Goal: Task Accomplishment & Management: Manage account settings

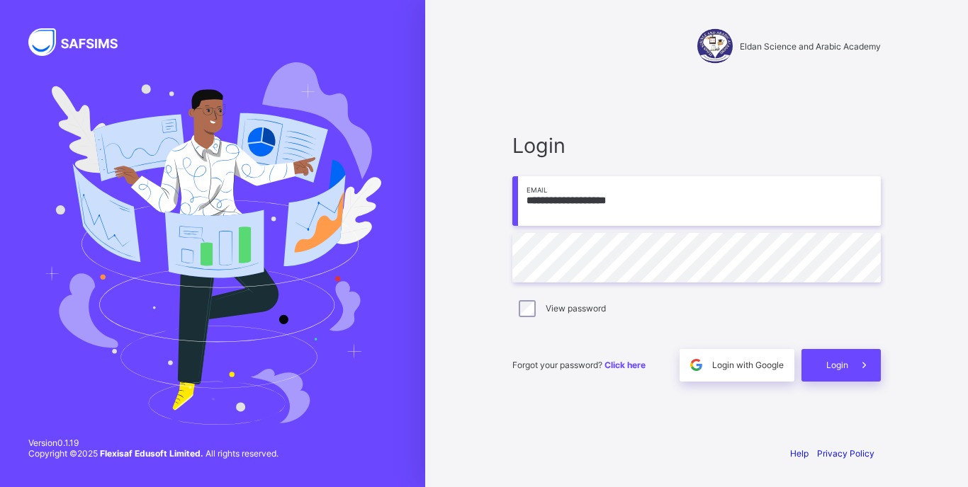
type input "**********"
click at [845, 365] on span "Login" at bounding box center [837, 365] width 22 height 11
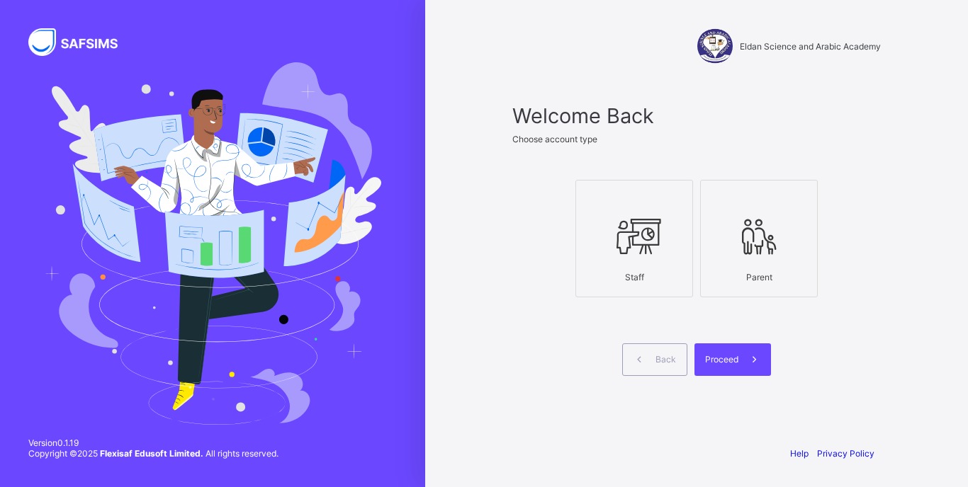
click at [662, 271] on div "Staff" at bounding box center [634, 277] width 102 height 25
click at [761, 371] on span at bounding box center [754, 360] width 33 height 33
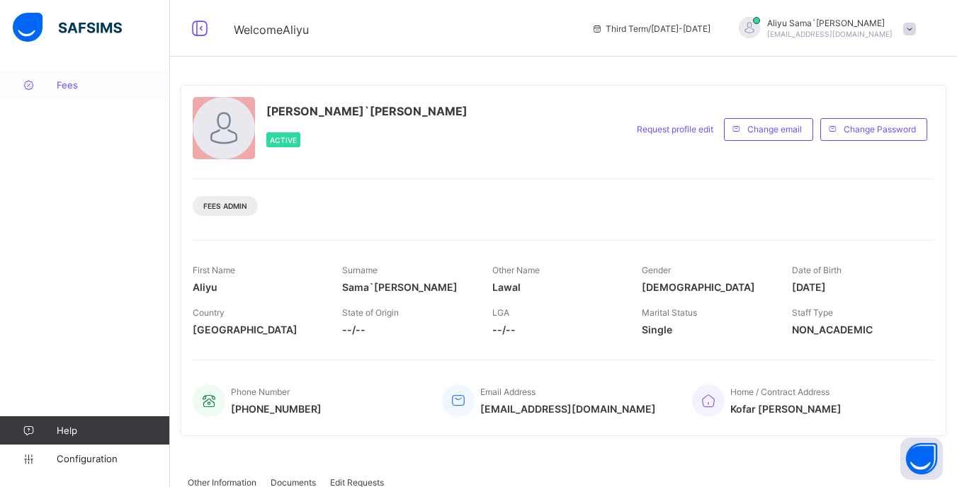
click at [77, 89] on span "Fees" at bounding box center [113, 84] width 113 height 11
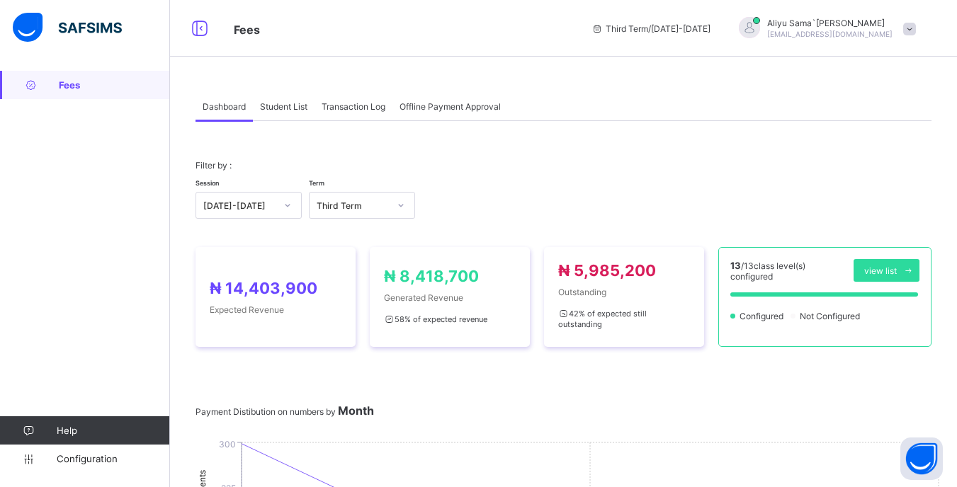
click at [294, 116] on div "Student List" at bounding box center [284, 106] width 62 height 28
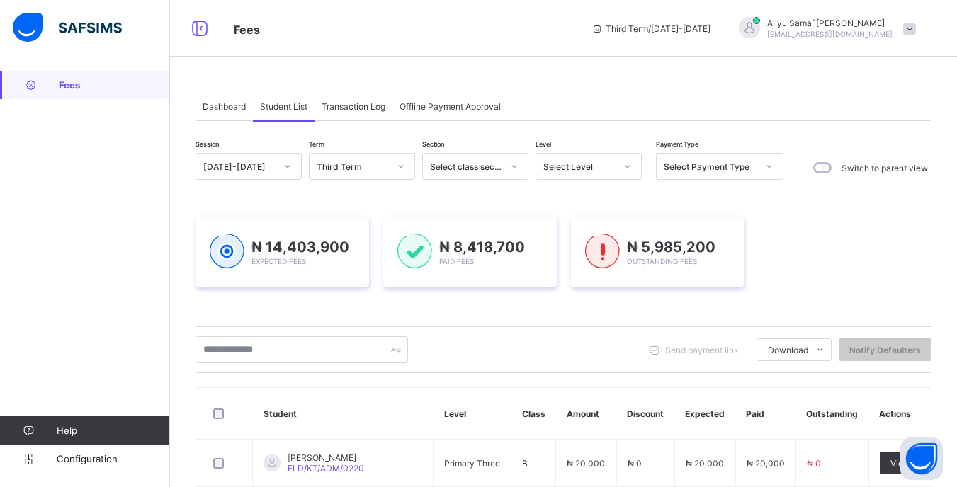
click at [615, 174] on div at bounding box center [627, 167] width 27 height 26
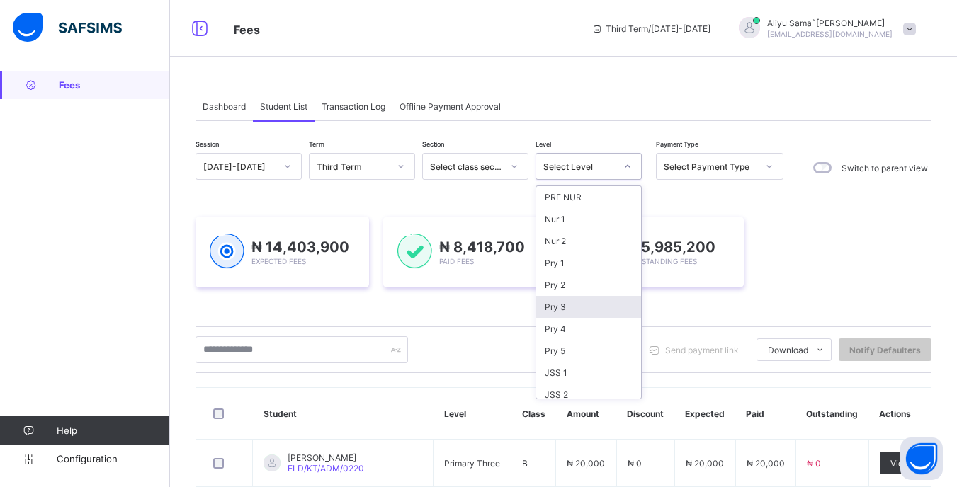
click at [572, 313] on div "Pry 3" at bounding box center [588, 307] width 105 height 22
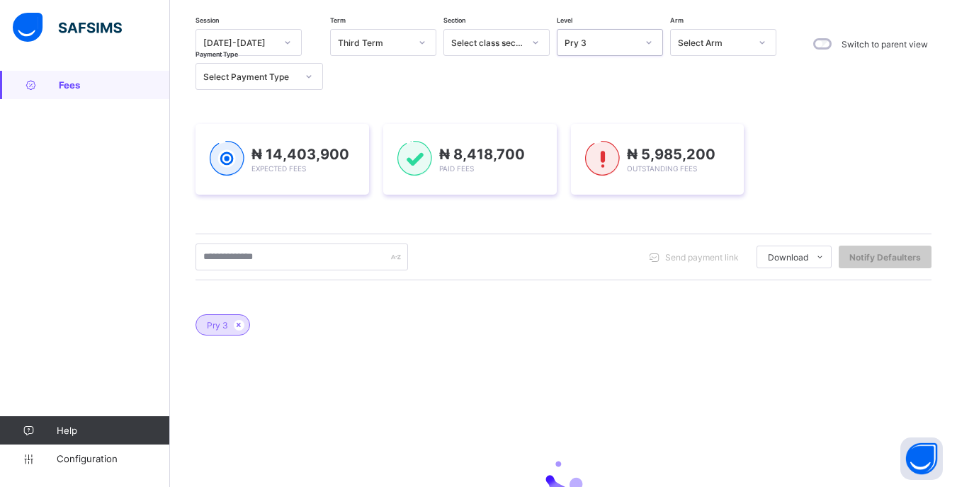
scroll to position [213, 0]
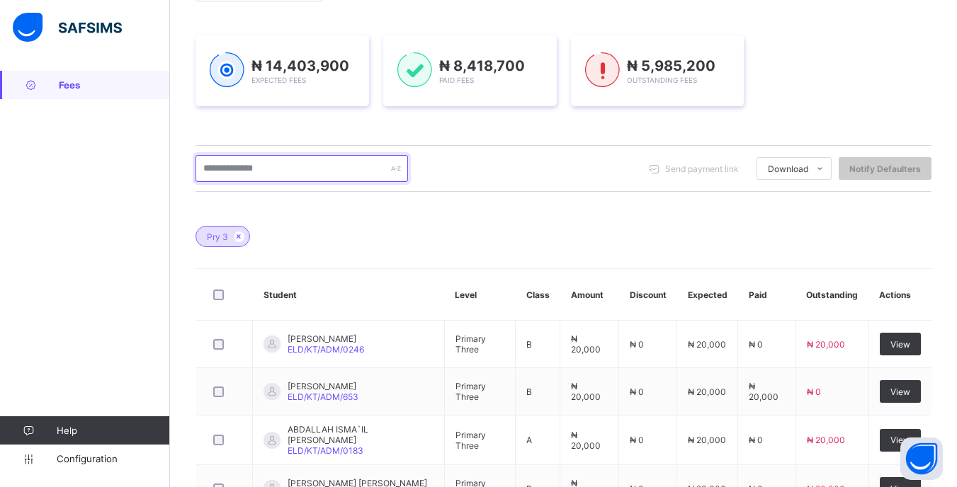
click at [326, 169] on input "text" at bounding box center [302, 168] width 213 height 27
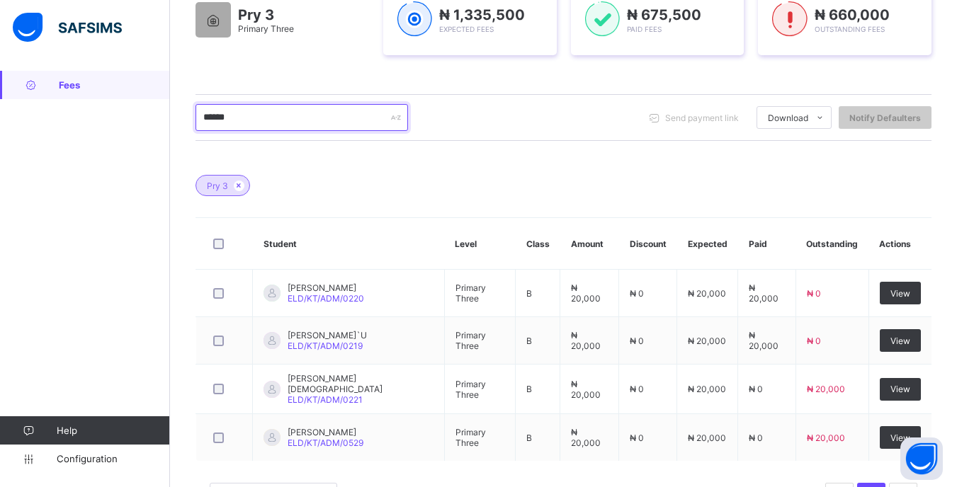
scroll to position [321, 0]
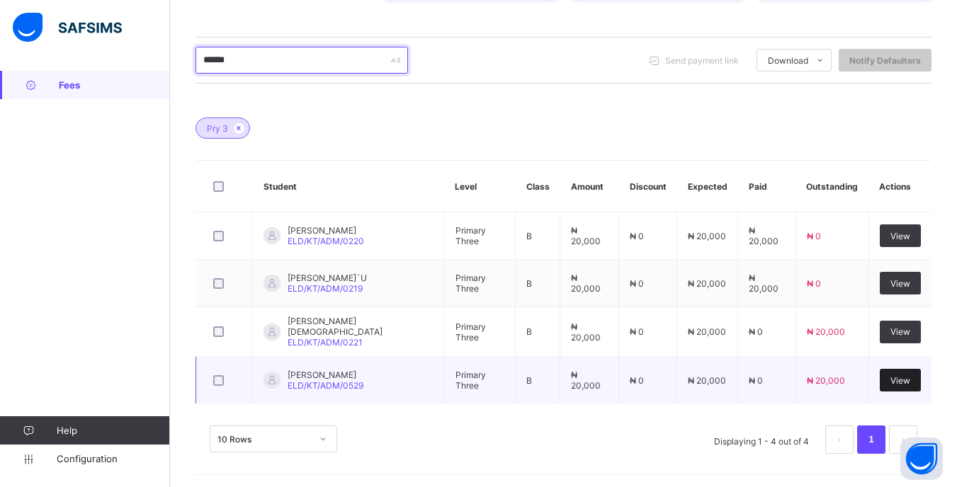
type input "******"
click at [901, 377] on span "View" at bounding box center [901, 381] width 20 height 11
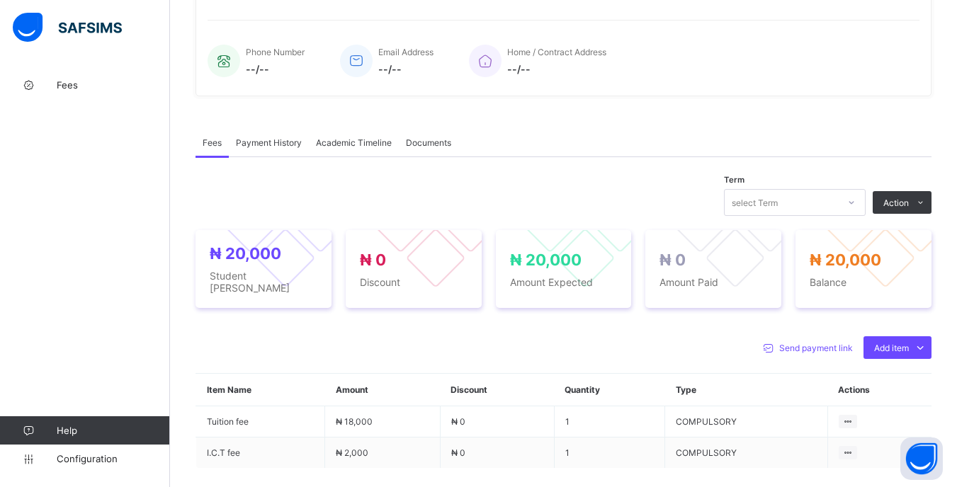
scroll to position [444, 0]
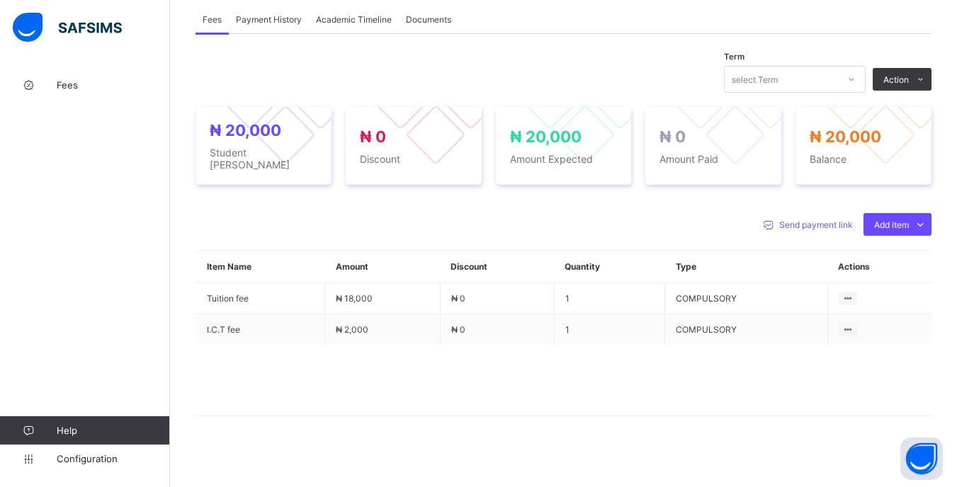
click at [854, 79] on div at bounding box center [852, 79] width 24 height 23
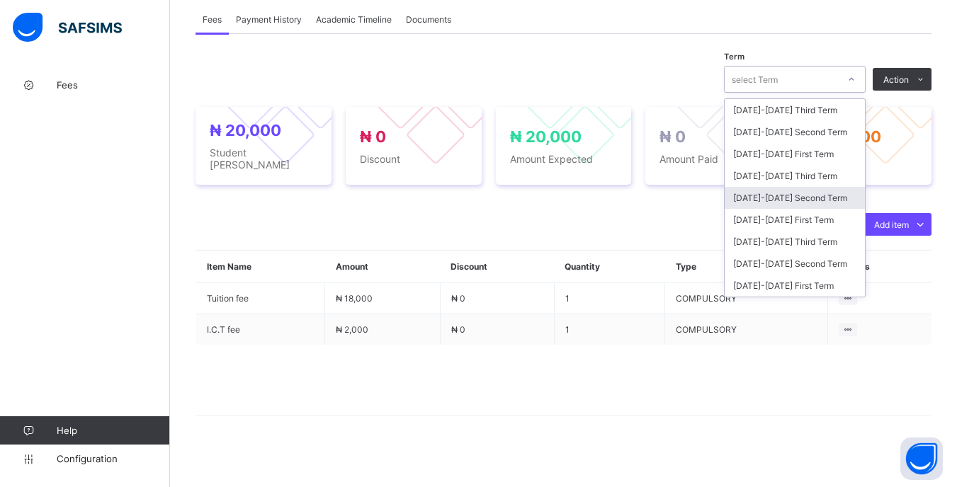
click at [809, 201] on div "[DATE]-[DATE] Second Term" at bounding box center [795, 198] width 140 height 22
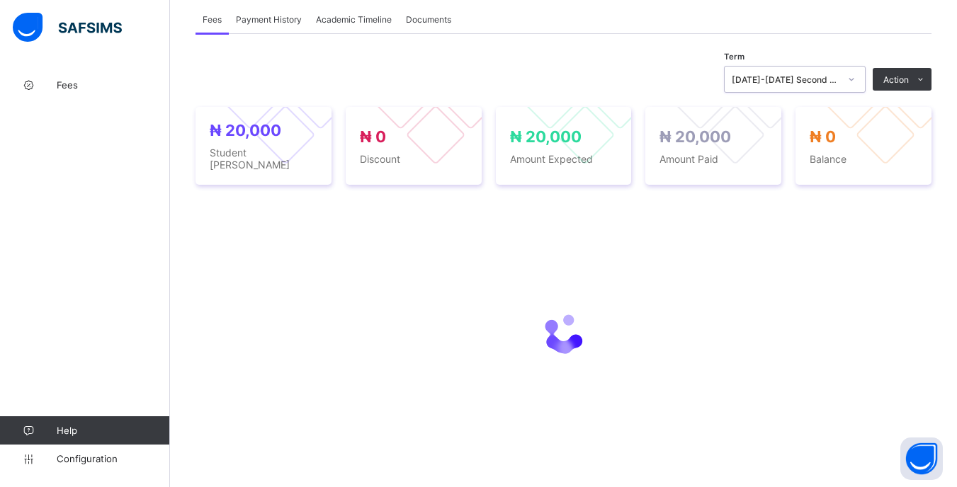
click at [856, 76] on icon at bounding box center [851, 79] width 9 height 14
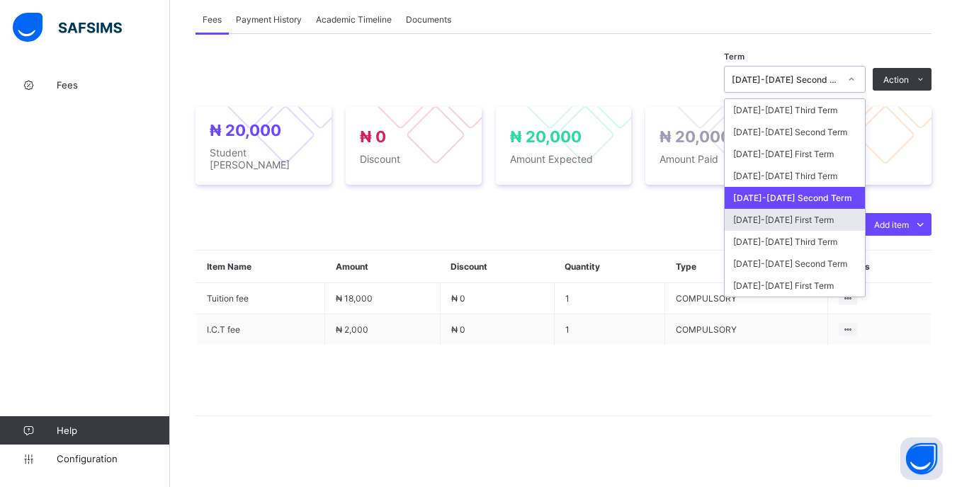
click at [815, 217] on div "[DATE]-[DATE] First Term" at bounding box center [795, 220] width 140 height 22
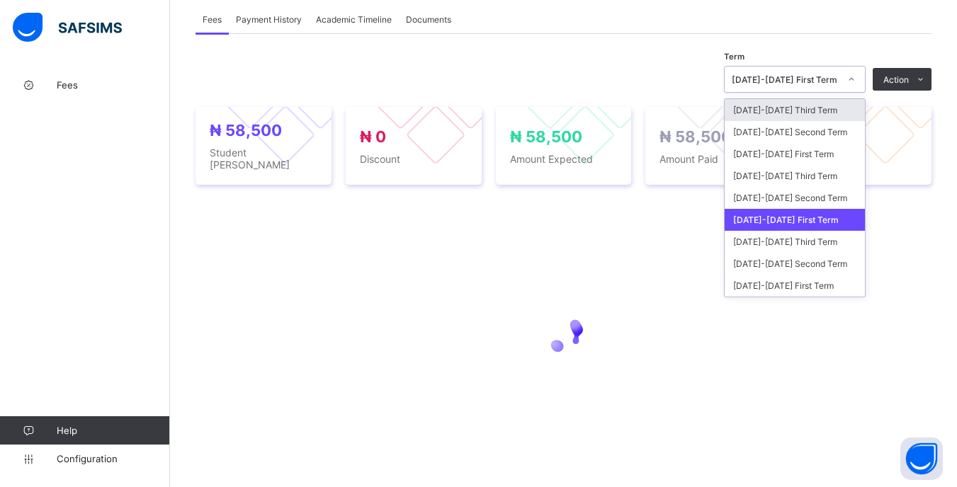
click at [849, 72] on div at bounding box center [851, 80] width 27 height 26
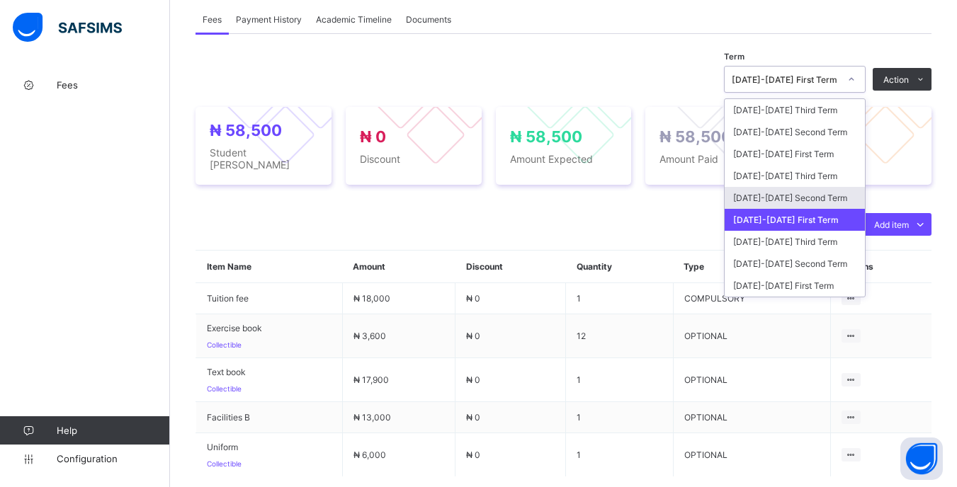
click at [809, 193] on div "[DATE]-[DATE] Second Term" at bounding box center [795, 198] width 140 height 22
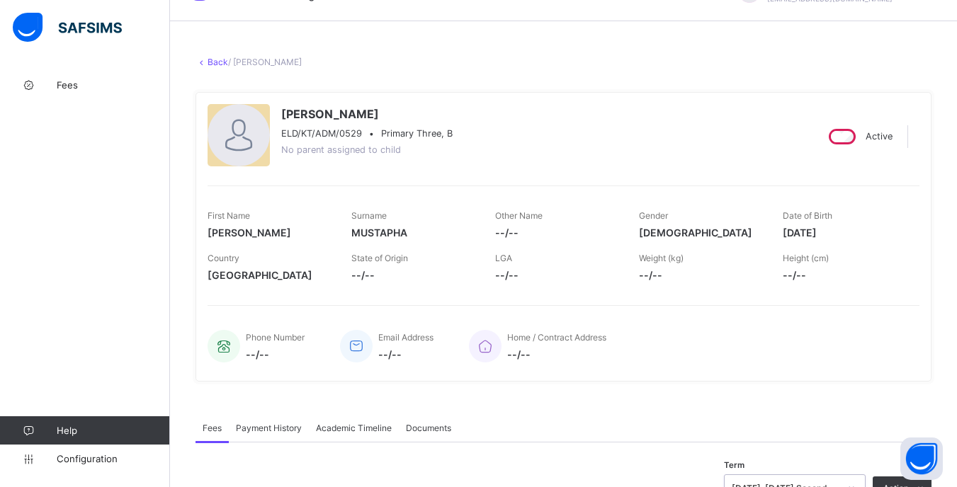
scroll to position [0, 0]
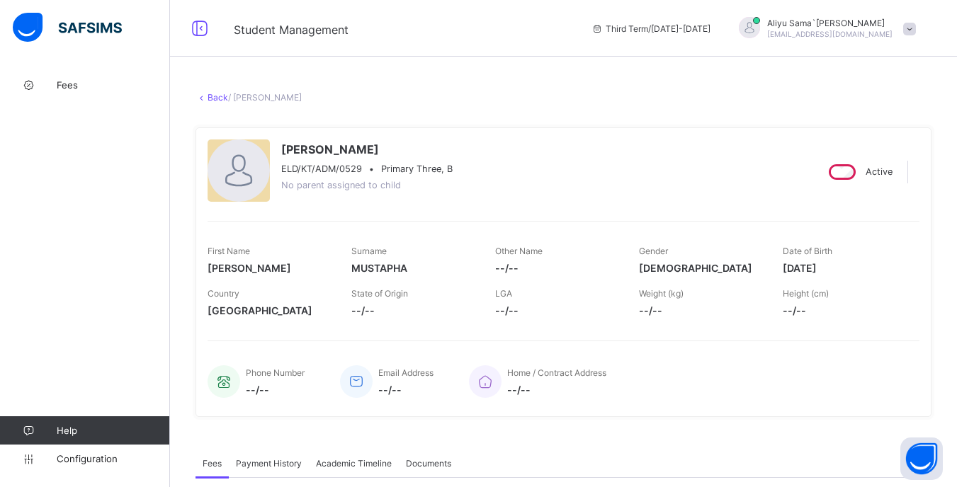
click at [221, 96] on link "Back" at bounding box center [218, 97] width 21 height 11
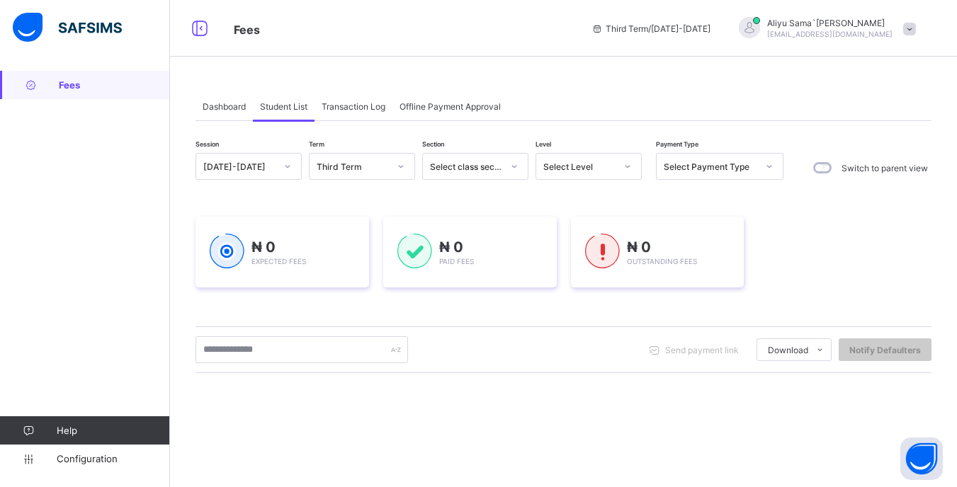
click at [639, 167] on div at bounding box center [628, 166] width 24 height 23
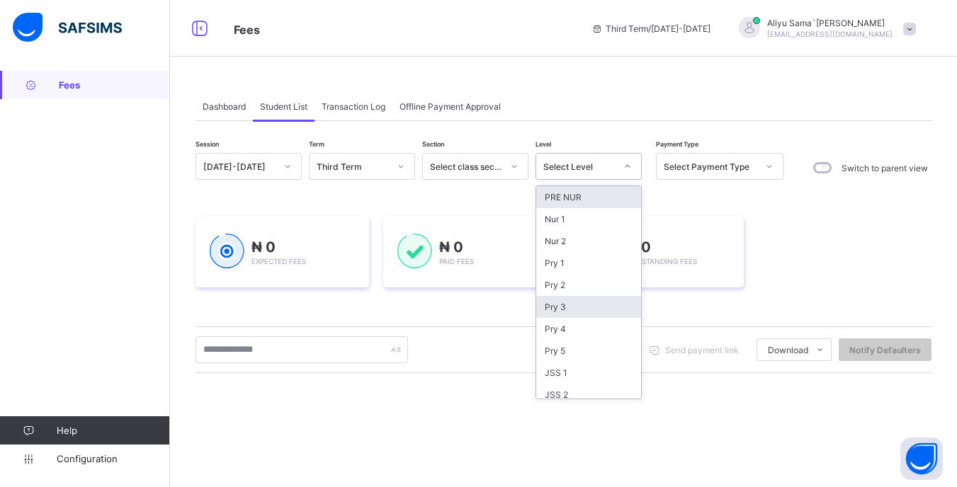
click at [574, 313] on div "Pry 3" at bounding box center [588, 307] width 105 height 22
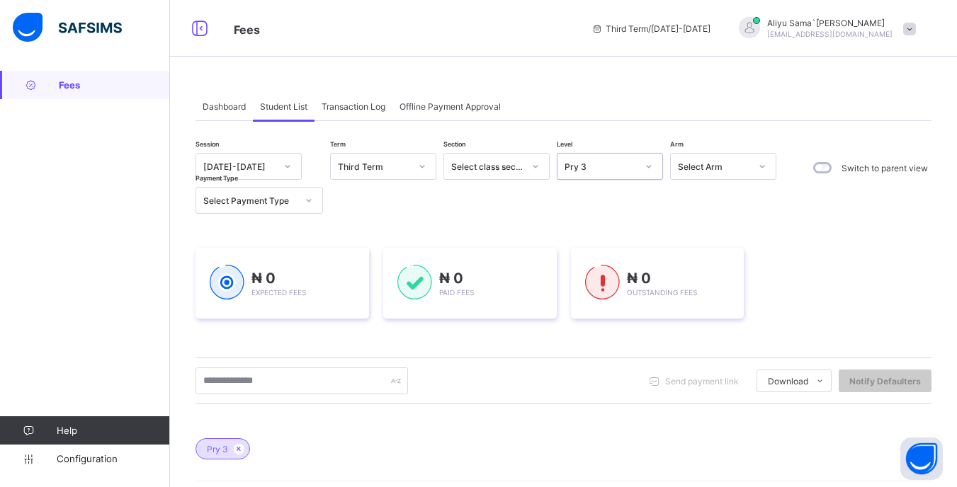
scroll to position [213, 0]
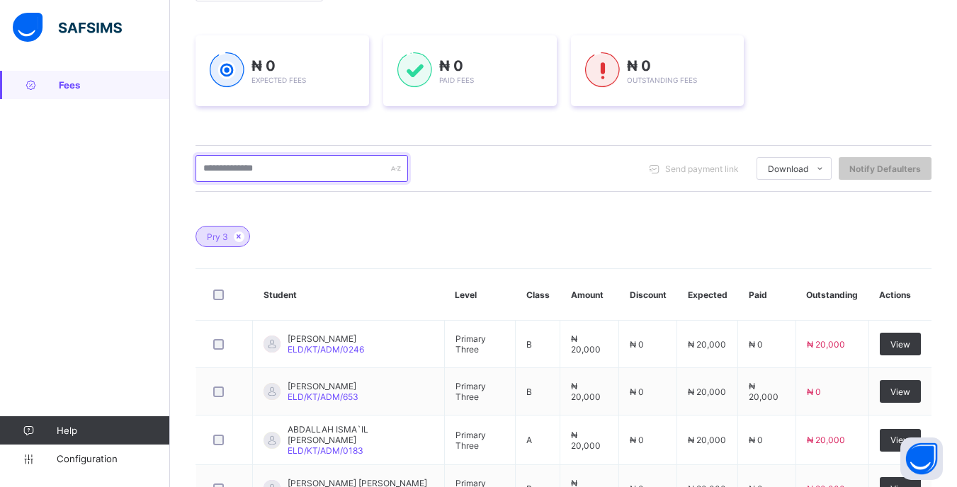
click at [357, 169] on input "text" at bounding box center [302, 168] width 213 height 27
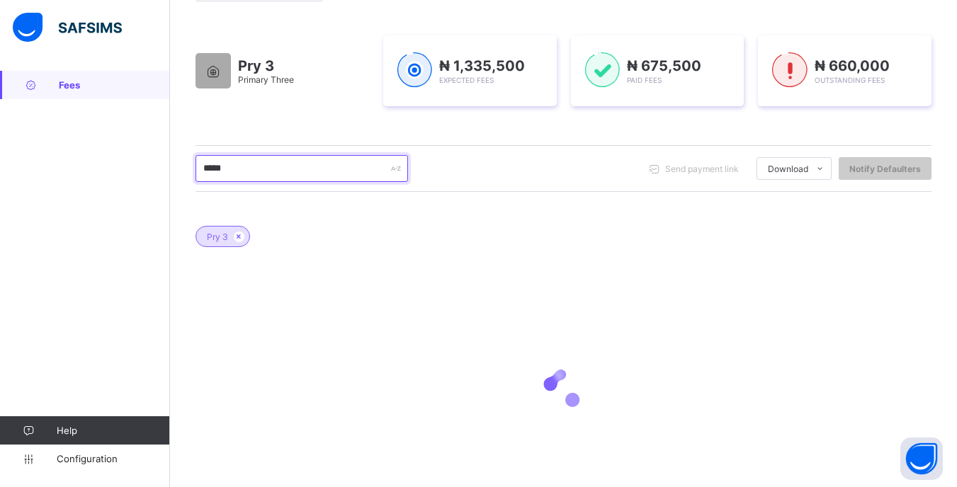
scroll to position [270, 0]
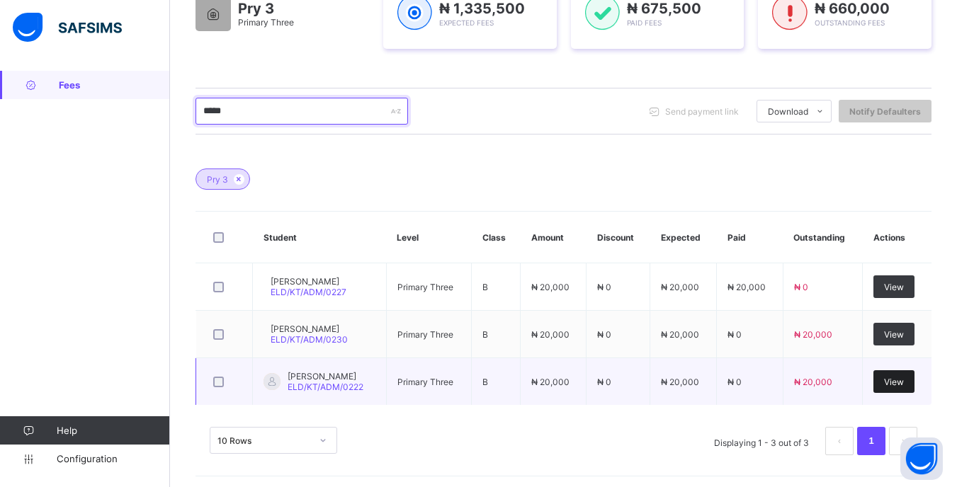
type input "*****"
click at [903, 381] on span "View" at bounding box center [894, 382] width 20 height 11
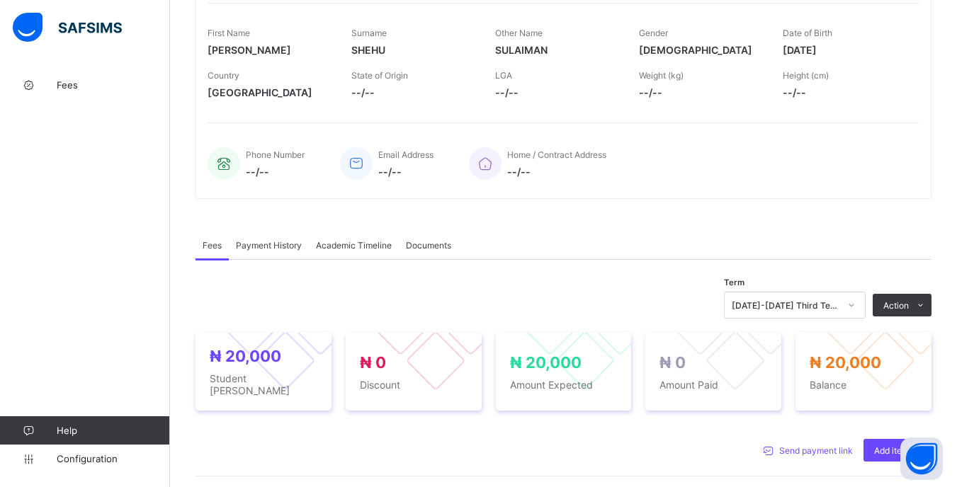
scroll to position [354, 0]
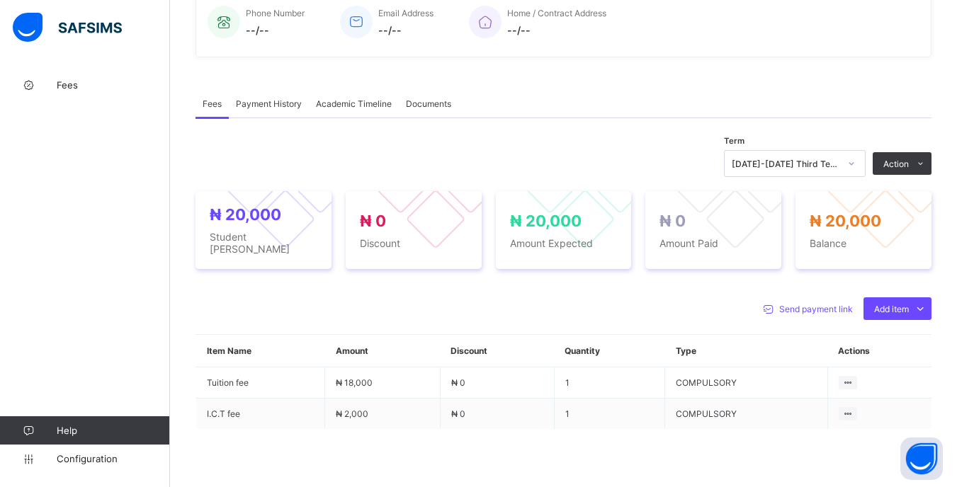
click at [856, 163] on icon at bounding box center [851, 164] width 9 height 14
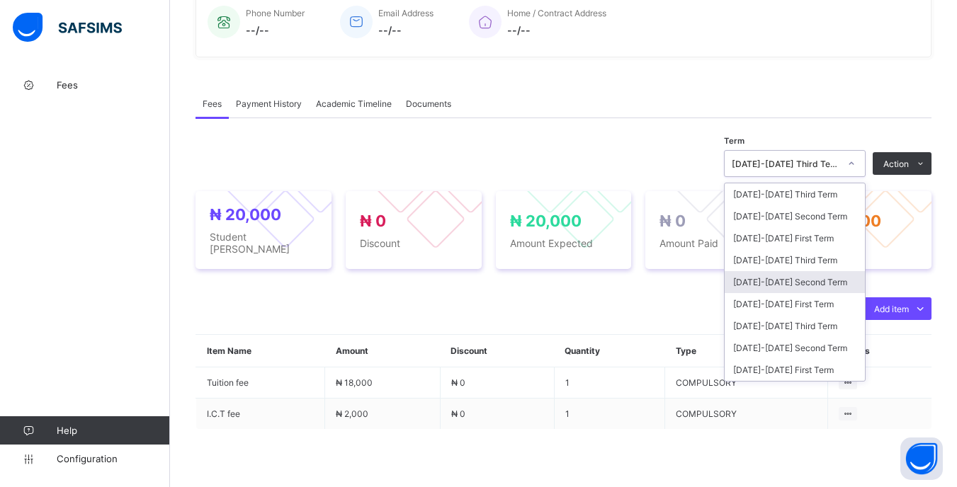
click at [823, 284] on div "[DATE]-[DATE] Second Term" at bounding box center [795, 282] width 140 height 22
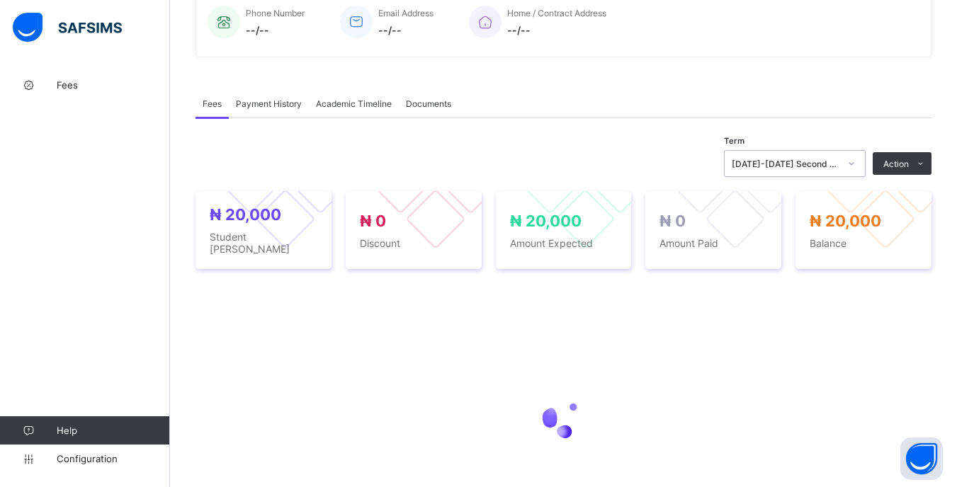
click at [819, 169] on div "[DATE]-[DATE] Second Term" at bounding box center [786, 164] width 108 height 11
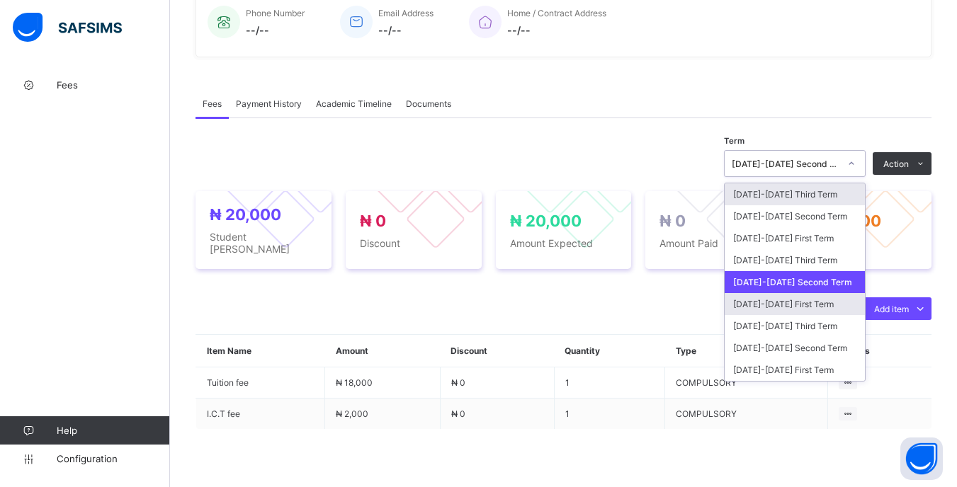
click at [820, 315] on div "[DATE]-[DATE] First Term" at bounding box center [795, 304] width 140 height 22
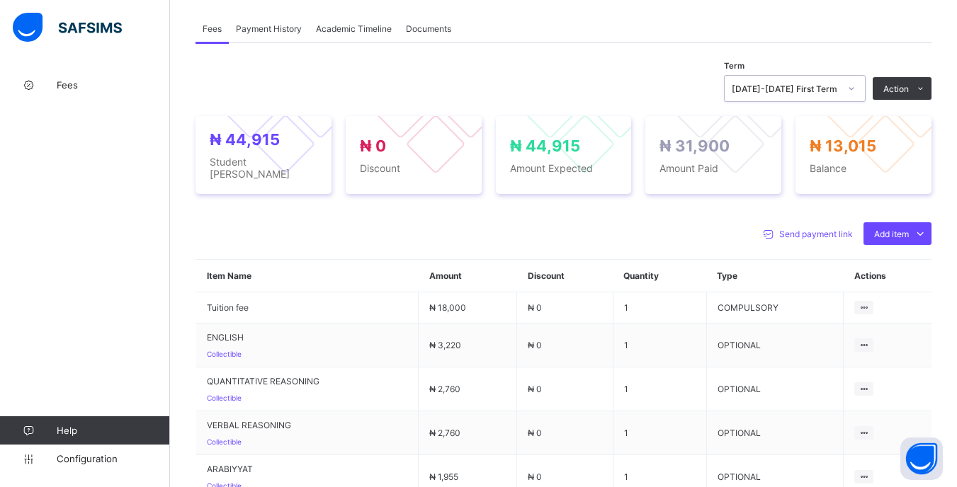
scroll to position [451, 0]
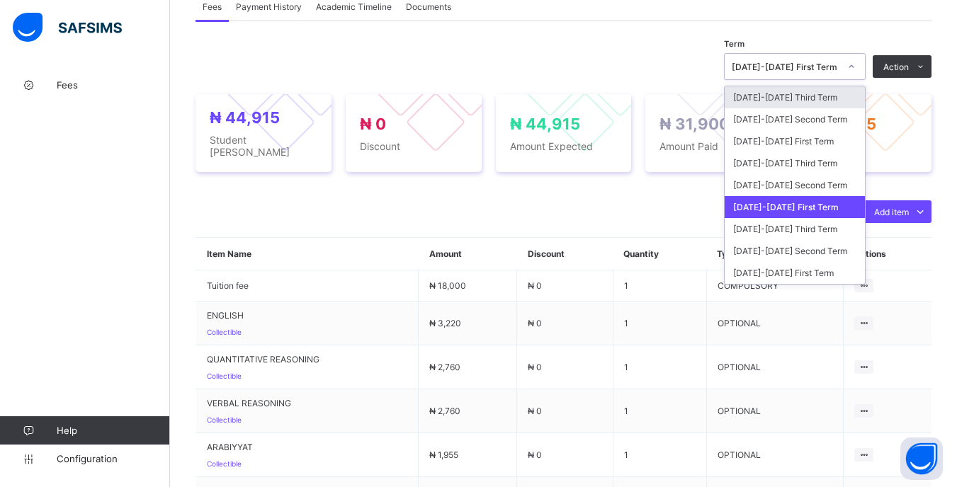
click at [856, 74] on icon at bounding box center [851, 67] width 9 height 14
click at [818, 231] on div "[DATE]-[DATE] Third Term" at bounding box center [795, 229] width 140 height 22
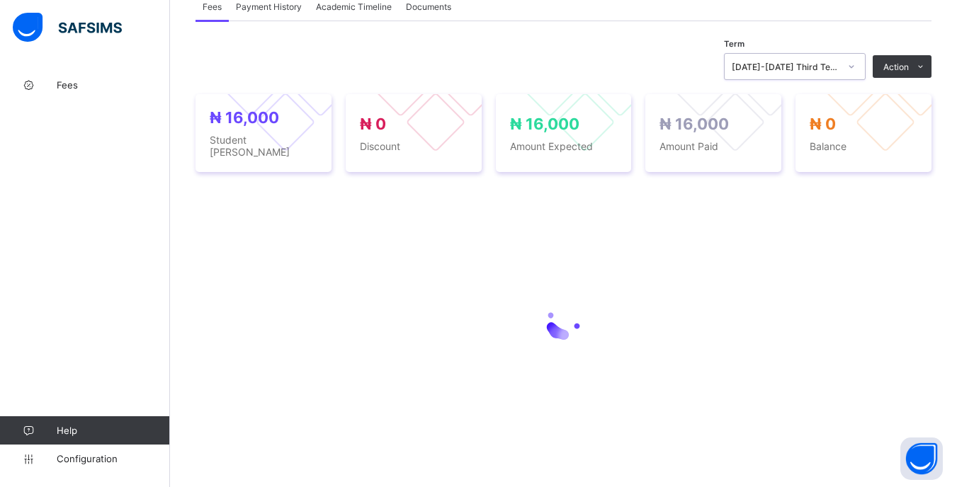
click at [840, 72] on div "[DATE]-[DATE] Third Term" at bounding box center [786, 67] width 108 height 11
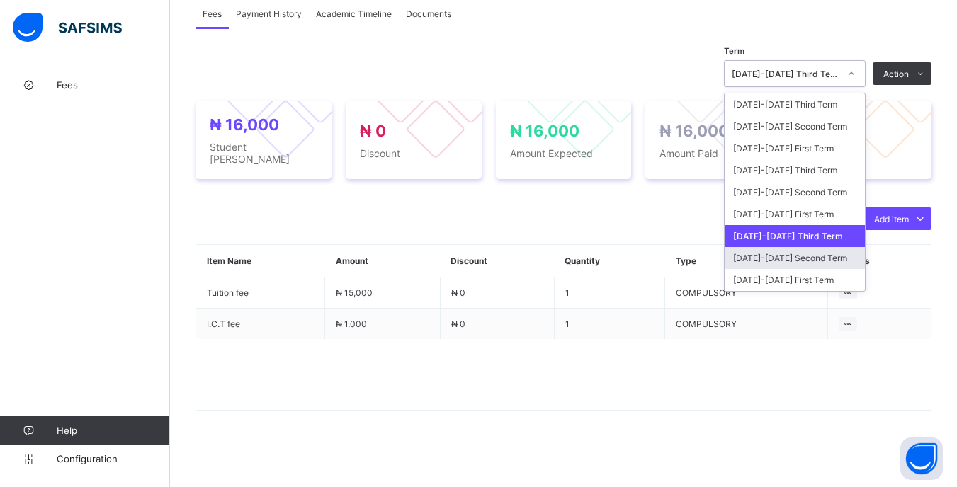
click at [828, 267] on div "[DATE]-[DATE] Second Term" at bounding box center [795, 258] width 140 height 22
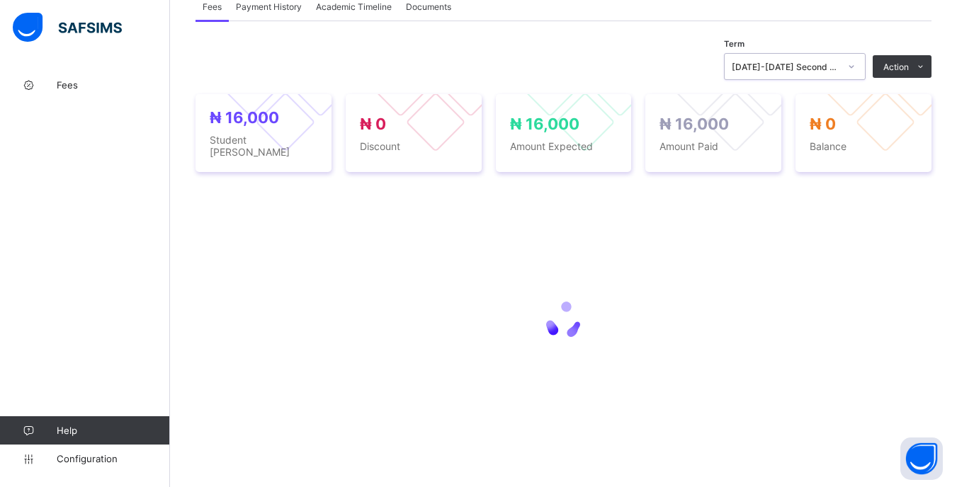
scroll to position [444, 0]
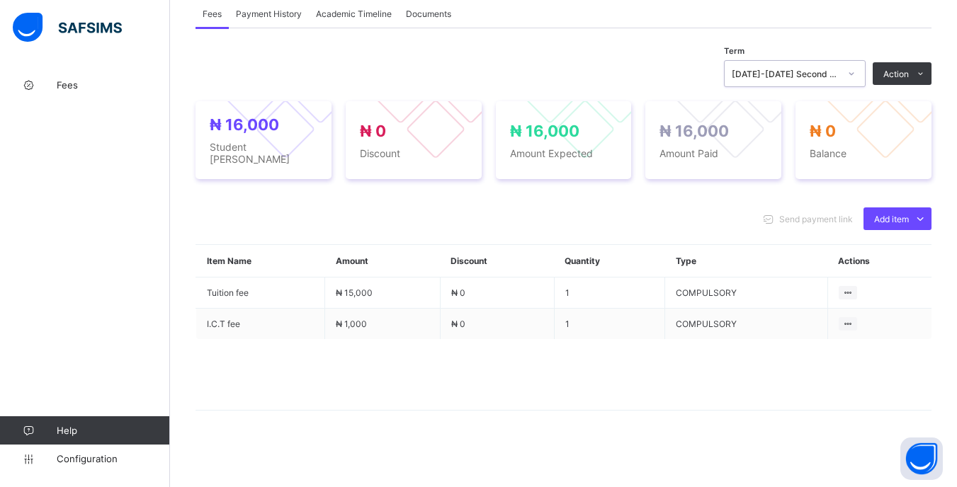
click at [838, 72] on div "[DATE]-[DATE] Second Term" at bounding box center [781, 74] width 113 height 20
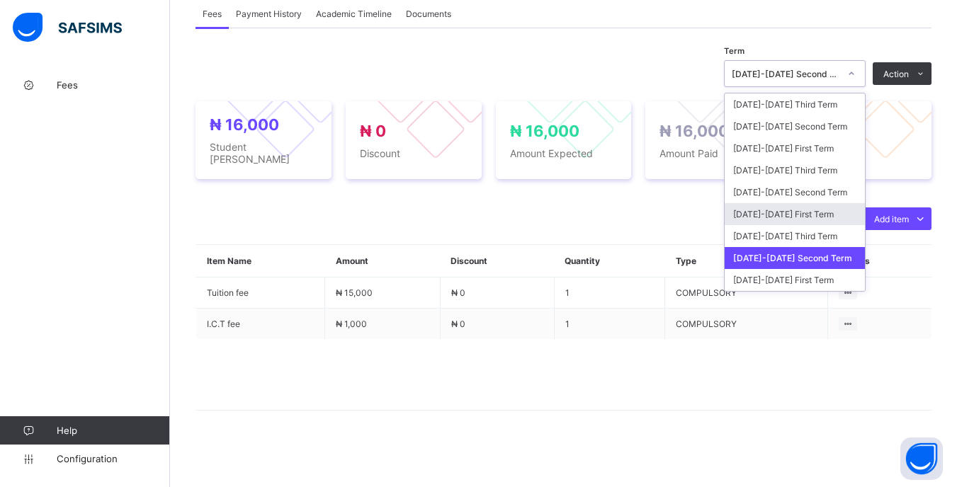
click at [838, 216] on div "[DATE]-[DATE] First Term" at bounding box center [795, 214] width 140 height 22
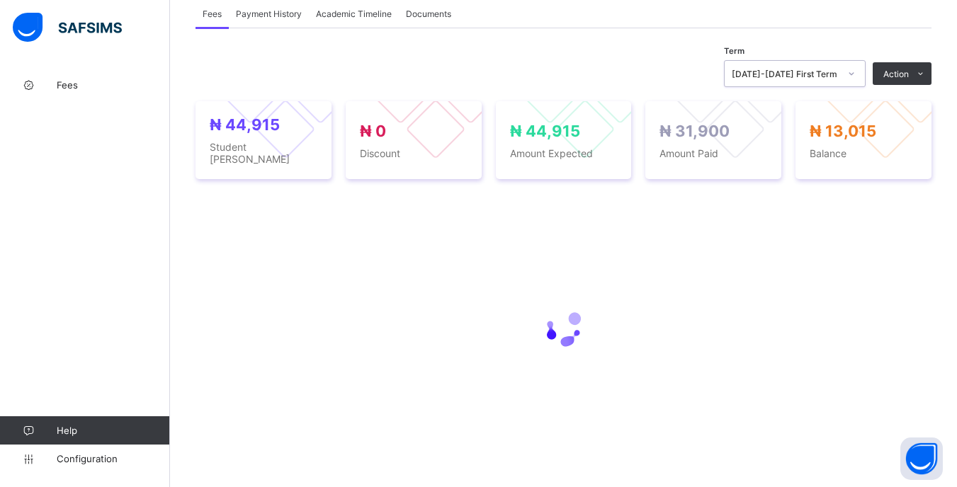
scroll to position [451, 0]
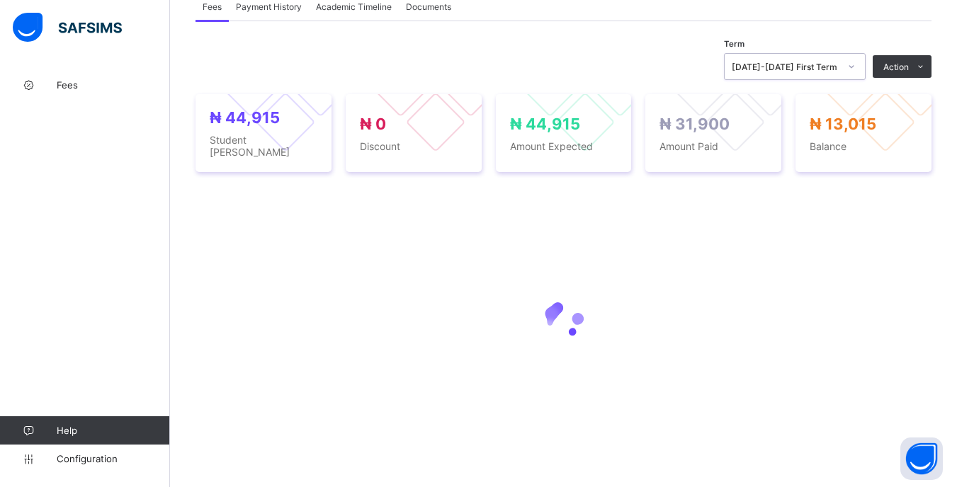
click at [0, 0] on li "Receive Payment" at bounding box center [0, 0] width 0 height 0
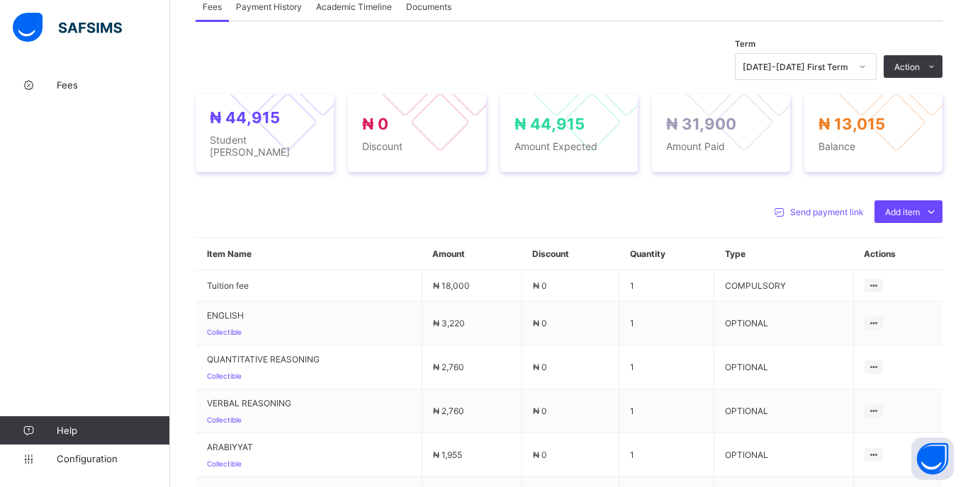
type input "*****"
type input "**********"
type input "********"
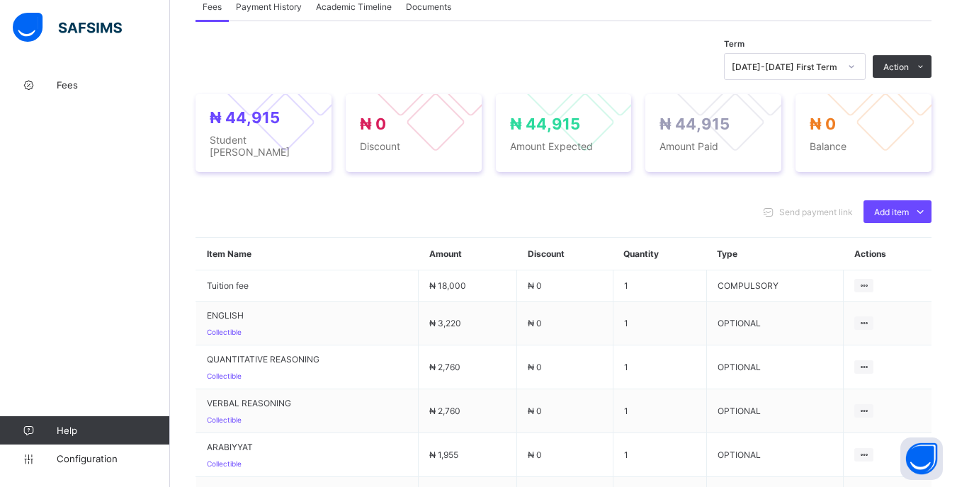
click at [838, 77] on div "[DATE]-[DATE] First Term" at bounding box center [781, 67] width 113 height 20
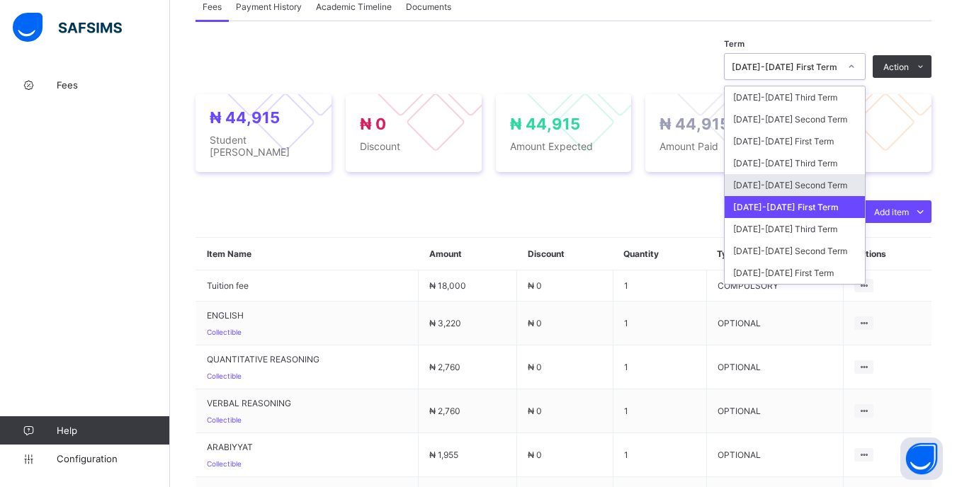
click at [839, 186] on div "[DATE]-[DATE] Second Term" at bounding box center [795, 185] width 140 height 22
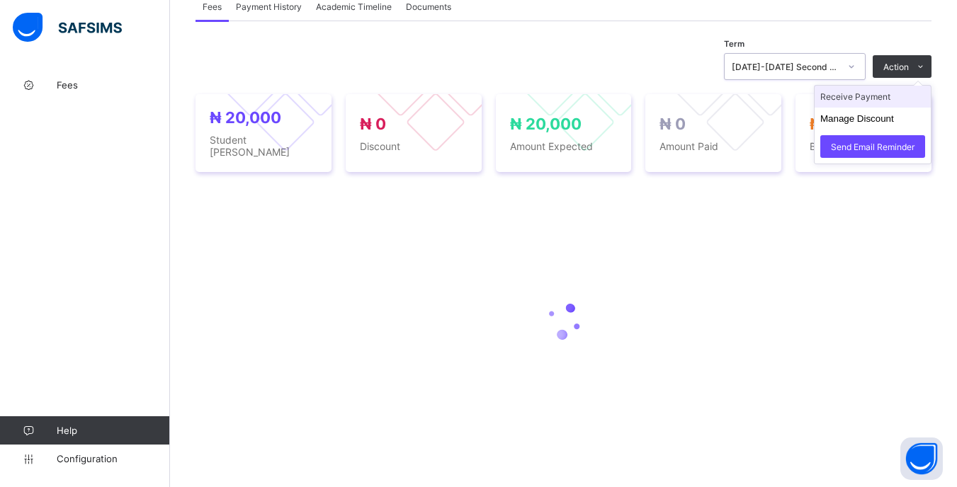
scroll to position [444, 0]
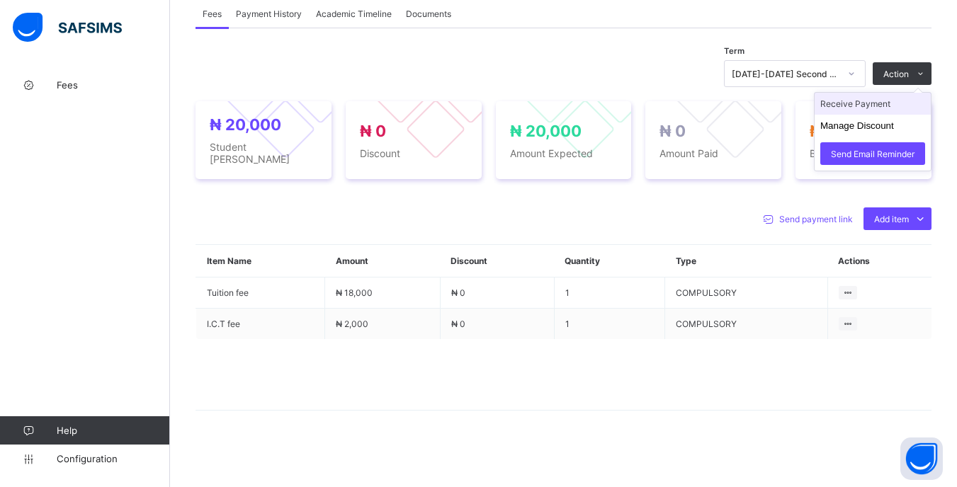
click at [888, 103] on ul "Receive Payment Manage Discount Send Email Reminder" at bounding box center [873, 131] width 118 height 79
click at [854, 110] on li "Receive Payment" at bounding box center [873, 104] width 116 height 22
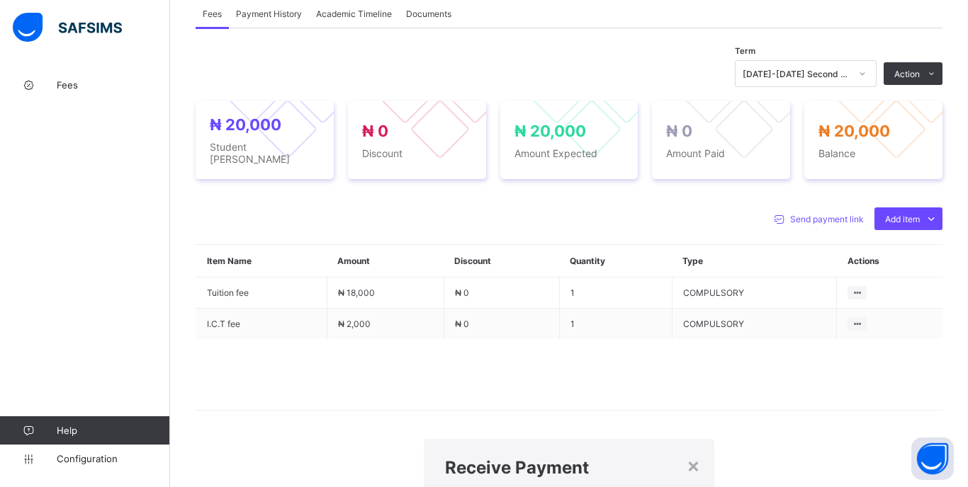
type input "******"
type input "**********"
type input "********"
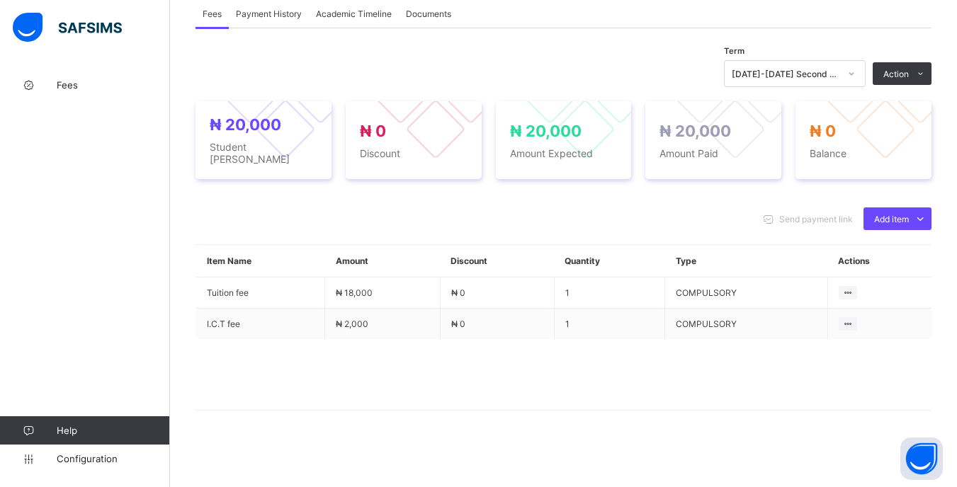
click at [838, 84] on div "[DATE]-[DATE] Second Term" at bounding box center [781, 74] width 113 height 20
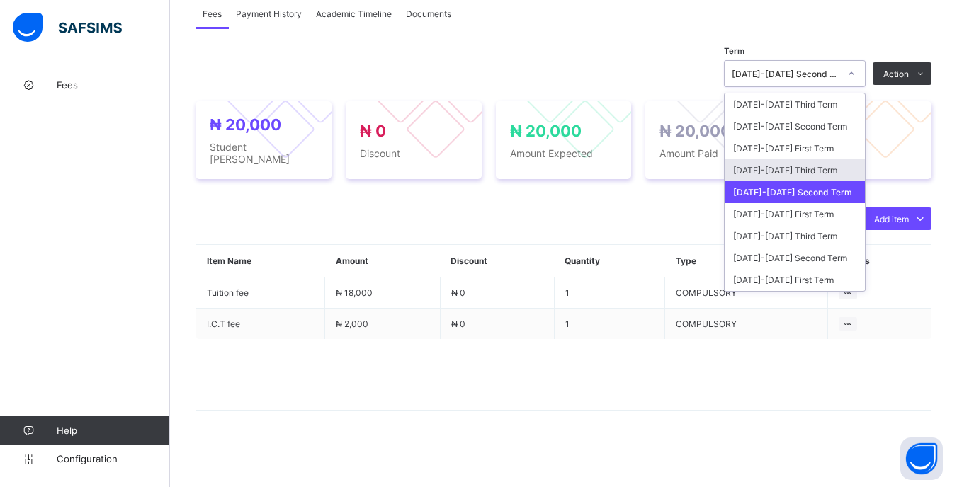
click at [847, 171] on div "[DATE]-[DATE] Third Term" at bounding box center [795, 170] width 140 height 22
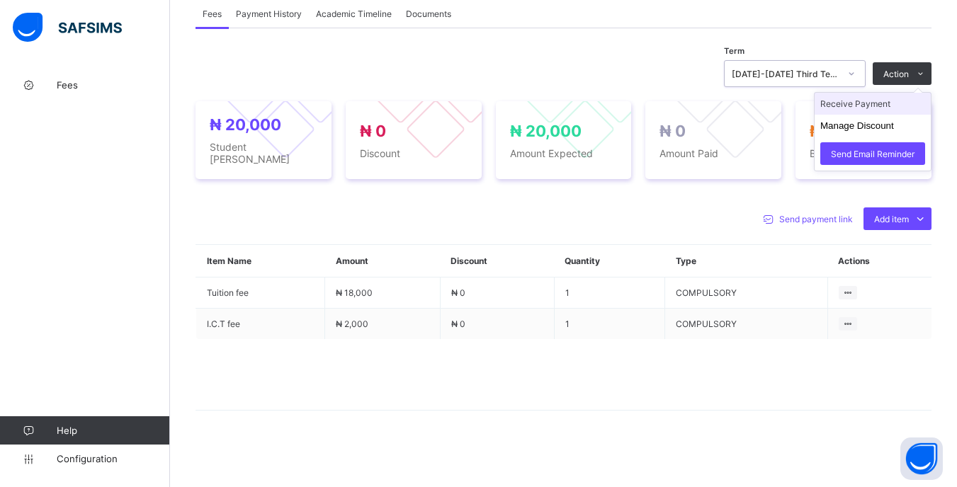
click at [871, 115] on li "Receive Payment" at bounding box center [873, 104] width 116 height 22
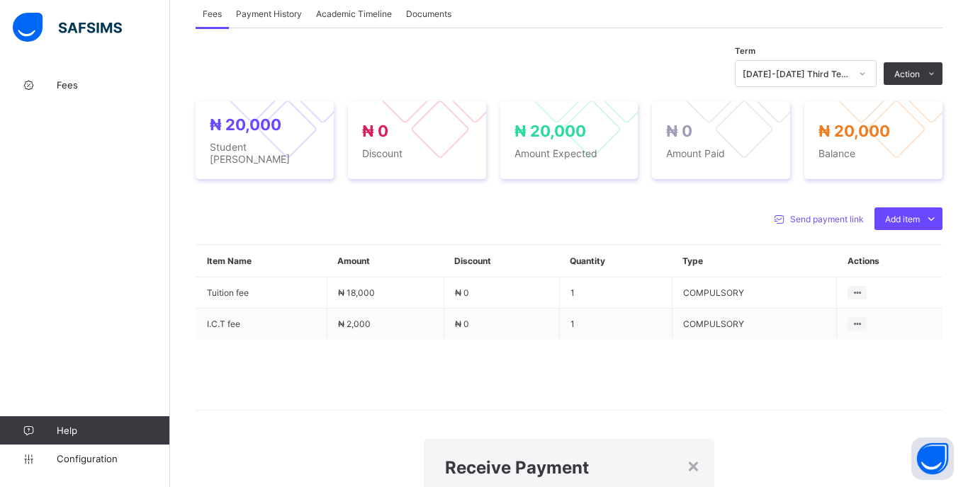
type input "*******"
type input "**********"
type input "********"
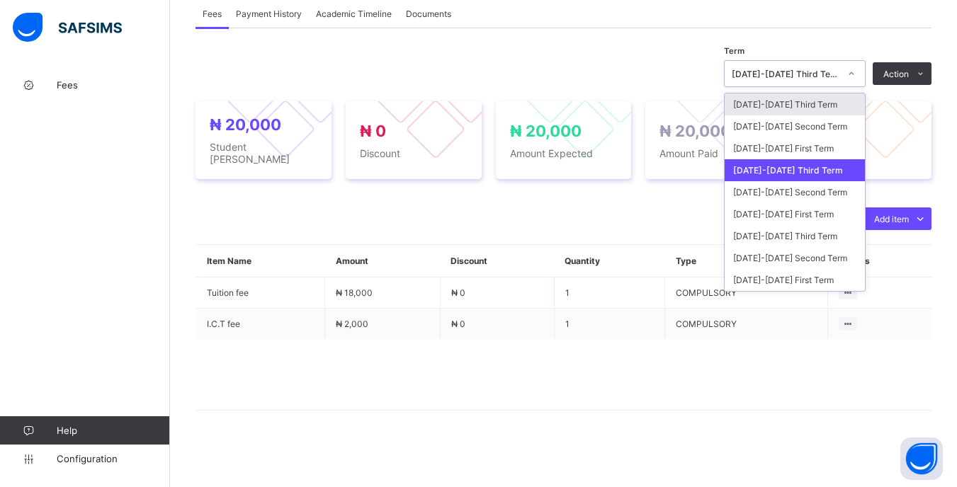
click at [837, 84] on div "[DATE]-[DATE] Third Term" at bounding box center [781, 74] width 113 height 20
click at [828, 145] on div "[DATE]-[DATE] First Term" at bounding box center [795, 148] width 140 height 22
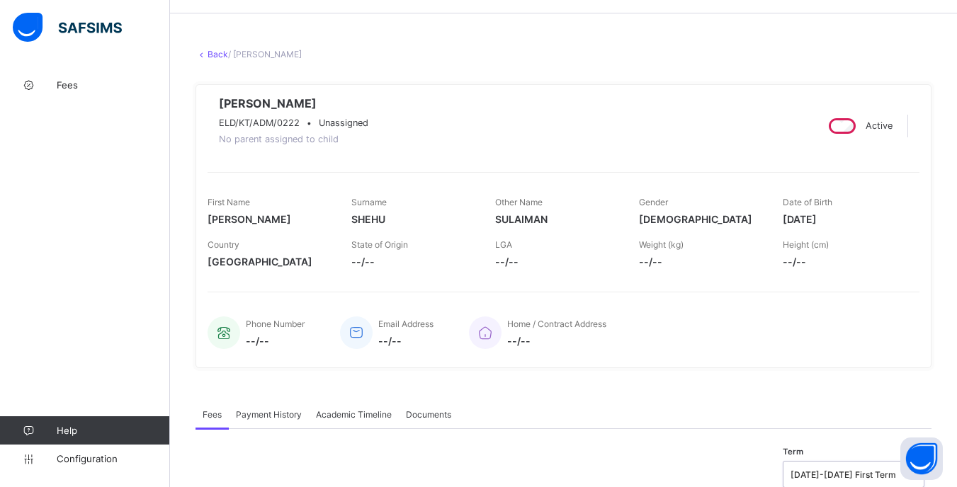
scroll to position [0, 0]
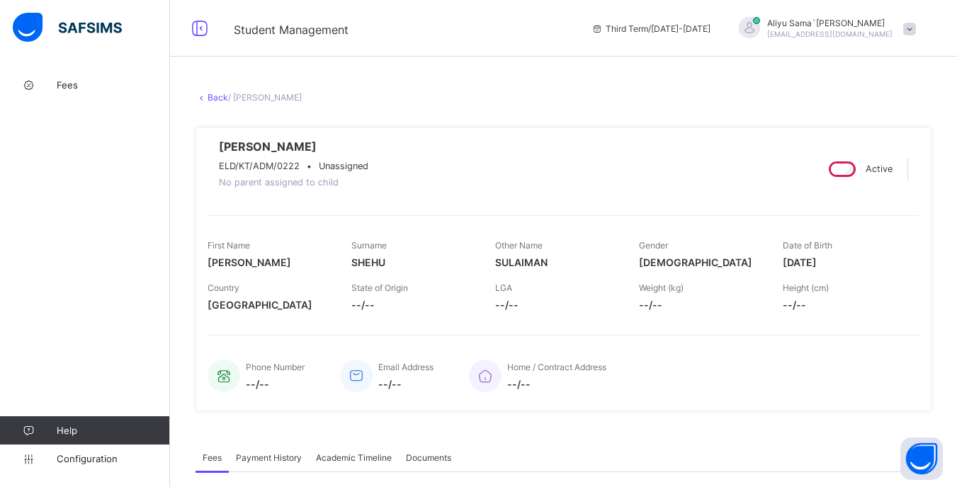
click at [215, 96] on link "Back" at bounding box center [218, 97] width 21 height 11
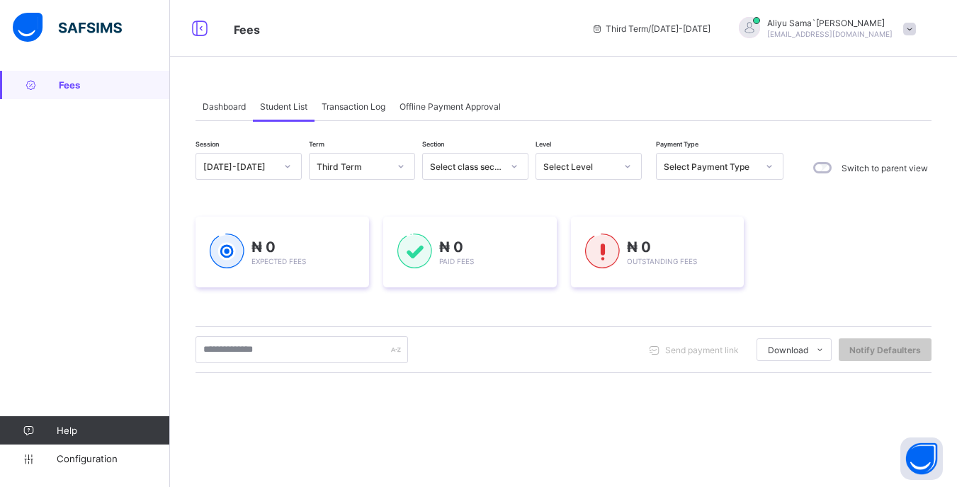
click at [600, 166] on div "Select Level" at bounding box center [579, 167] width 72 height 11
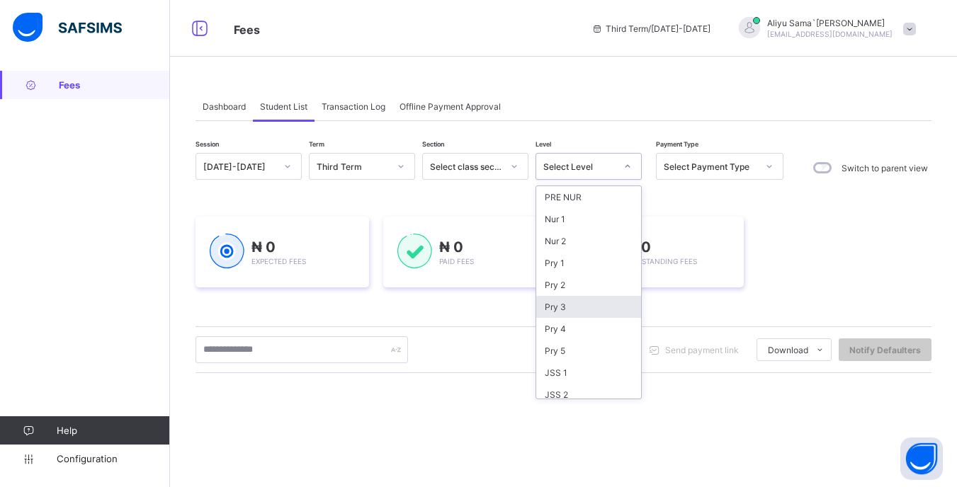
click at [580, 306] on div "Pry 3" at bounding box center [588, 307] width 105 height 22
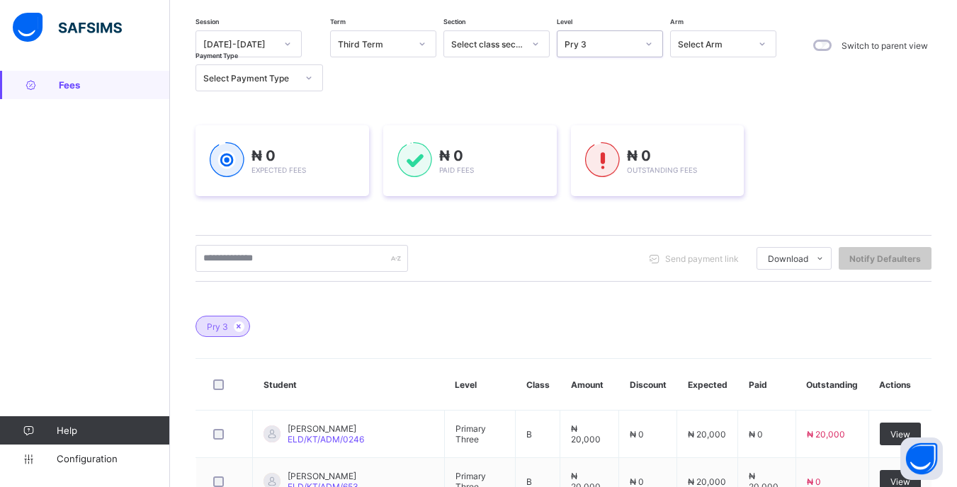
scroll to position [213, 0]
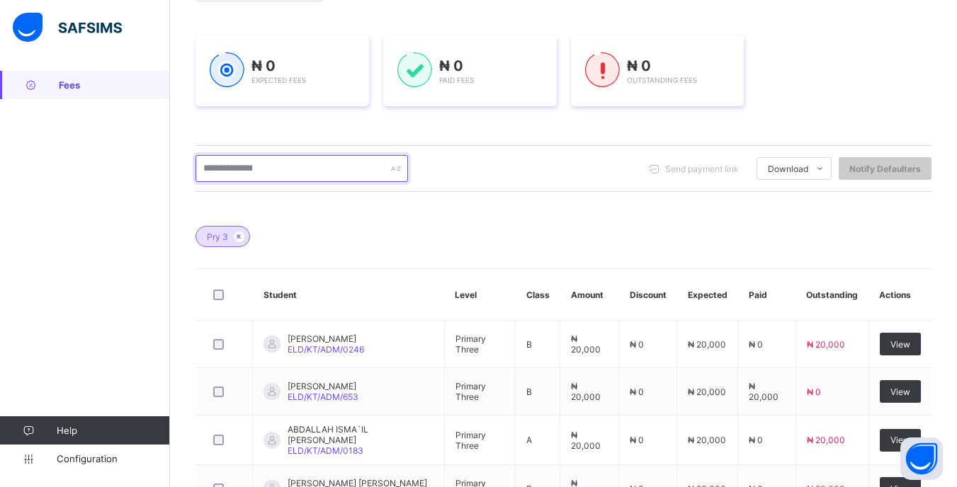
click at [331, 161] on input "text" at bounding box center [302, 168] width 213 height 27
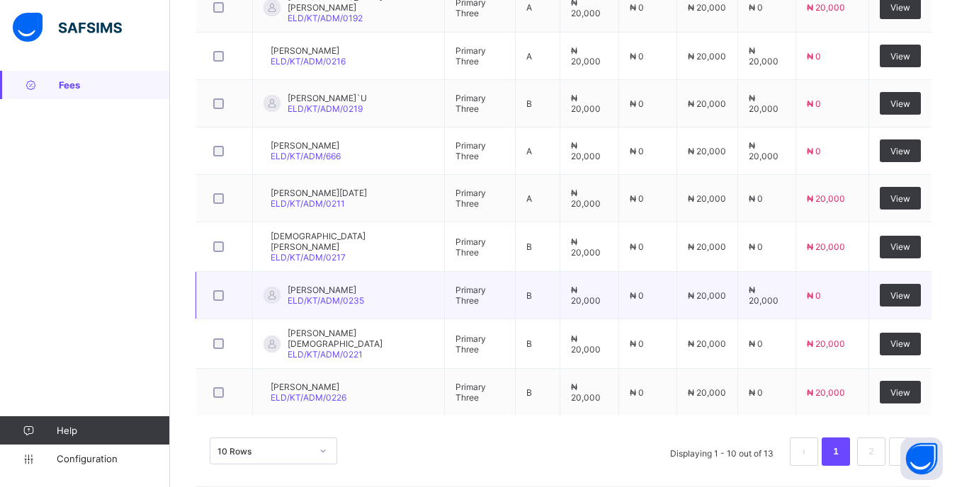
scroll to position [606, 0]
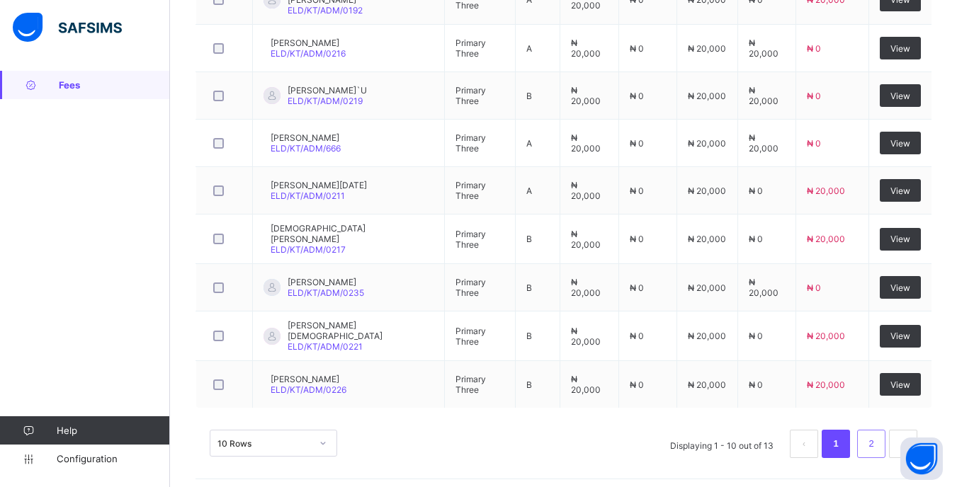
type input "********"
click at [875, 435] on link "2" at bounding box center [870, 444] width 13 height 18
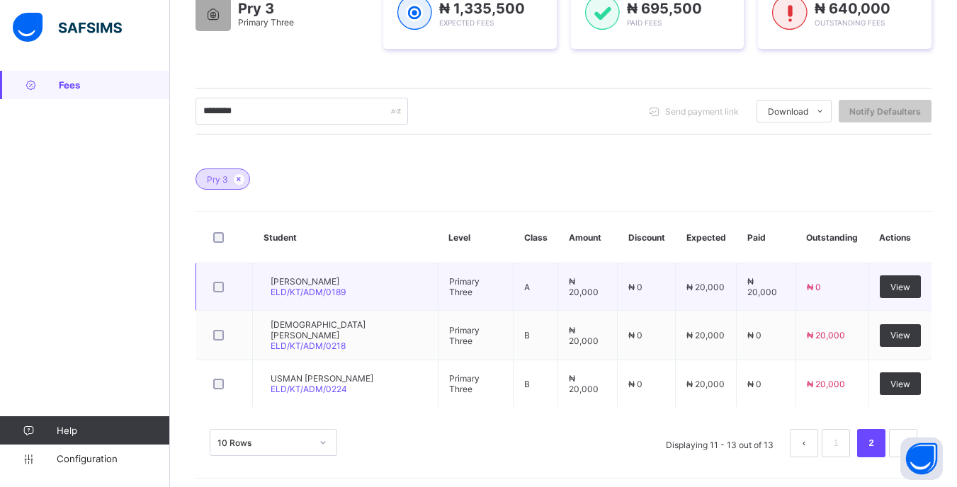
scroll to position [273, 0]
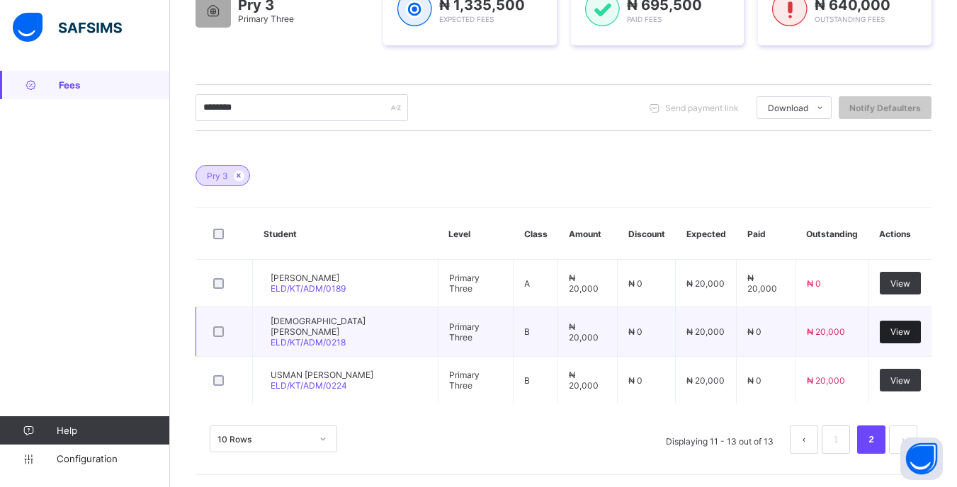
click at [910, 334] on span "View" at bounding box center [901, 332] width 20 height 11
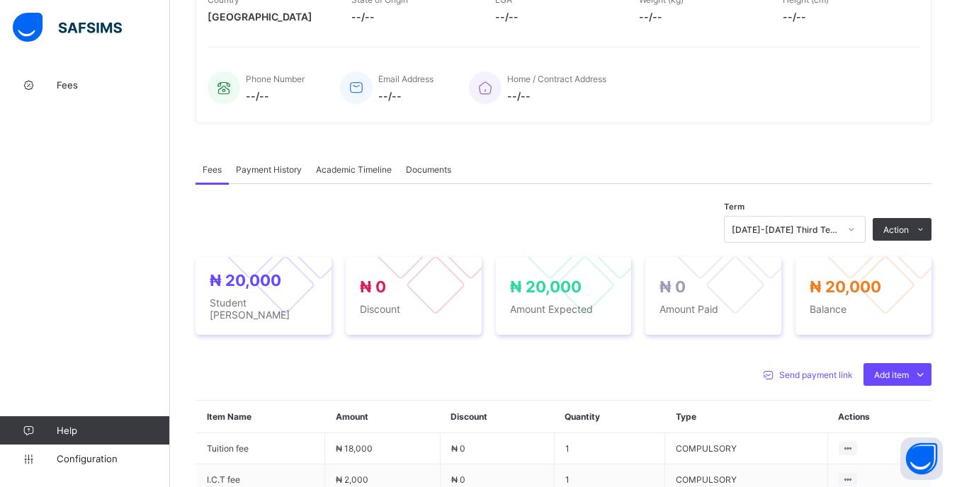
scroll to position [354, 0]
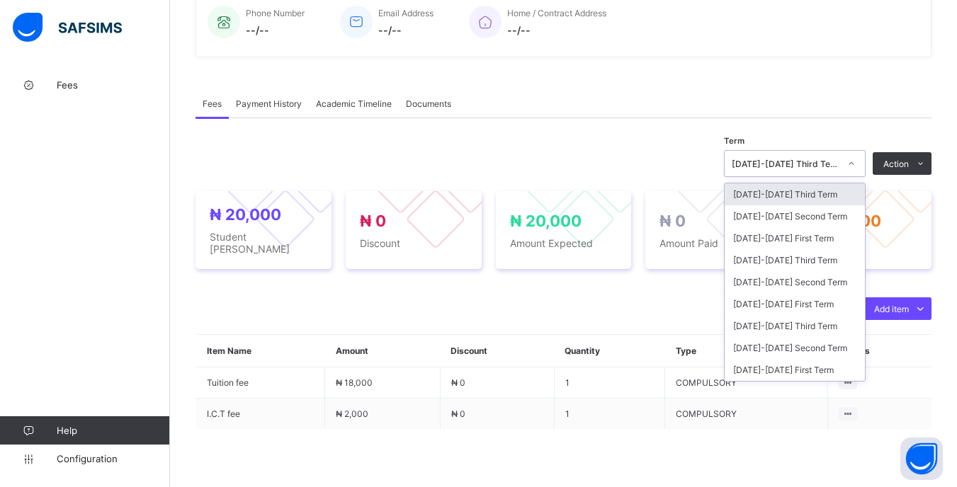
click at [840, 169] on div "[DATE]-[DATE] Third Term" at bounding box center [786, 164] width 108 height 11
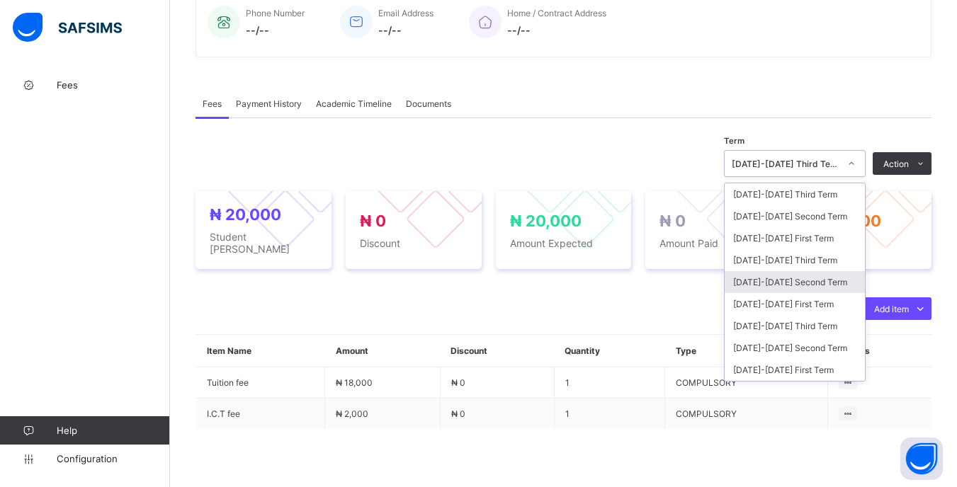
click at [840, 284] on div "[DATE]-[DATE] Second Term" at bounding box center [795, 282] width 140 height 22
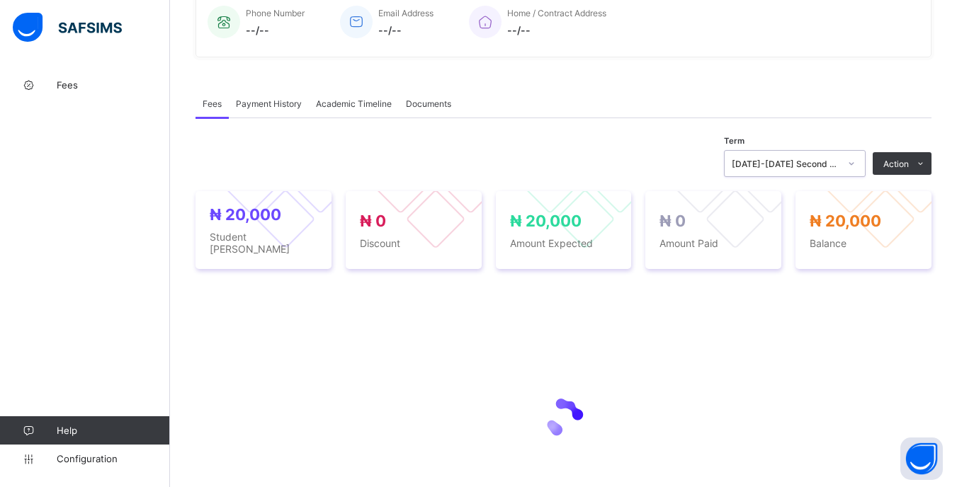
click at [856, 166] on icon at bounding box center [851, 164] width 9 height 14
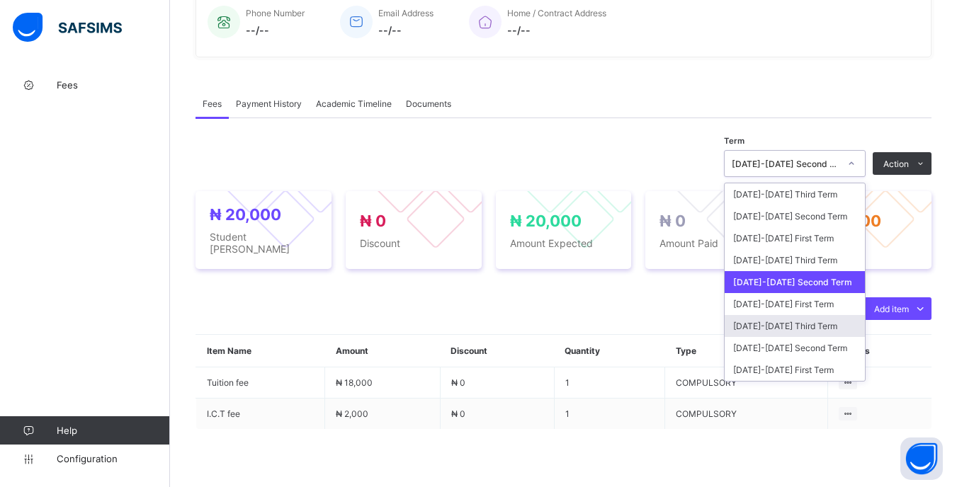
click at [836, 325] on div "[DATE]-[DATE] Third Term" at bounding box center [795, 326] width 140 height 22
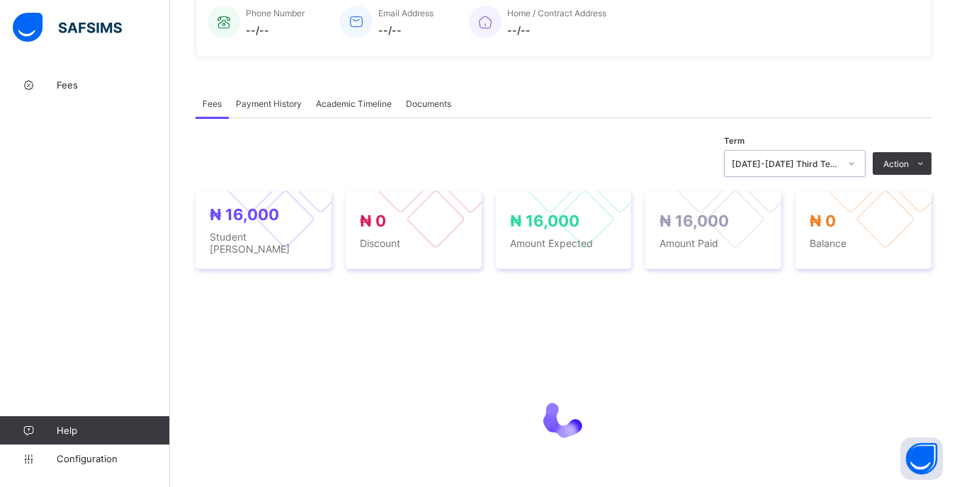
click at [849, 172] on div at bounding box center [851, 164] width 27 height 26
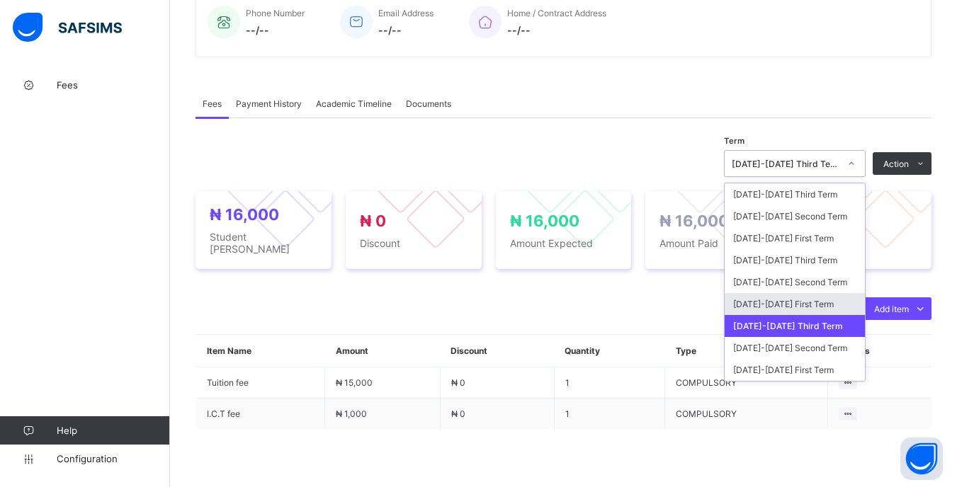
click at [849, 303] on div "[DATE]-[DATE] First Term" at bounding box center [795, 304] width 140 height 22
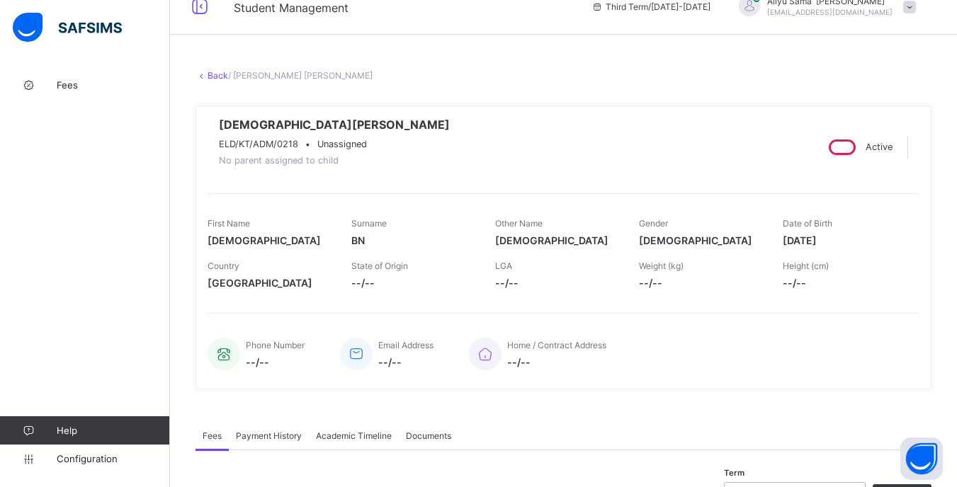
scroll to position [0, 0]
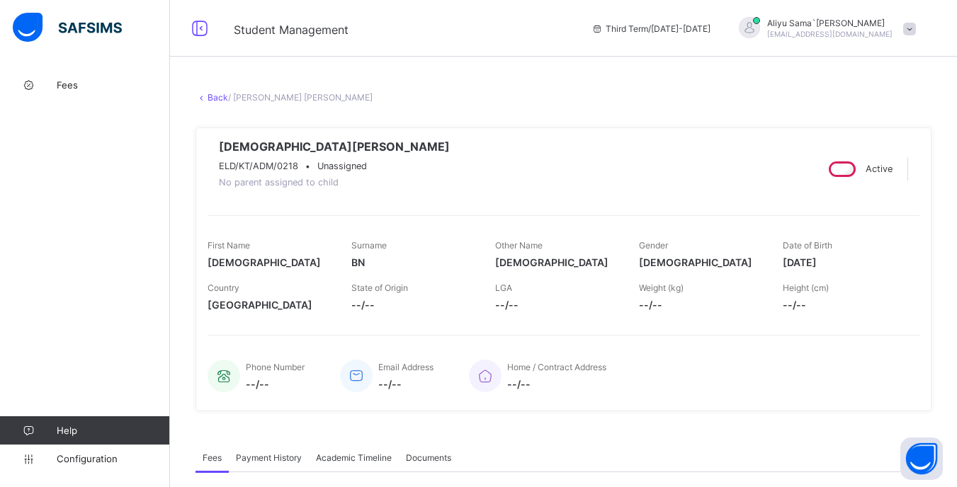
click at [217, 101] on link "Back" at bounding box center [218, 97] width 21 height 11
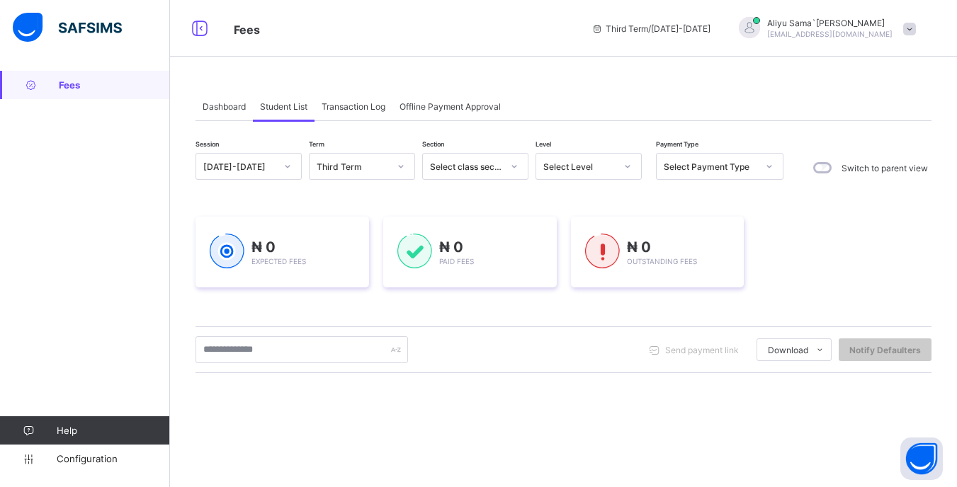
click at [616, 164] on div at bounding box center [628, 166] width 24 height 23
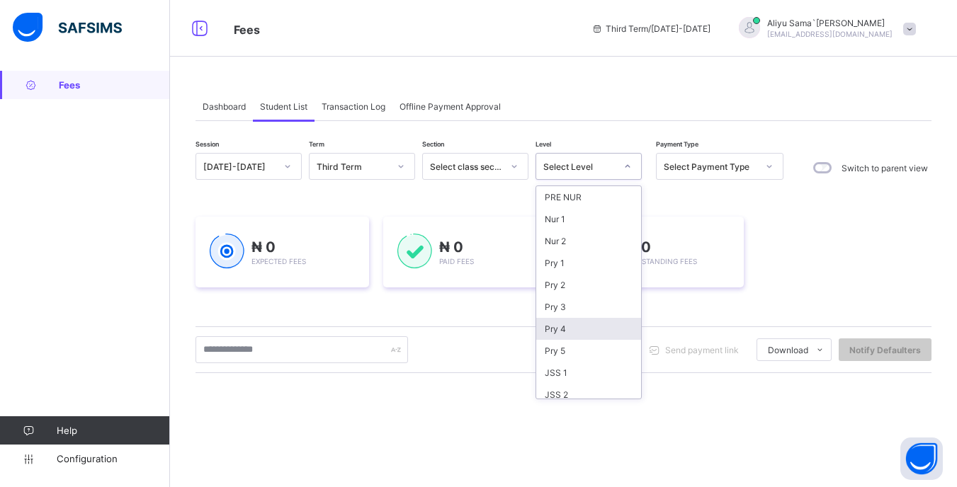
click at [591, 322] on div "Pry 4" at bounding box center [588, 329] width 105 height 22
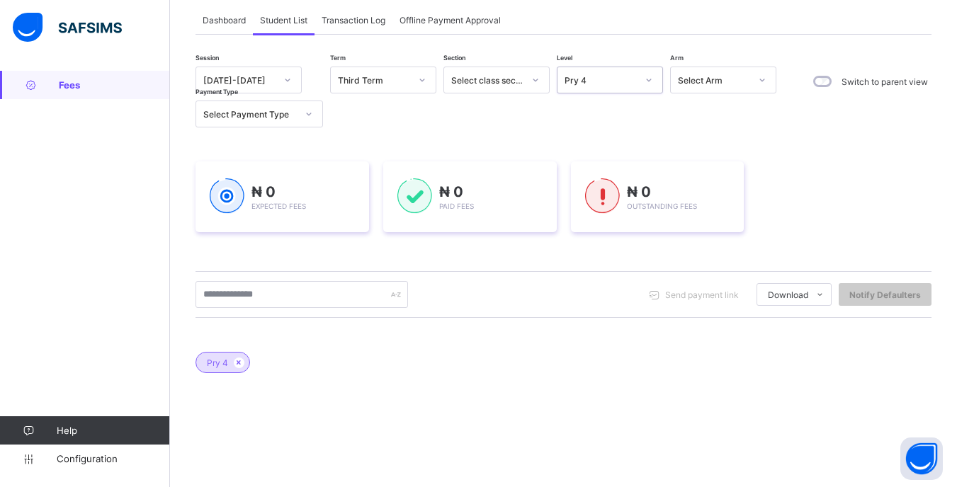
scroll to position [142, 0]
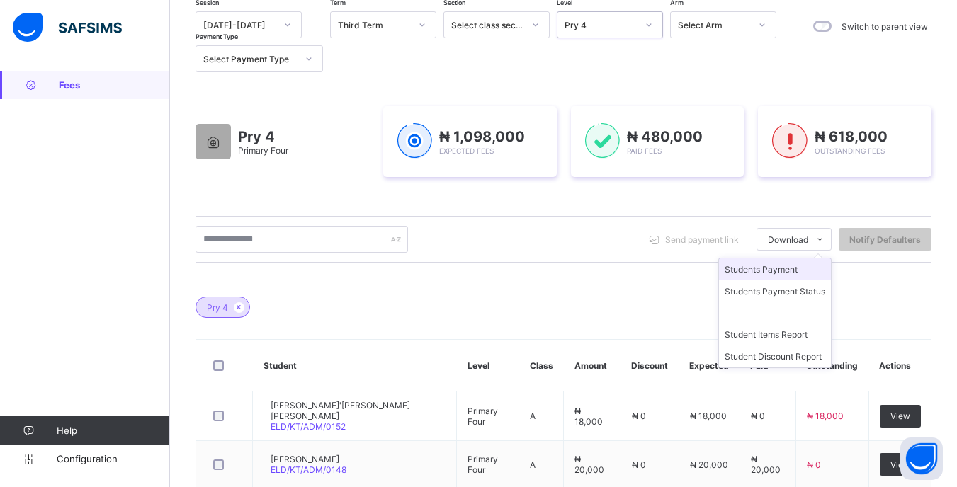
click at [805, 278] on li "Students Payment" at bounding box center [775, 270] width 112 height 22
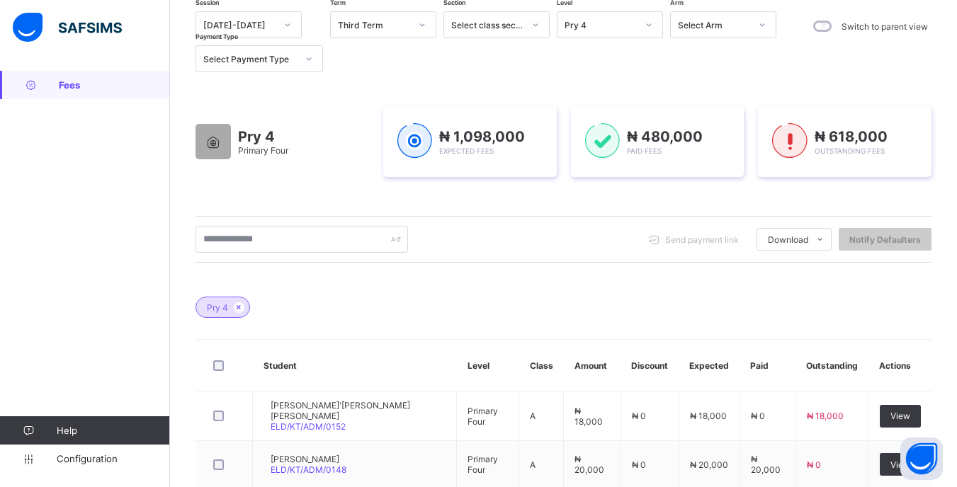
scroll to position [0, 0]
click at [290, 235] on input "text" at bounding box center [302, 239] width 213 height 27
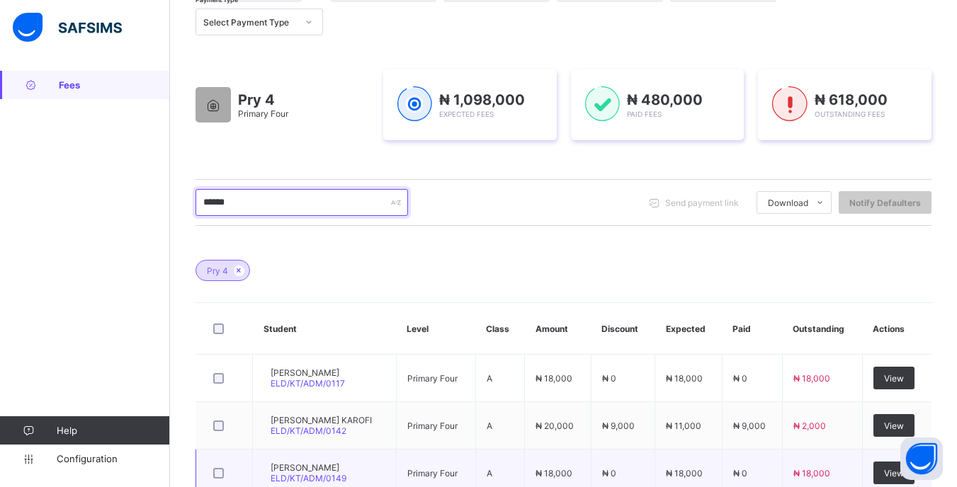
scroll to position [213, 0]
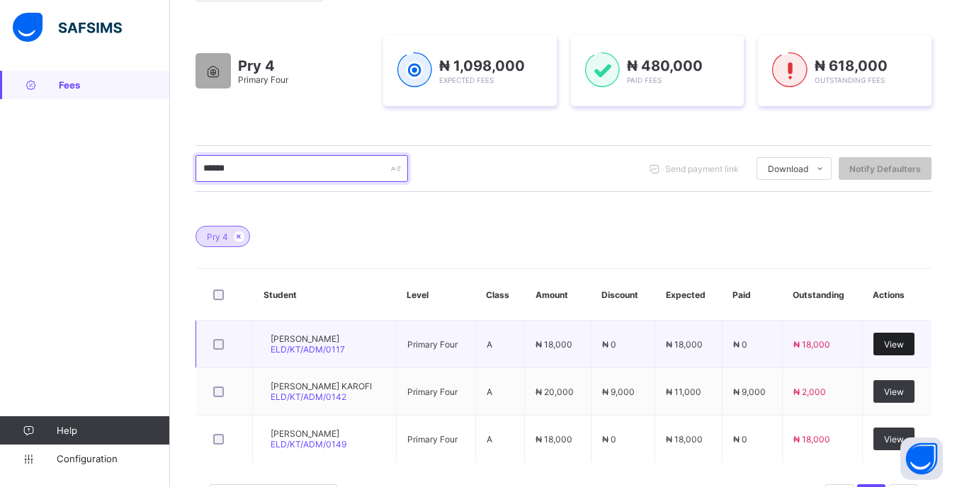
type input "******"
click at [904, 342] on span "View" at bounding box center [894, 344] width 20 height 11
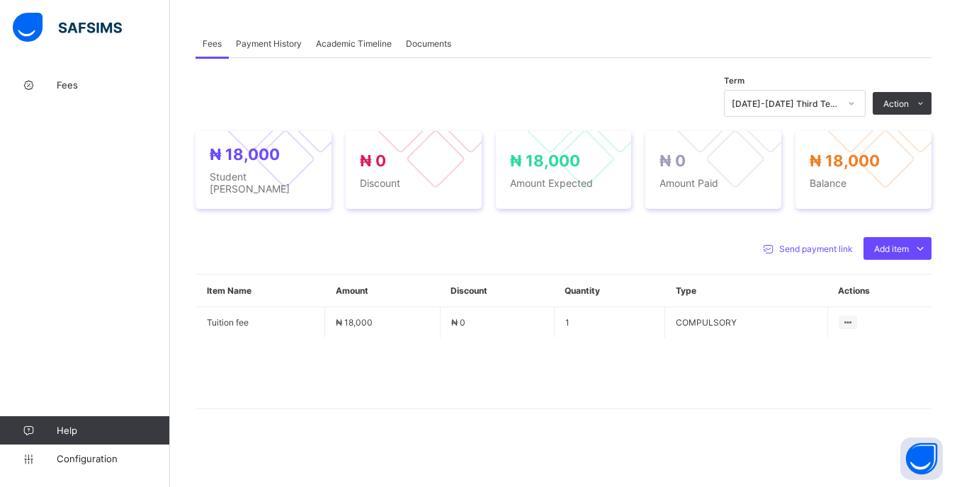
scroll to position [413, 0]
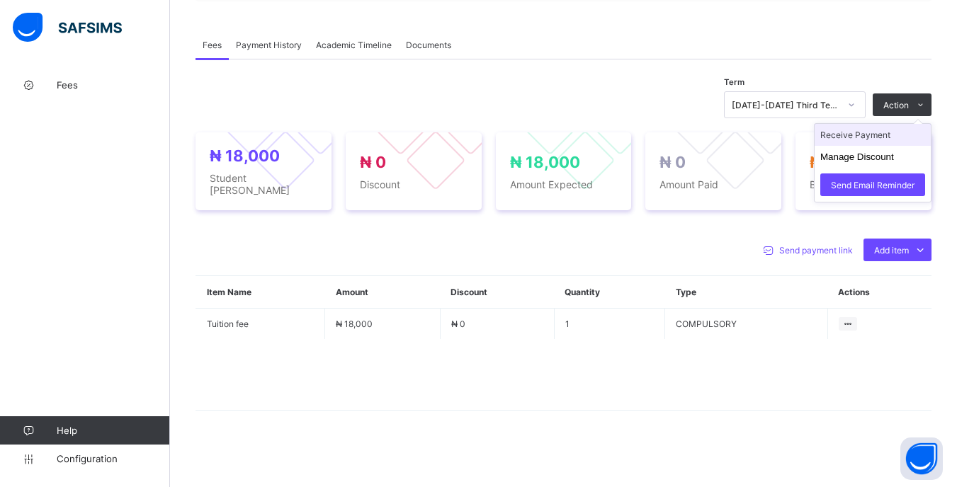
click at [876, 146] on li "Receive Payment" at bounding box center [873, 135] width 116 height 22
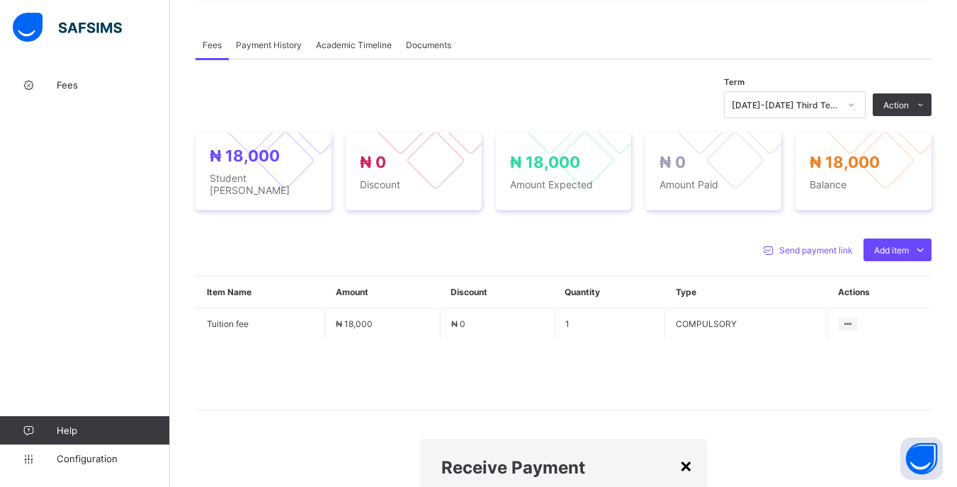
click at [679, 453] on div "×" at bounding box center [685, 465] width 13 height 24
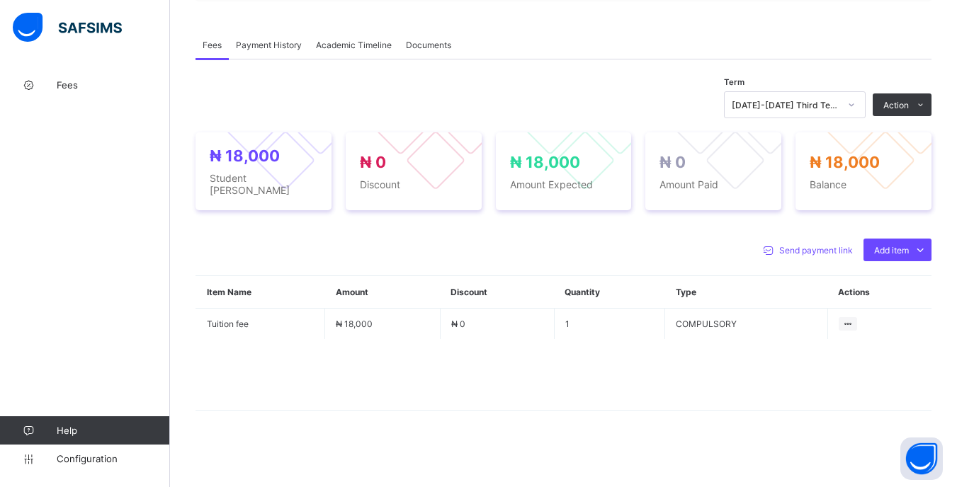
click at [0, 0] on div "Optional items" at bounding box center [0, 0] width 0 height 0
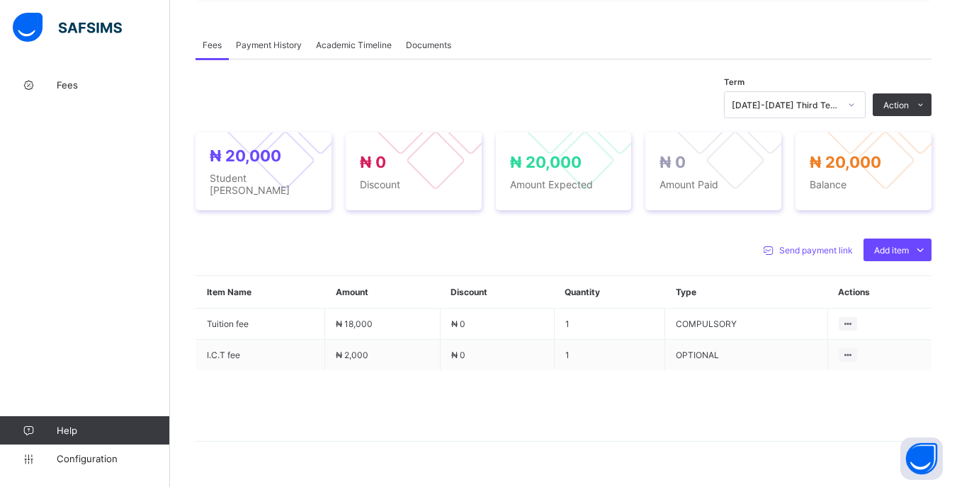
drag, startPoint x: 878, startPoint y: 145, endPoint x: 774, endPoint y: 163, distance: 105.0
click at [0, 0] on li "Receive Payment" at bounding box center [0, 0] width 0 height 0
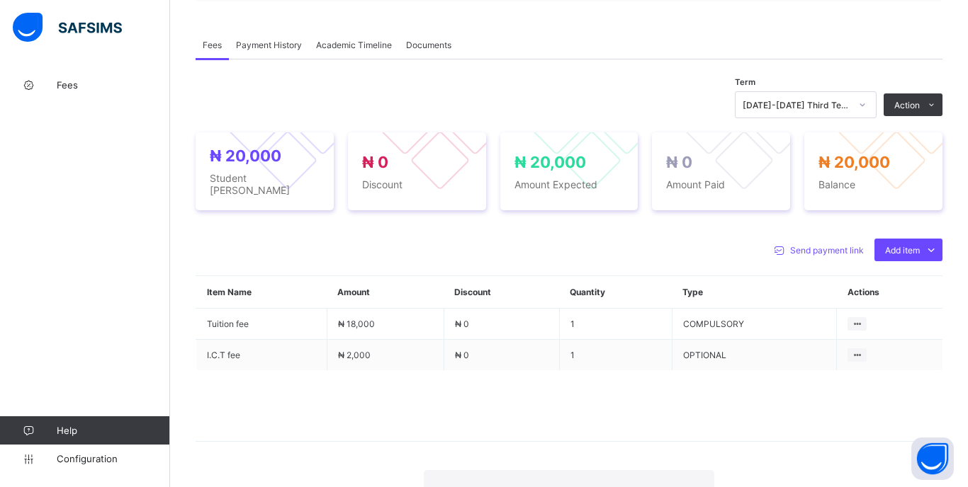
type input "*****"
type input "**********"
type input "********"
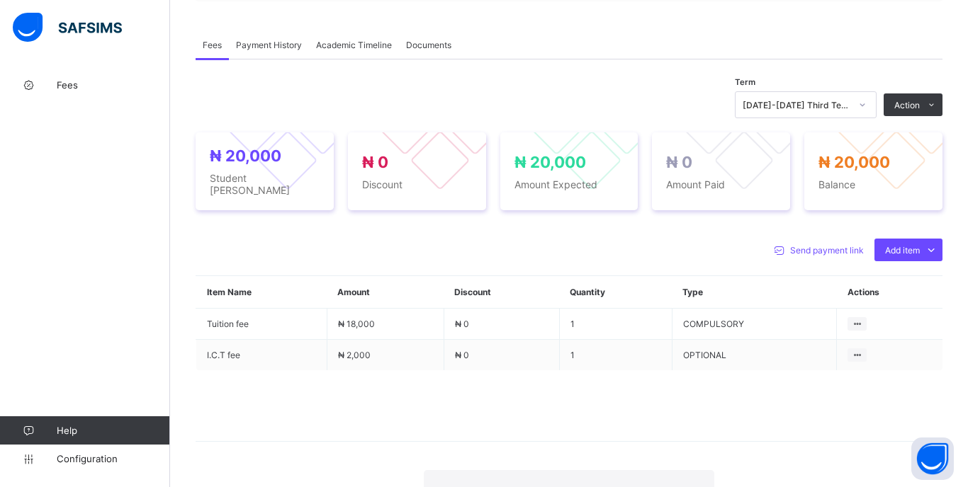
type input "*****"
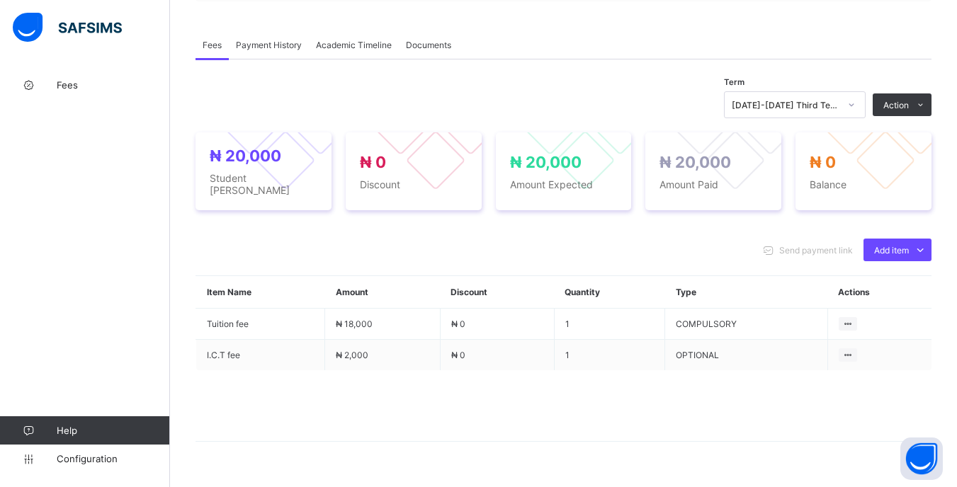
click at [852, 109] on div at bounding box center [852, 105] width 24 height 23
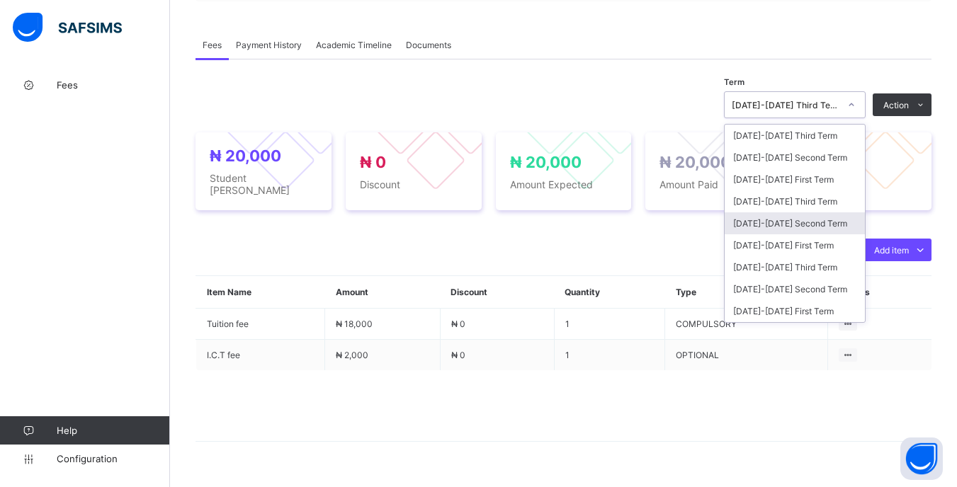
click at [828, 228] on div "[DATE]-[DATE] Second Term" at bounding box center [795, 224] width 140 height 22
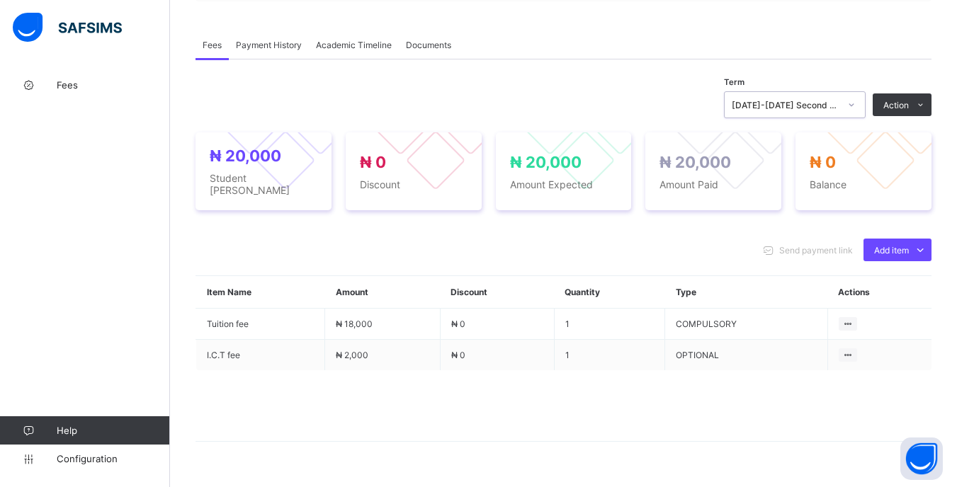
click at [838, 115] on div "[DATE]-[DATE] Second Term" at bounding box center [781, 105] width 113 height 20
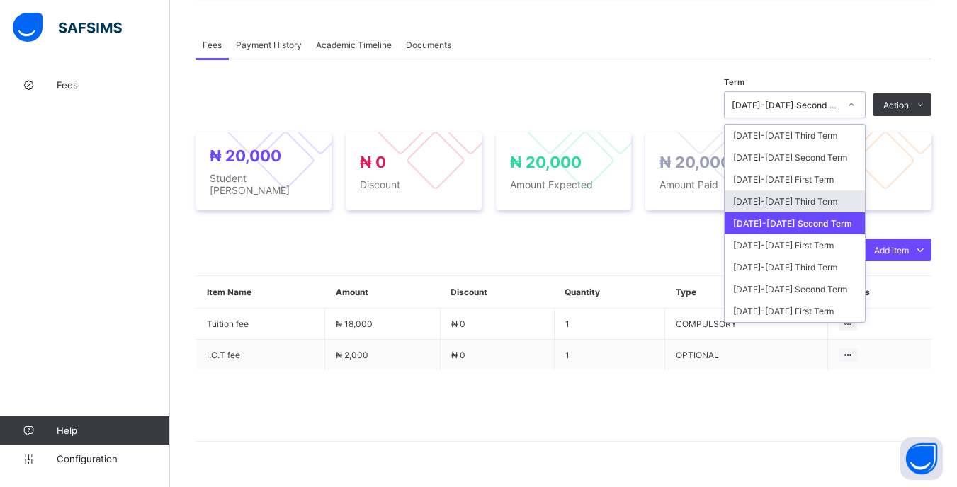
click at [825, 207] on div "[DATE]-[DATE] Third Term" at bounding box center [795, 202] width 140 height 22
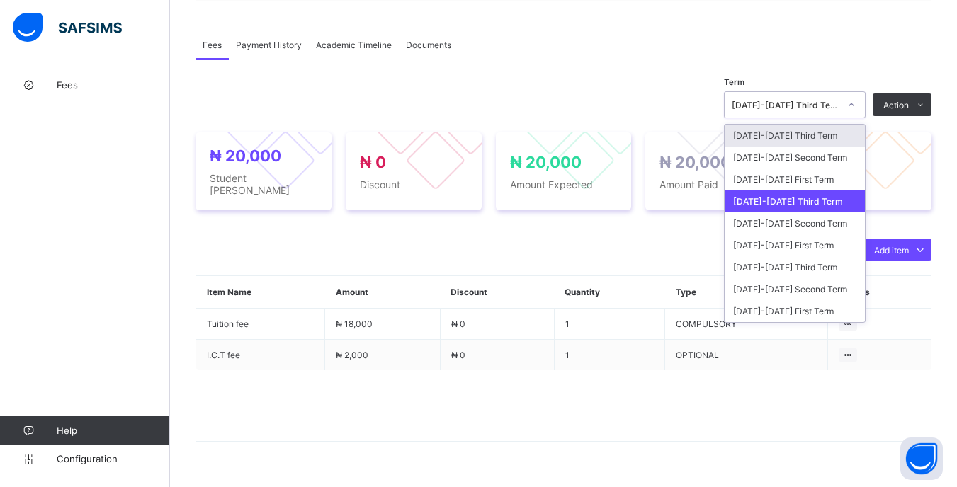
click at [856, 112] on icon at bounding box center [851, 105] width 9 height 14
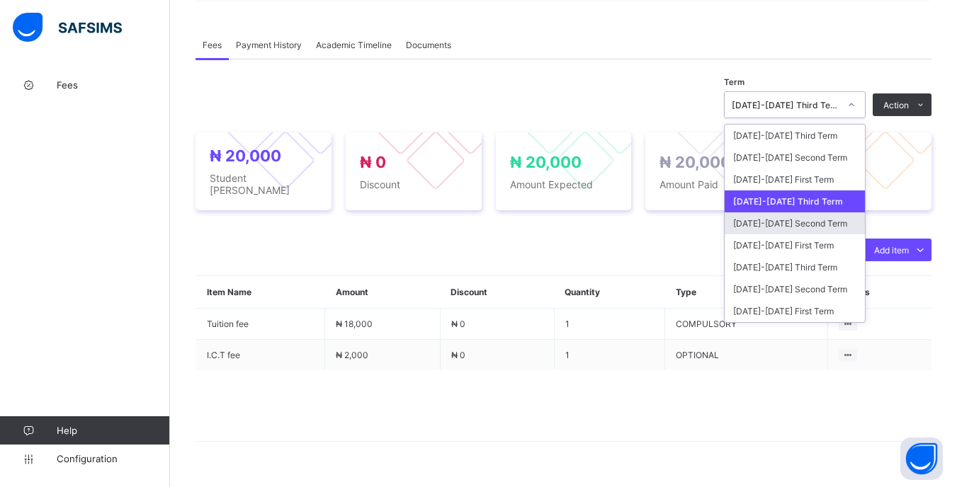
click at [828, 225] on div "[DATE]-[DATE] Second Term" at bounding box center [795, 224] width 140 height 22
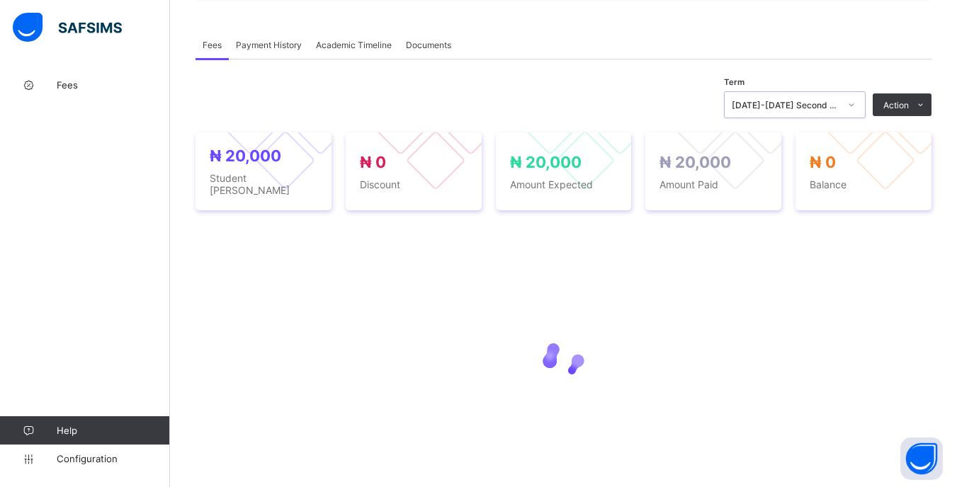
drag, startPoint x: 836, startPoint y: 109, endPoint x: 838, endPoint y: 126, distance: 17.1
click at [837, 111] on div "[DATE]-[DATE] Second Term" at bounding box center [786, 105] width 108 height 11
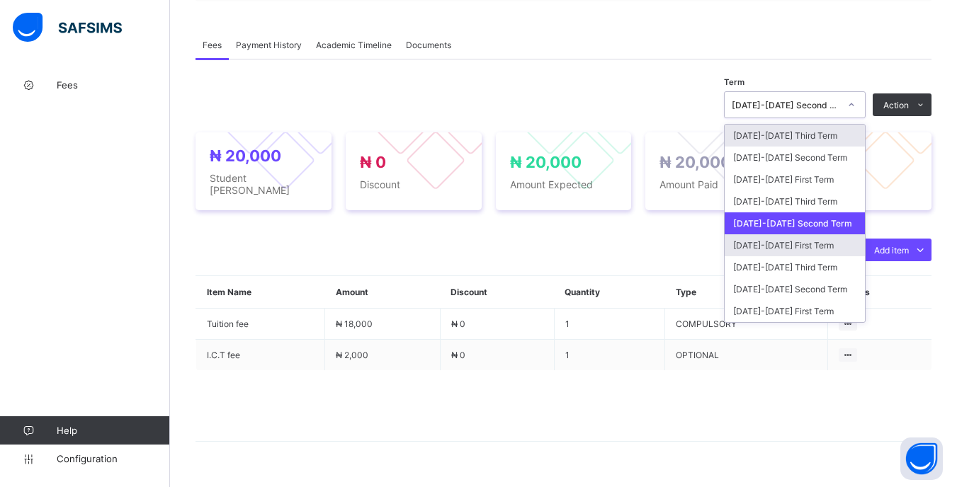
click at [833, 256] on div "[DATE]-[DATE] First Term" at bounding box center [795, 246] width 140 height 22
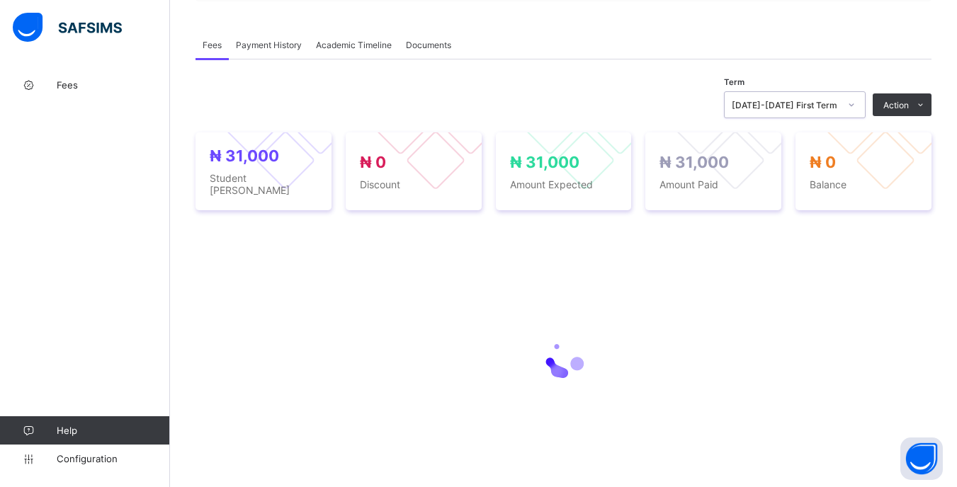
click at [827, 115] on div "[DATE]-[DATE] First Term" at bounding box center [781, 105] width 113 height 20
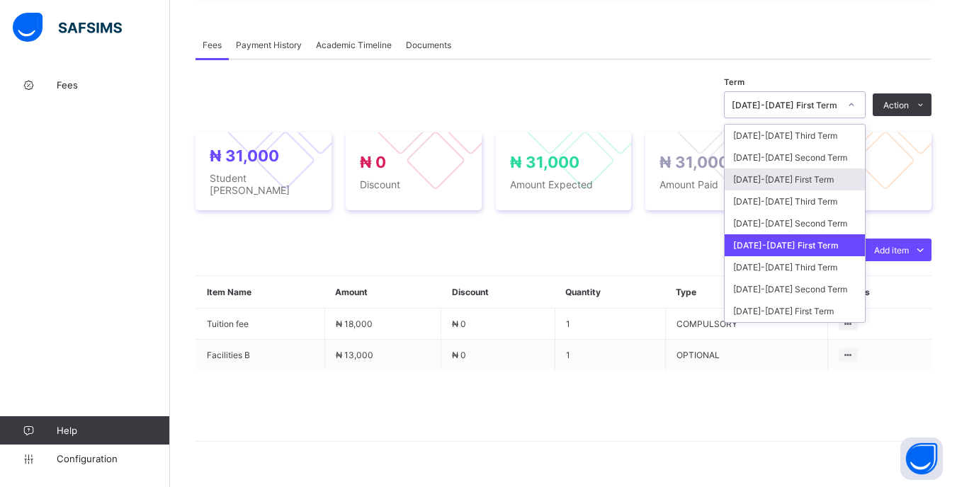
click at [815, 190] on div "[DATE]-[DATE] First Term" at bounding box center [795, 180] width 140 height 22
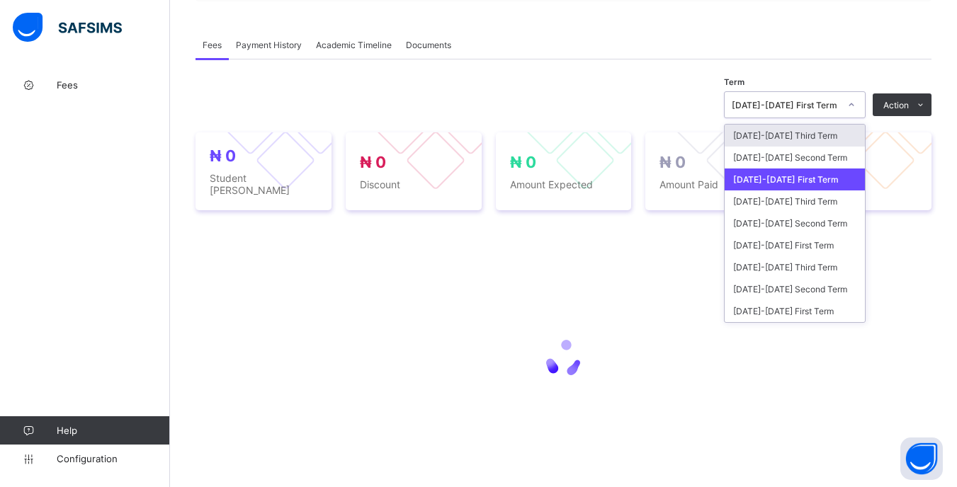
click at [840, 106] on div "[DATE]-[DATE] First Term" at bounding box center [786, 105] width 108 height 11
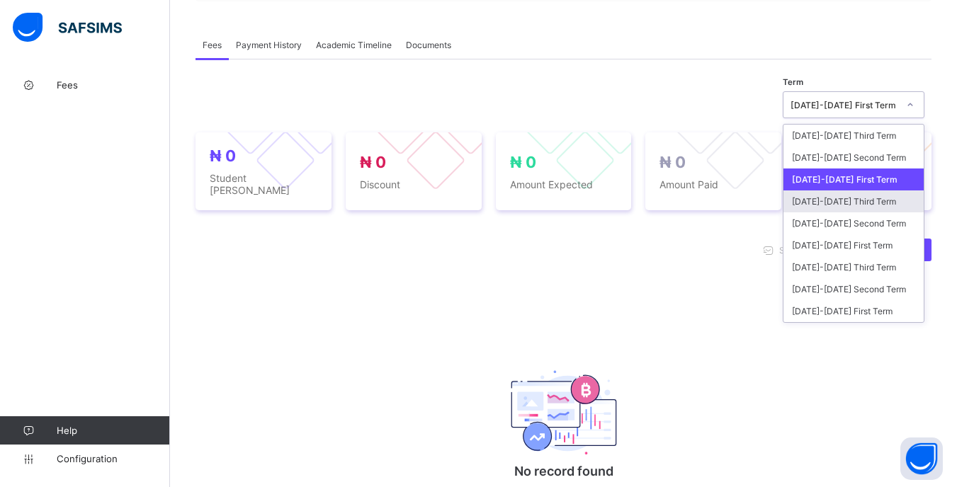
click at [830, 201] on div "[DATE]-[DATE] Third Term" at bounding box center [854, 202] width 140 height 22
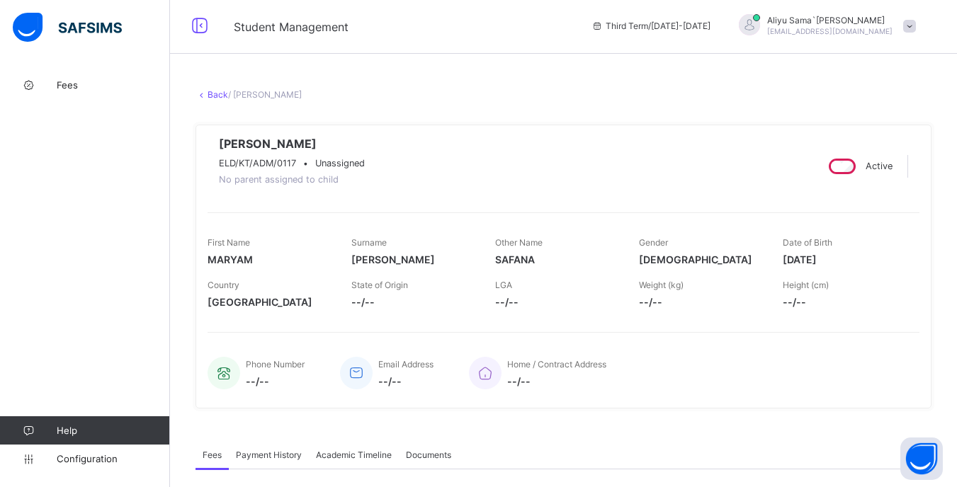
scroll to position [0, 0]
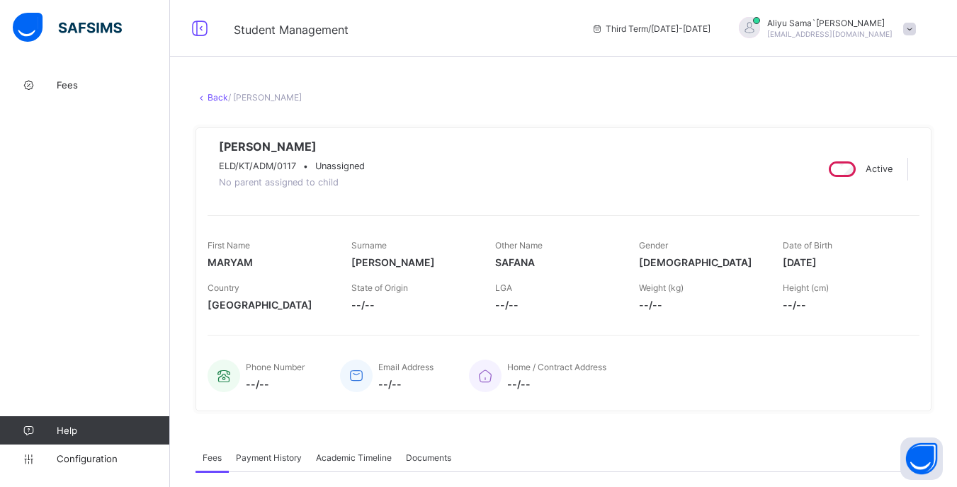
click at [208, 96] on link "Back" at bounding box center [218, 97] width 21 height 11
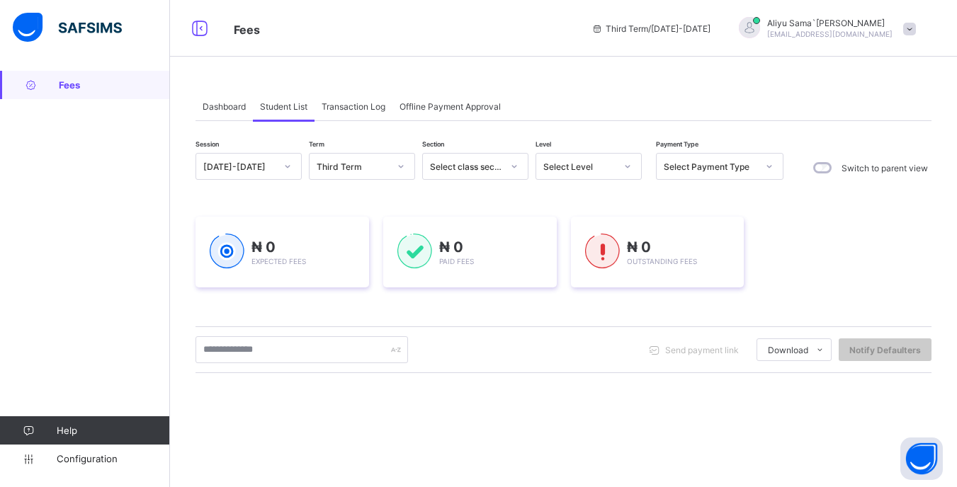
click at [597, 162] on div "Select Level" at bounding box center [579, 167] width 72 height 11
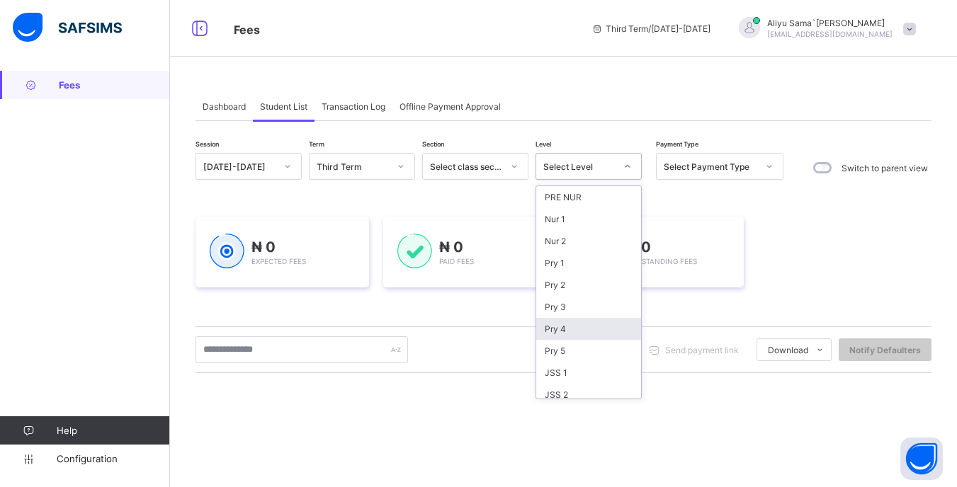
click at [585, 324] on div "Pry 4" at bounding box center [588, 329] width 105 height 22
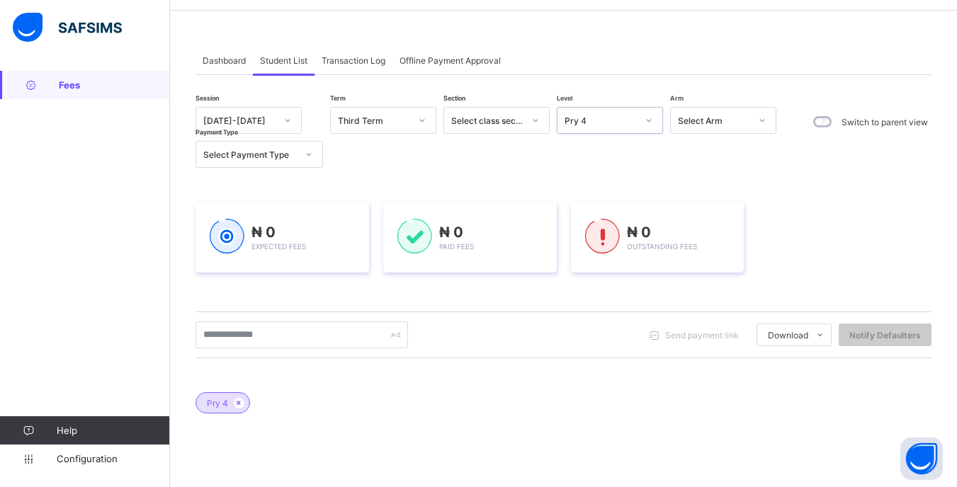
scroll to position [71, 0]
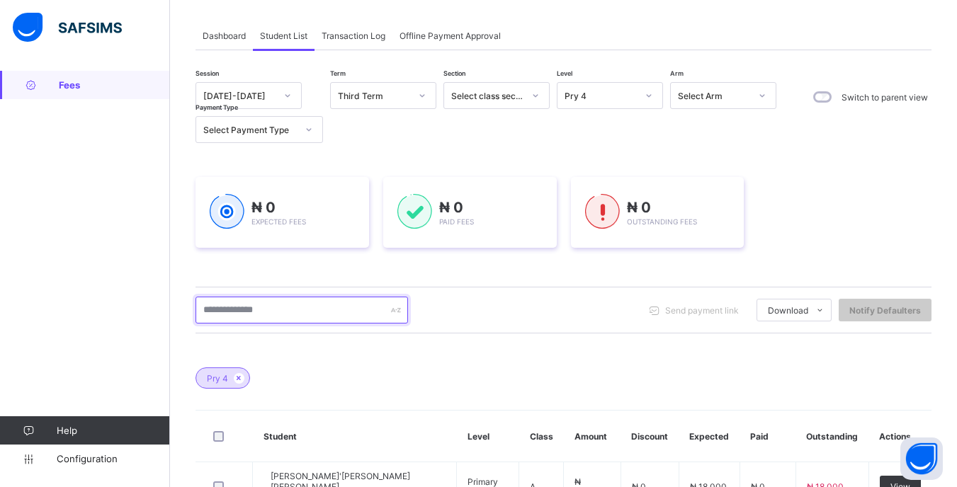
drag, startPoint x: 317, startPoint y: 309, endPoint x: 346, endPoint y: 317, distance: 30.1
click at [318, 309] on input "text" at bounding box center [302, 310] width 213 height 27
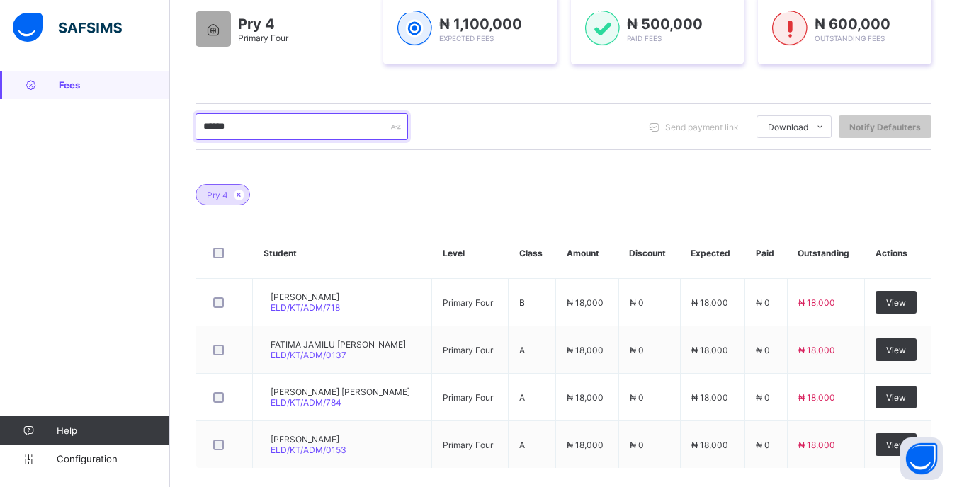
scroll to position [283, 0]
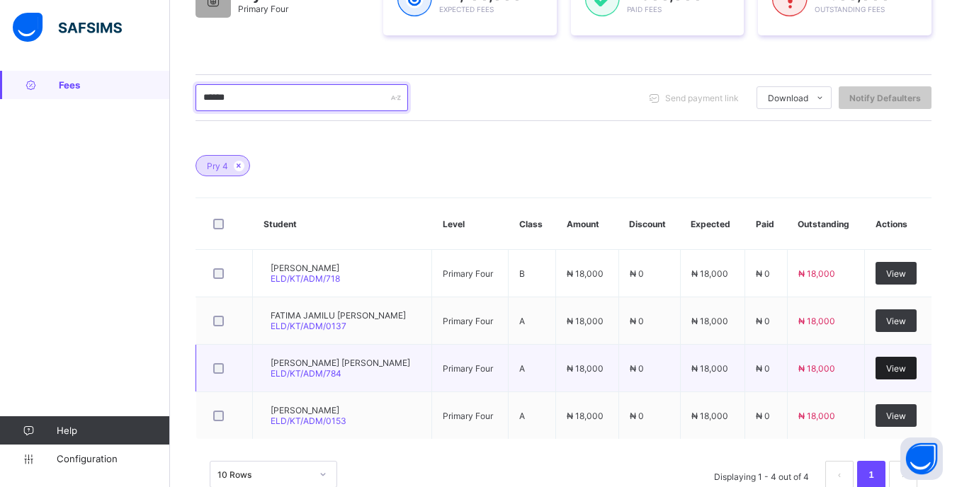
type input "******"
click at [913, 362] on div "View" at bounding box center [896, 368] width 41 height 23
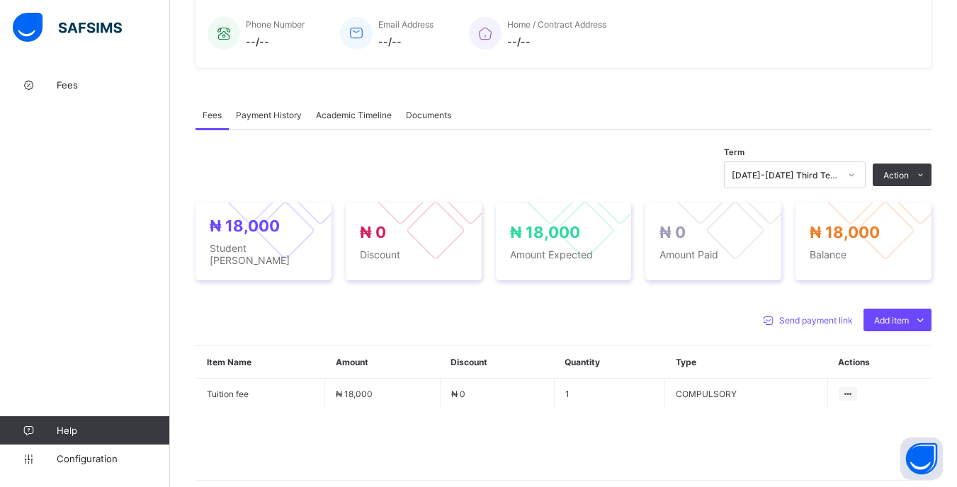
scroll to position [413, 0]
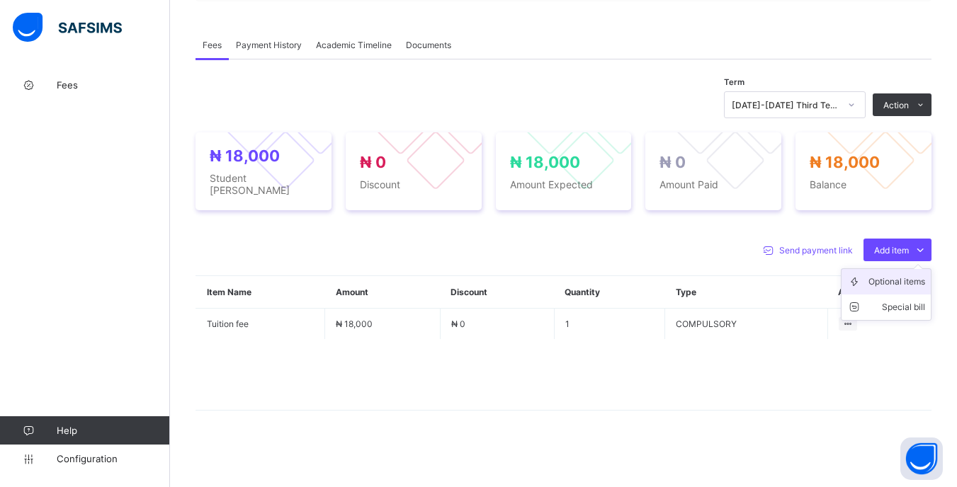
click at [892, 279] on div "Optional items" at bounding box center [897, 282] width 57 height 14
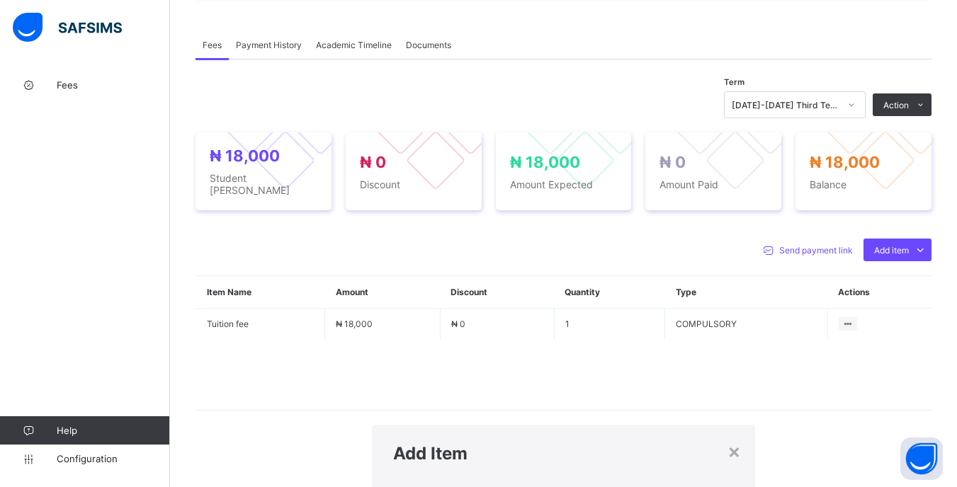
click at [728, 439] on div "×" at bounding box center [734, 451] width 13 height 24
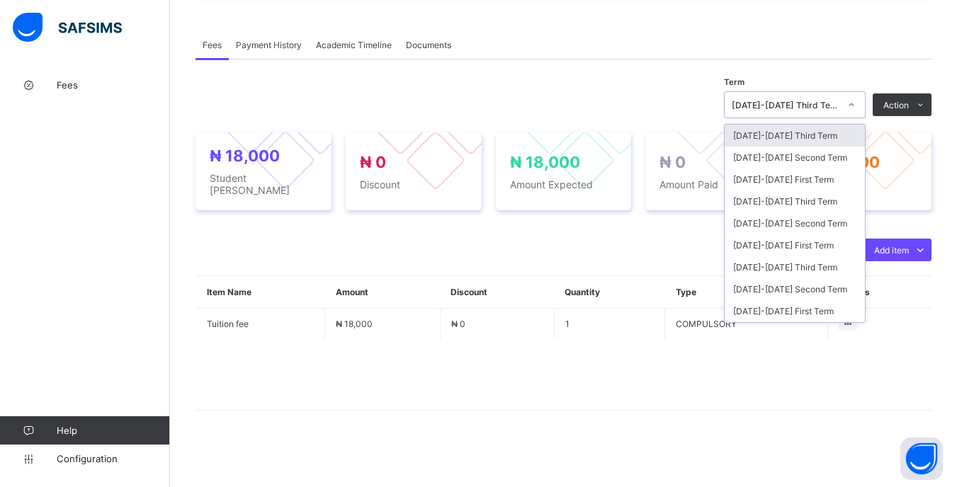
click at [831, 108] on div "[DATE]-[DATE] Third Term" at bounding box center [786, 105] width 108 height 11
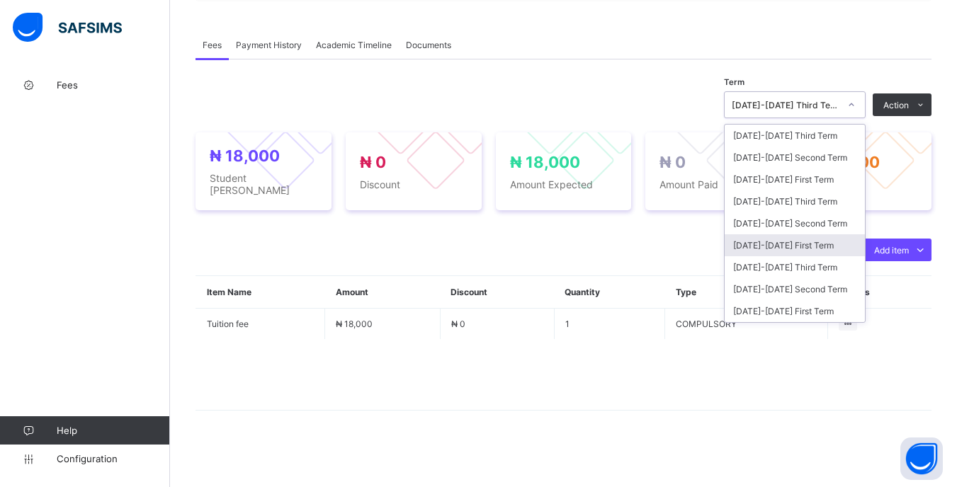
click at [814, 247] on div "[DATE]-[DATE] First Term" at bounding box center [795, 246] width 140 height 22
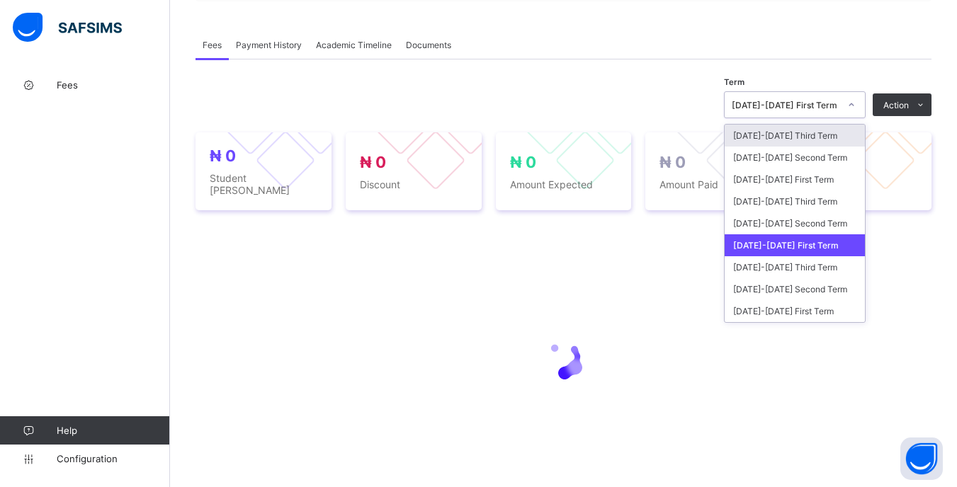
click at [833, 118] on div "[DATE]-[DATE] First Term" at bounding box center [795, 104] width 142 height 27
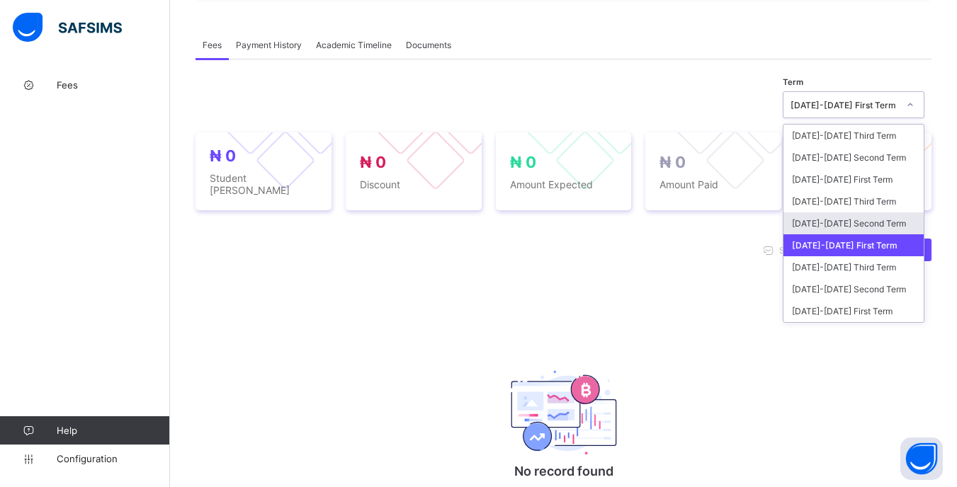
click at [835, 227] on div "[DATE]-[DATE] Second Term" at bounding box center [854, 224] width 140 height 22
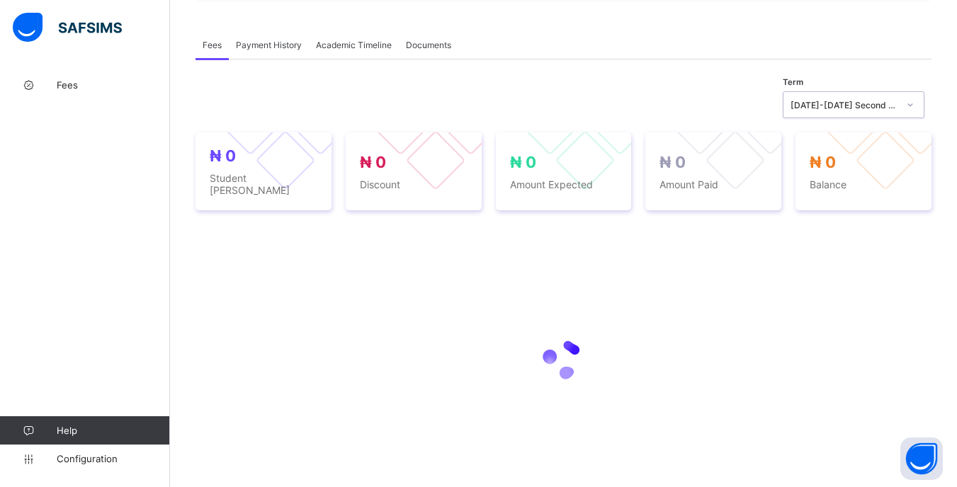
click at [841, 111] on div "[DATE]-[DATE] Second Term" at bounding box center [845, 105] width 108 height 11
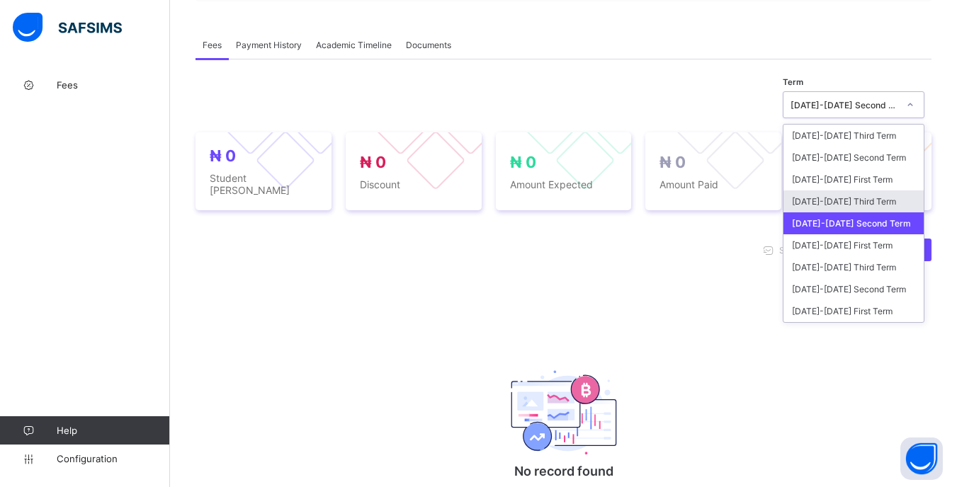
click at [820, 213] on div "[DATE]-[DATE] Third Term" at bounding box center [854, 202] width 140 height 22
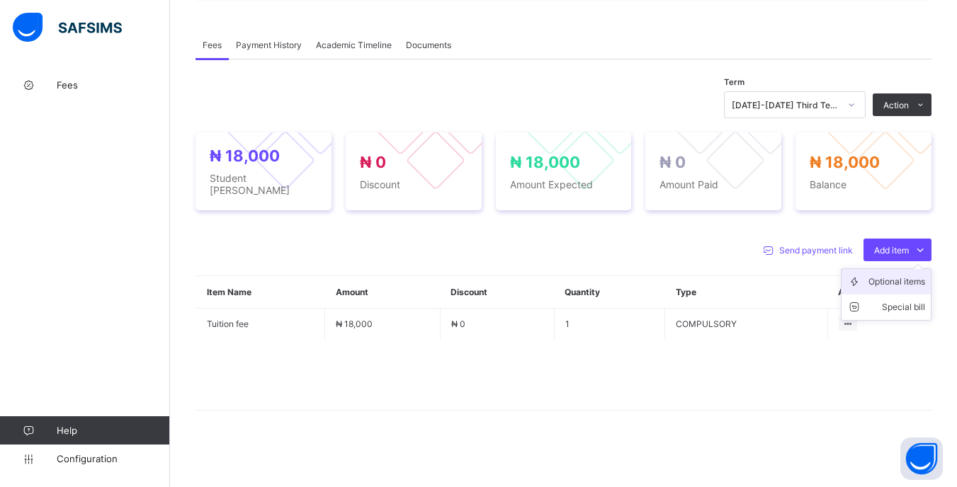
click at [890, 276] on div "Optional items" at bounding box center [897, 282] width 57 height 14
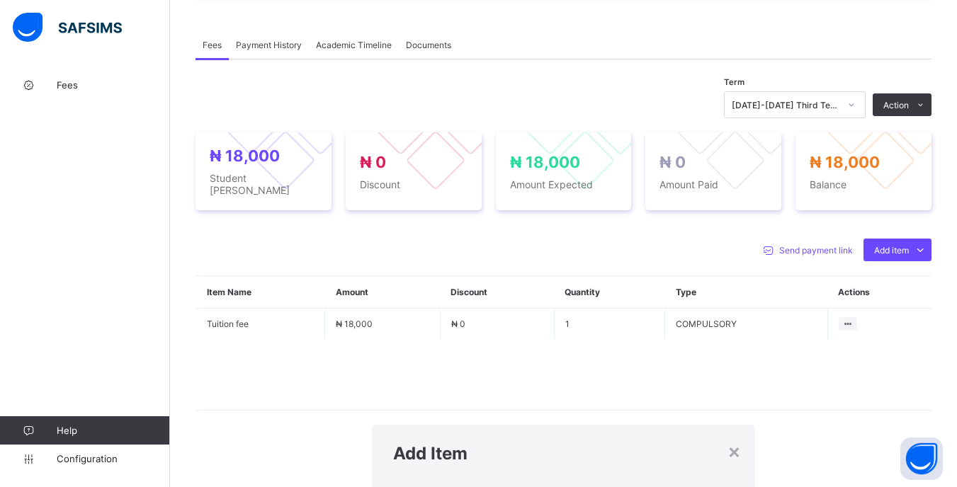
drag, startPoint x: 402, startPoint y: 407, endPoint x: 407, endPoint y: 390, distance: 17.7
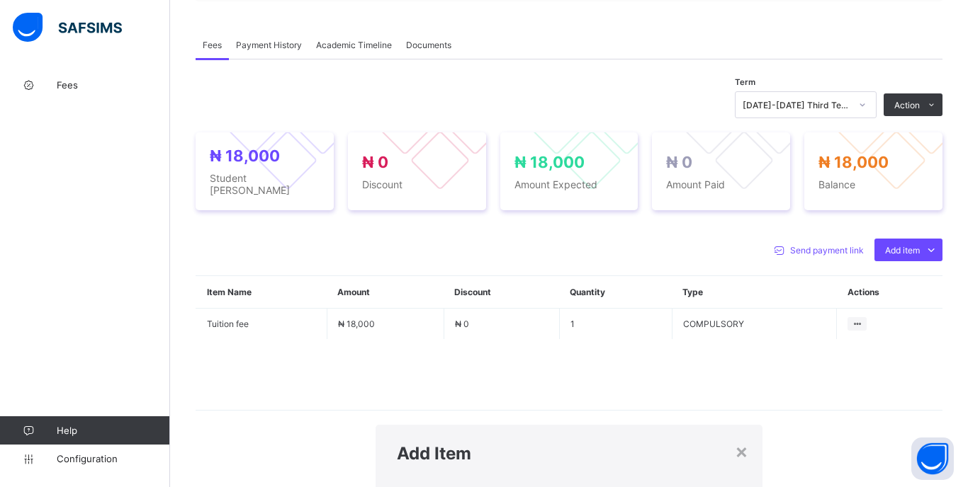
drag, startPoint x: 517, startPoint y: 193, endPoint x: 505, endPoint y: 223, distance: 32.8
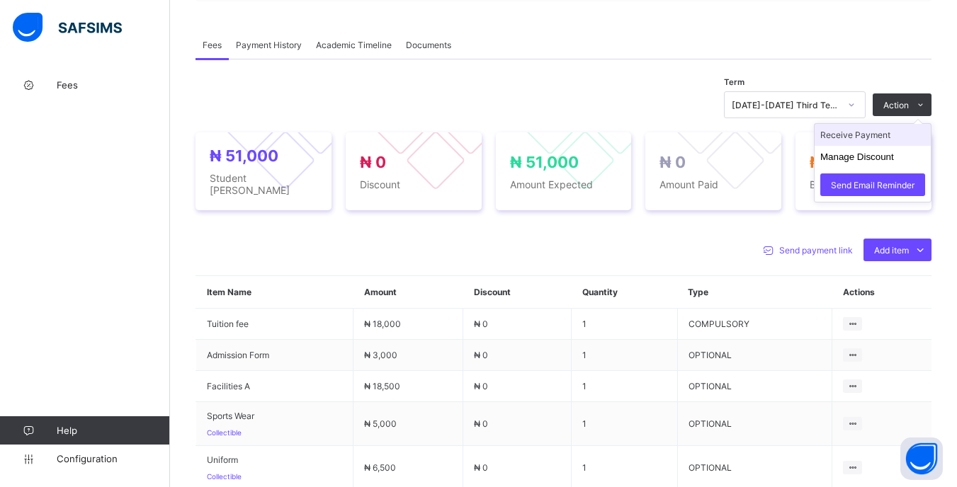
click at [886, 138] on li "Receive Payment" at bounding box center [873, 135] width 116 height 22
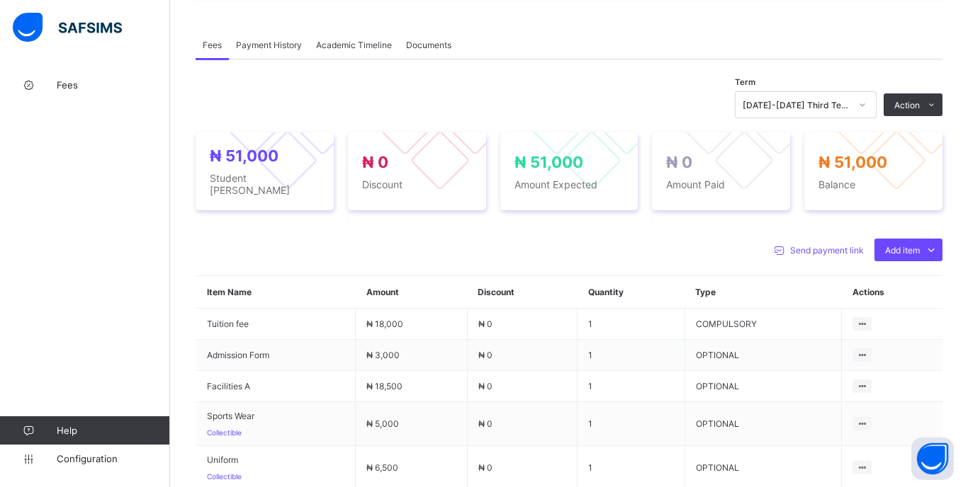
type input "*****"
type input "**********"
type input "********"
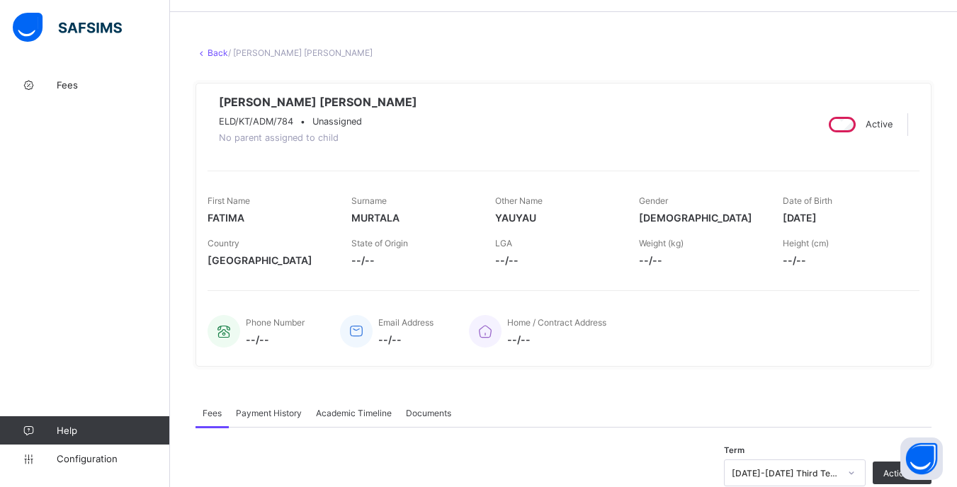
scroll to position [0, 0]
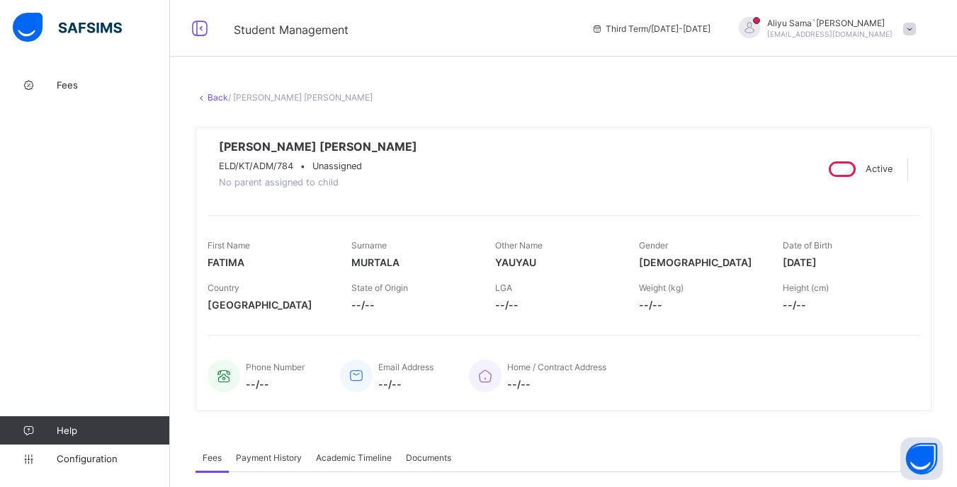
click at [219, 100] on link "Back" at bounding box center [218, 97] width 21 height 11
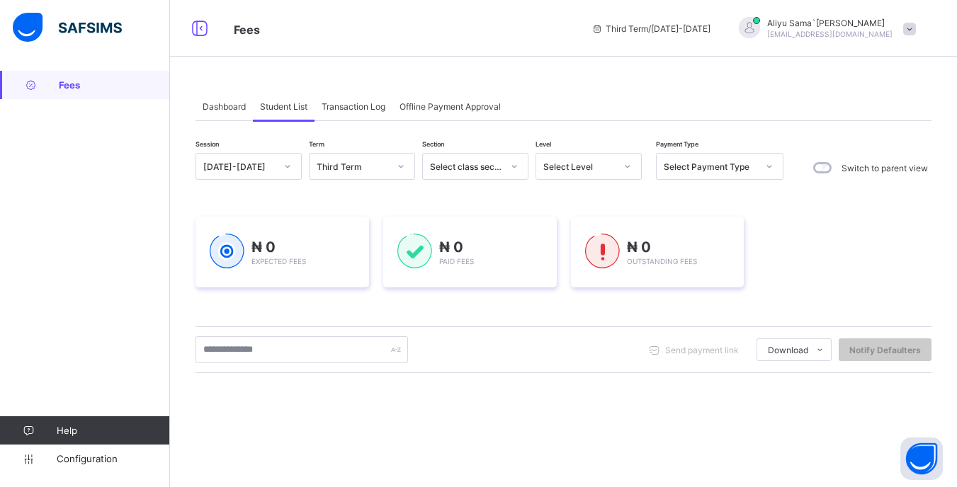
click at [613, 166] on div "Select Level" at bounding box center [579, 167] width 72 height 11
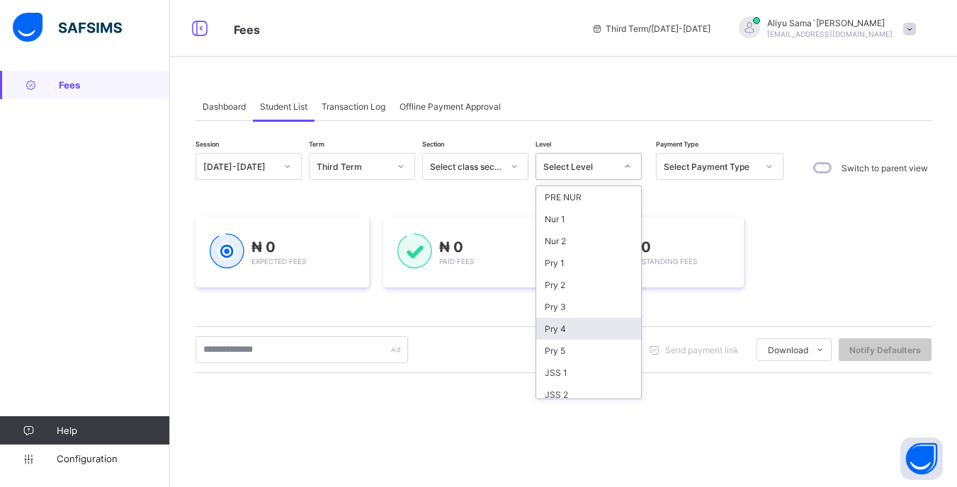
click at [598, 330] on div "Pry 4" at bounding box center [588, 329] width 105 height 22
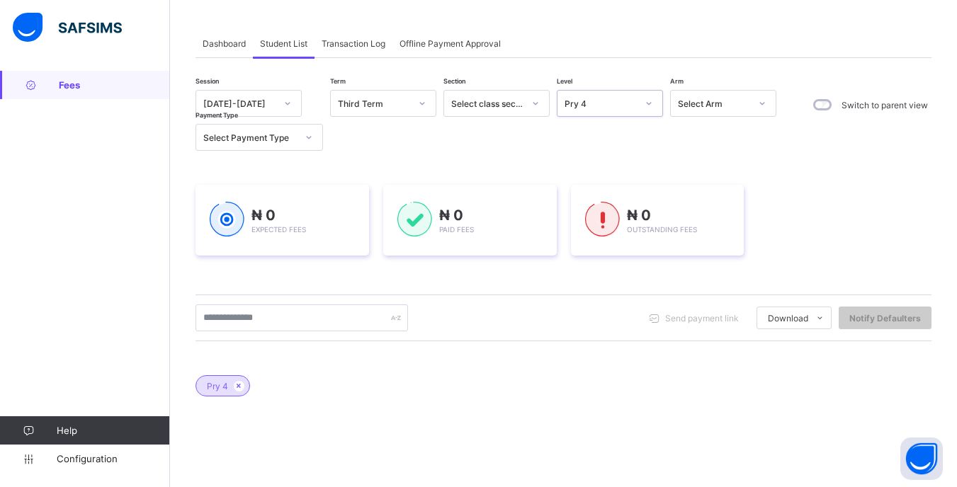
scroll to position [71, 0]
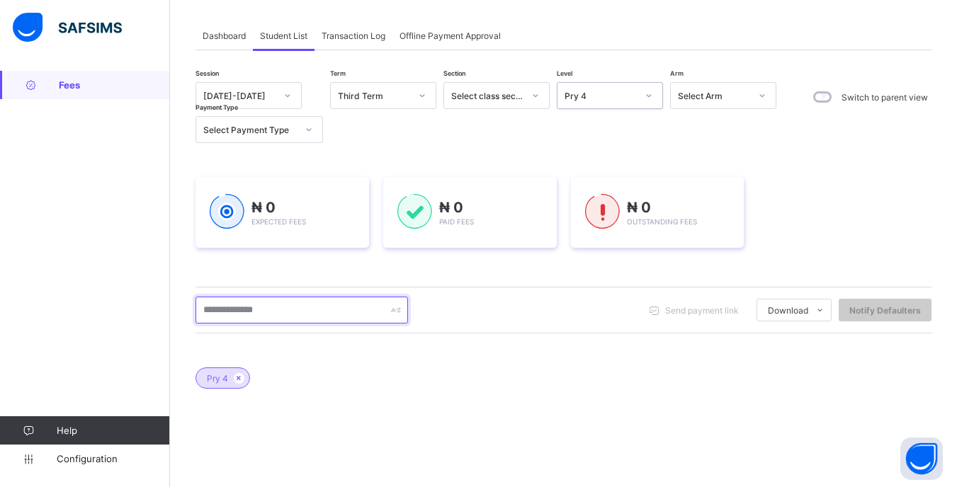
drag, startPoint x: 258, startPoint y: 311, endPoint x: 284, endPoint y: 312, distance: 26.3
click at [259, 310] on input "text" at bounding box center [302, 310] width 213 height 27
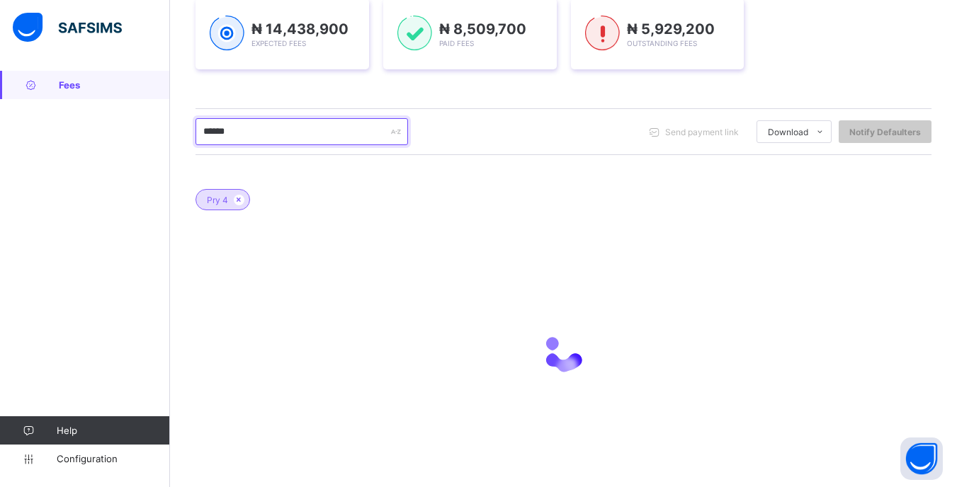
scroll to position [270, 0]
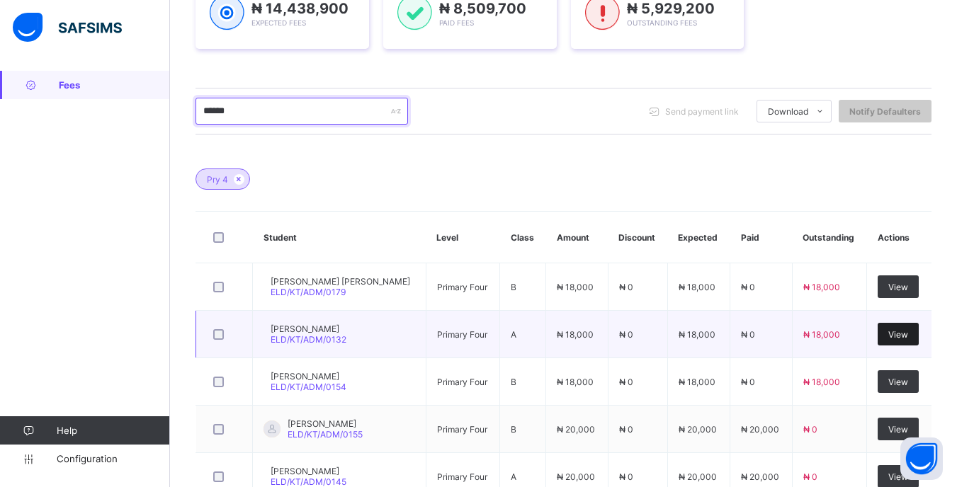
type input "*****"
click at [908, 337] on span "View" at bounding box center [898, 334] width 20 height 11
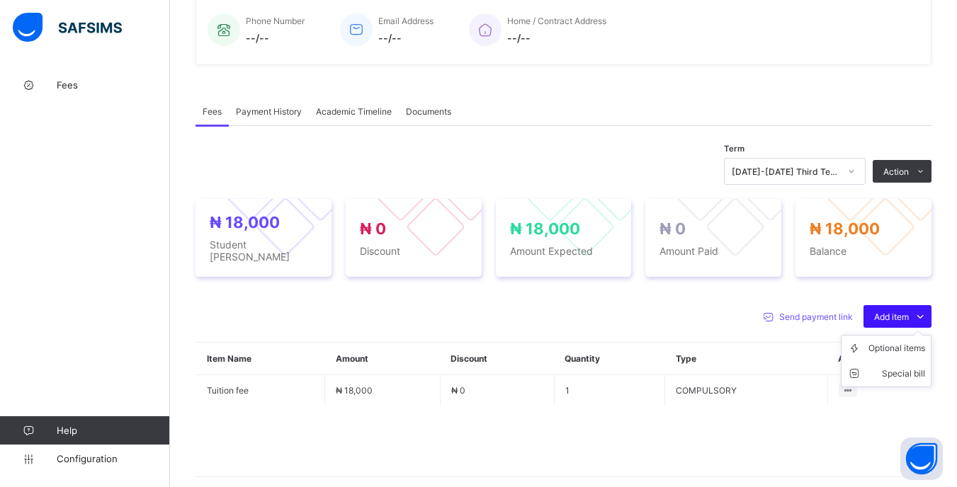
scroll to position [413, 0]
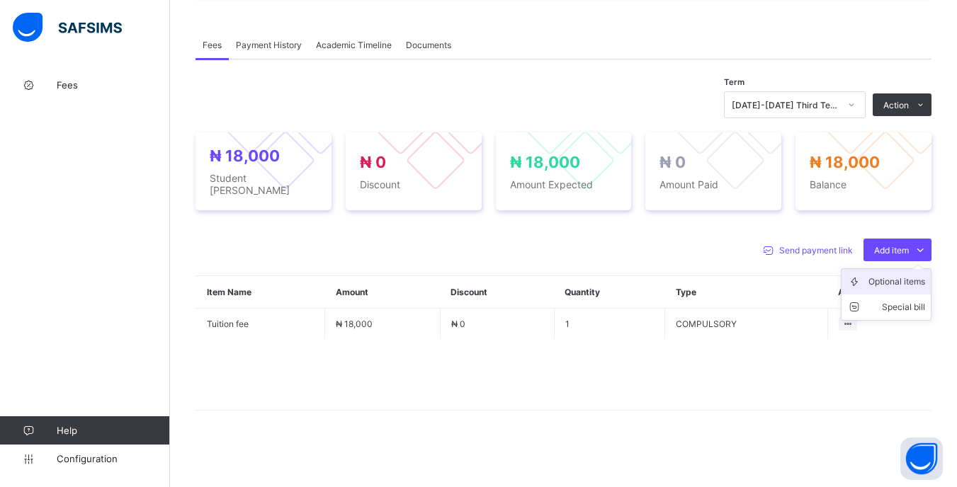
click at [886, 289] on li "Optional items" at bounding box center [886, 282] width 89 height 26
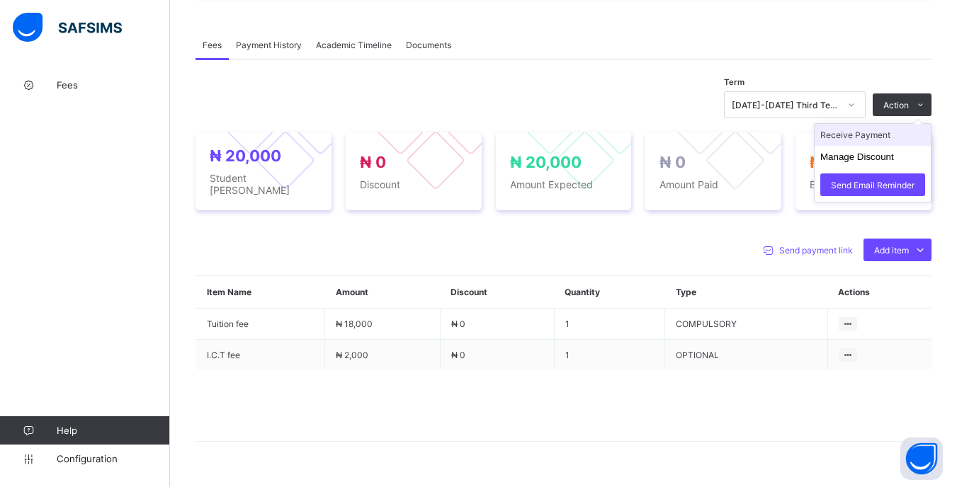
click at [882, 138] on li "Receive Payment" at bounding box center [873, 135] width 116 height 22
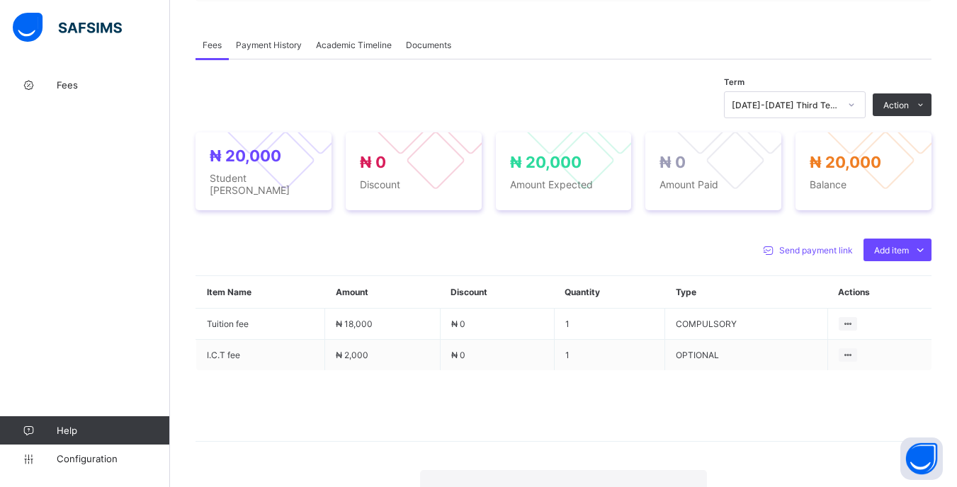
drag, startPoint x: 543, startPoint y: 222, endPoint x: 524, endPoint y: 249, distance: 33.6
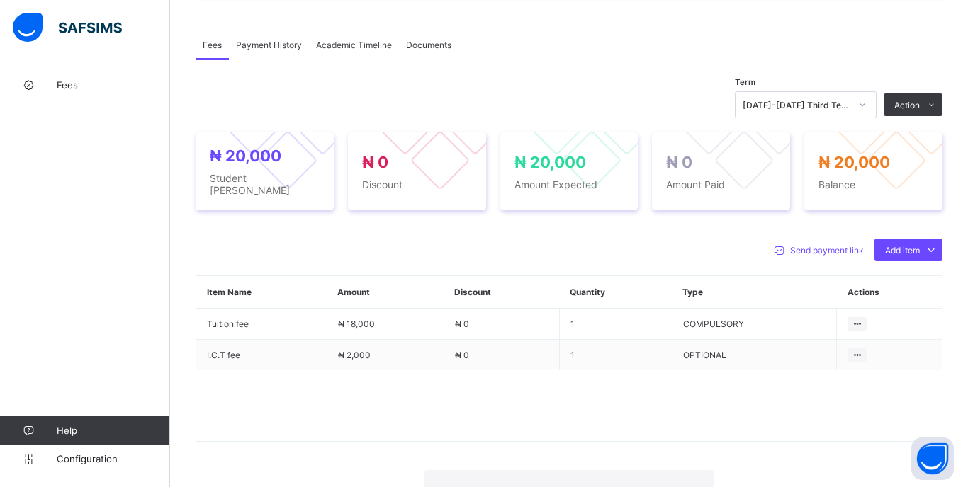
type input "*****"
type input "**********"
type input "********"
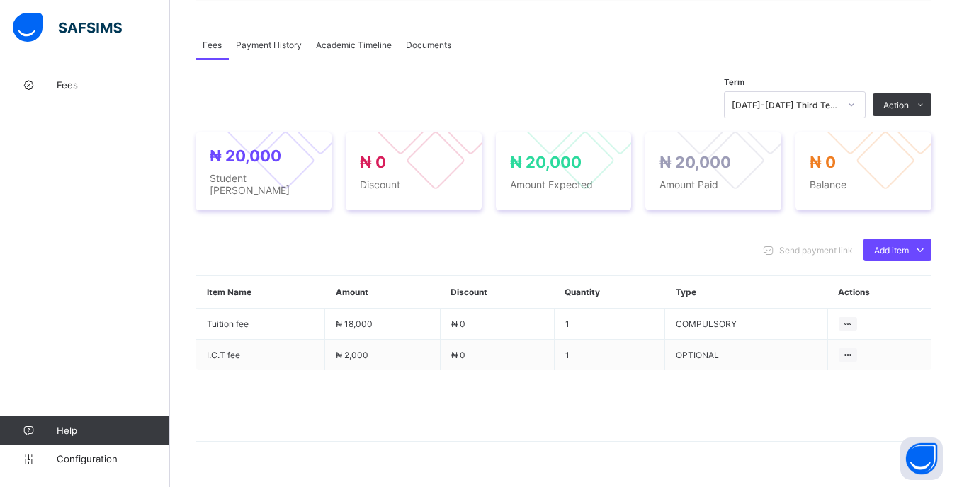
click at [838, 101] on div "[DATE]-[DATE] Third Term" at bounding box center [781, 105] width 113 height 20
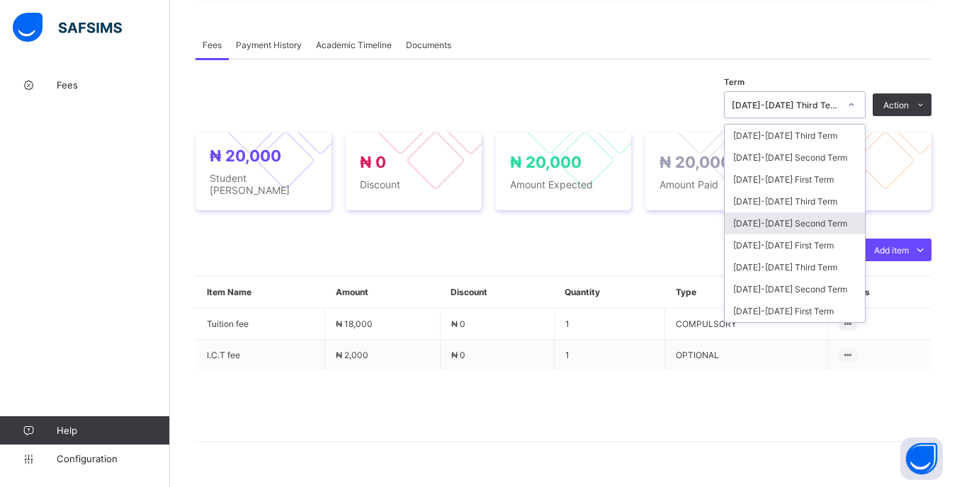
click at [813, 222] on div "[DATE]-[DATE] Second Term" at bounding box center [795, 224] width 140 height 22
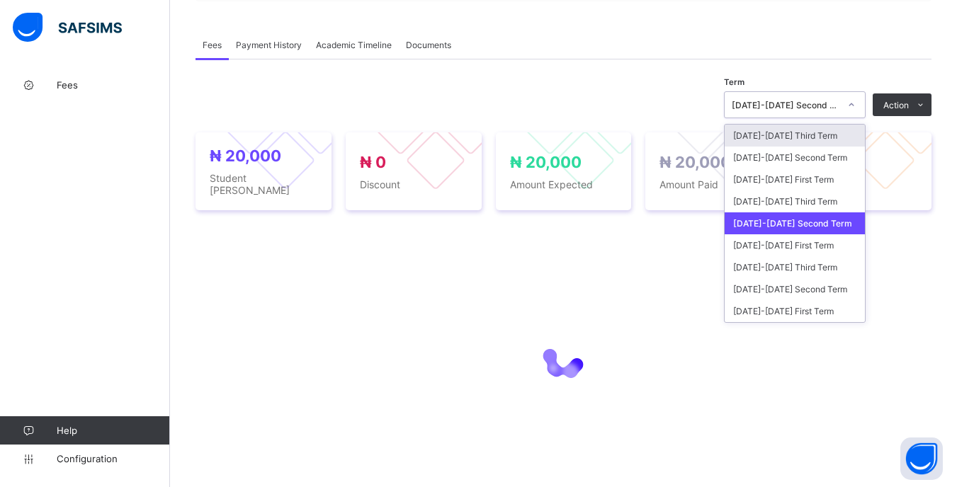
click at [840, 111] on div "[DATE]-[DATE] Second Term" at bounding box center [786, 105] width 108 height 11
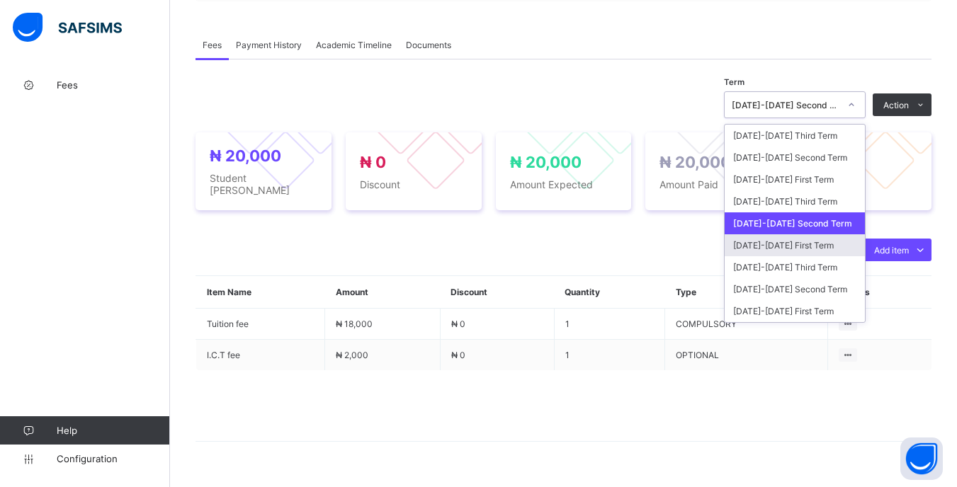
click at [795, 246] on div "[DATE]-[DATE] First Term" at bounding box center [795, 246] width 140 height 22
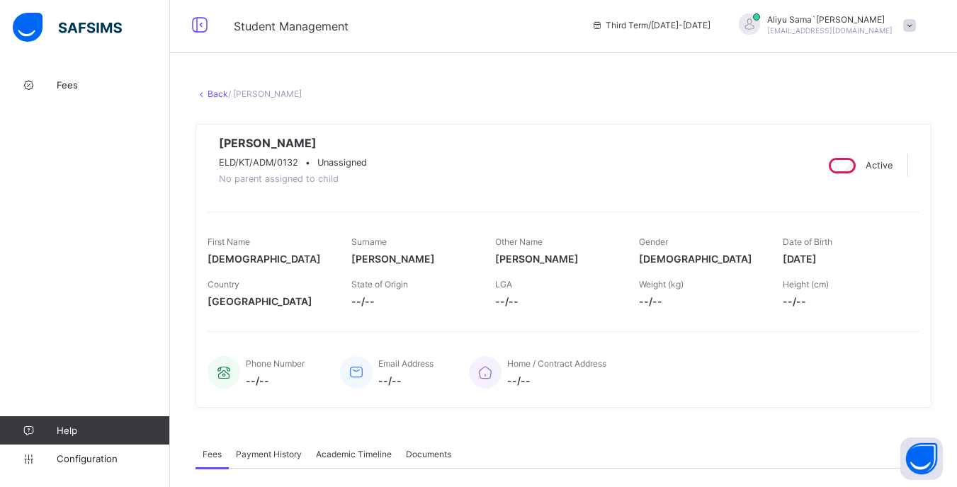
scroll to position [0, 0]
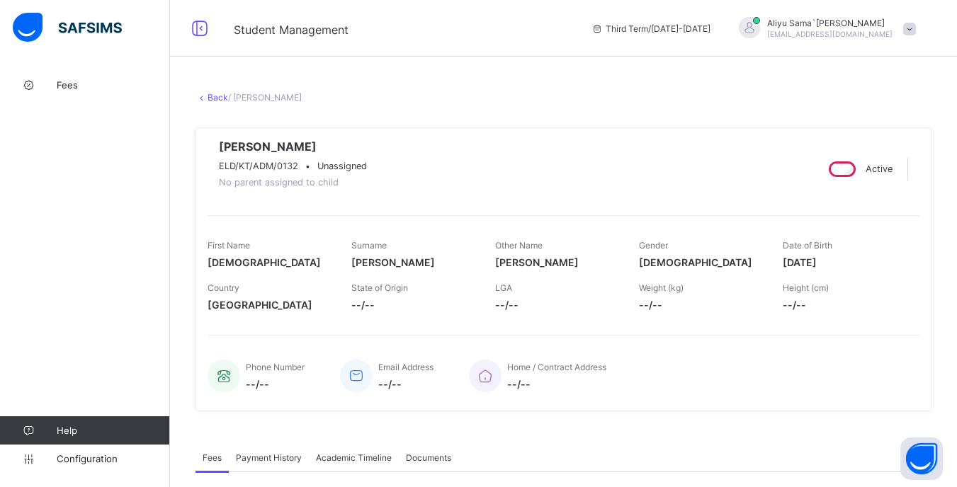
click at [217, 95] on link "Back" at bounding box center [218, 97] width 21 height 11
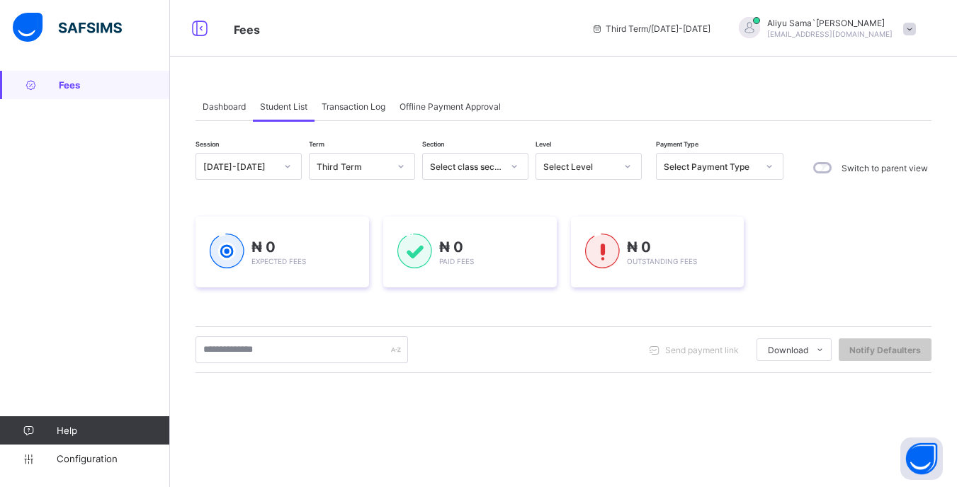
drag, startPoint x: 615, startPoint y: 170, endPoint x: 617, endPoint y: 178, distance: 8.1
click at [615, 171] on div at bounding box center [627, 167] width 27 height 26
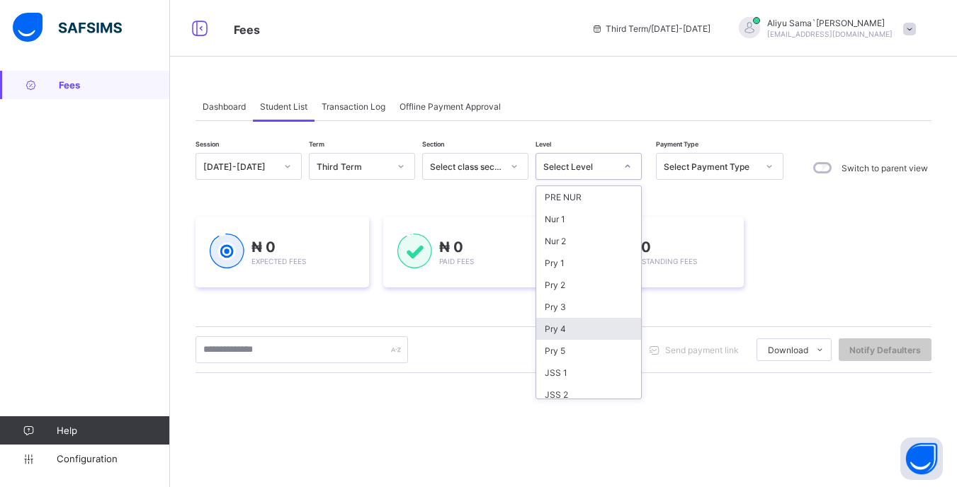
click at [596, 323] on div "Pry 4" at bounding box center [588, 329] width 105 height 22
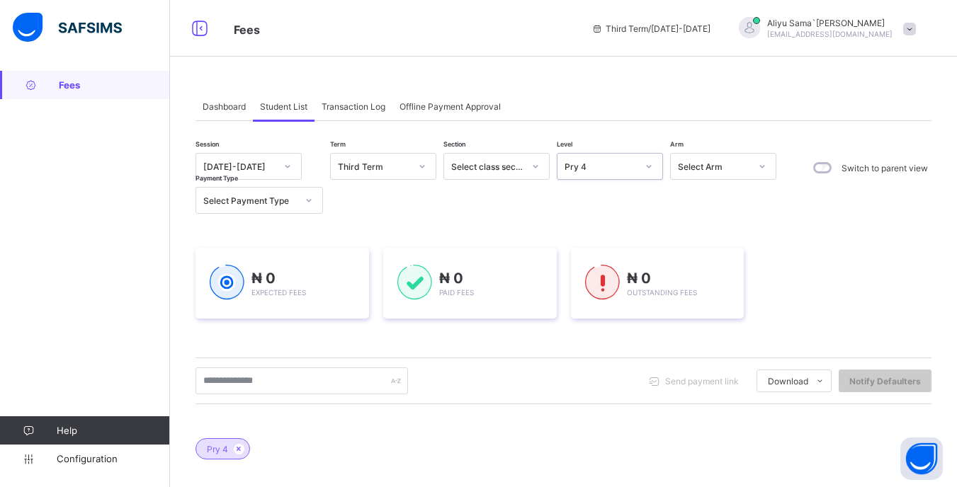
scroll to position [71, 0]
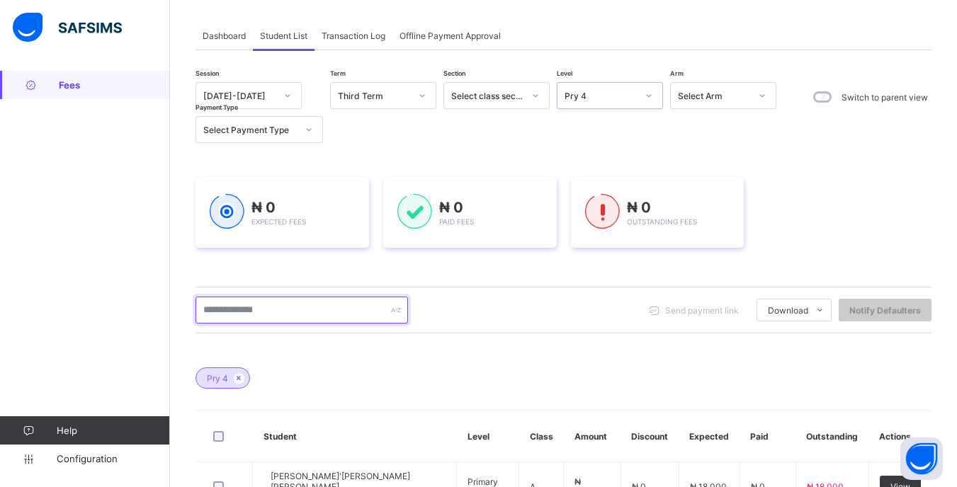
click at [340, 310] on input "text" at bounding box center [302, 310] width 213 height 27
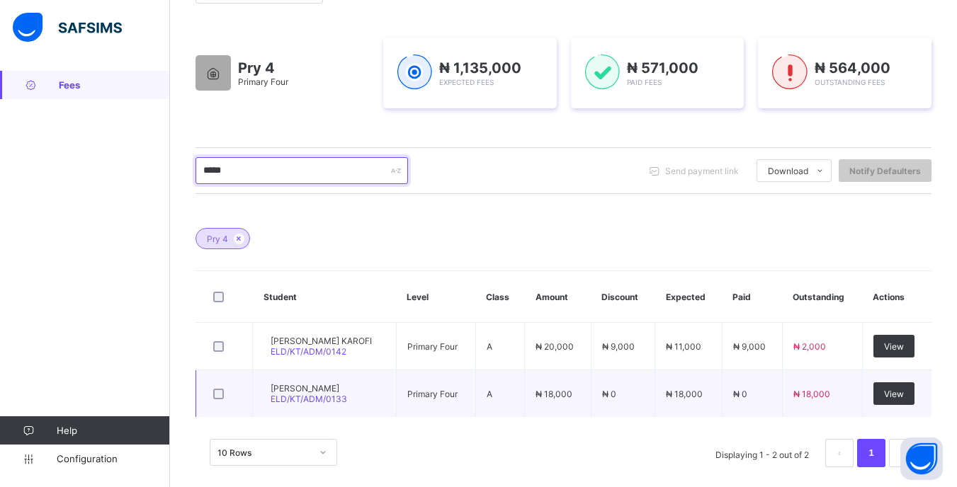
scroll to position [226, 0]
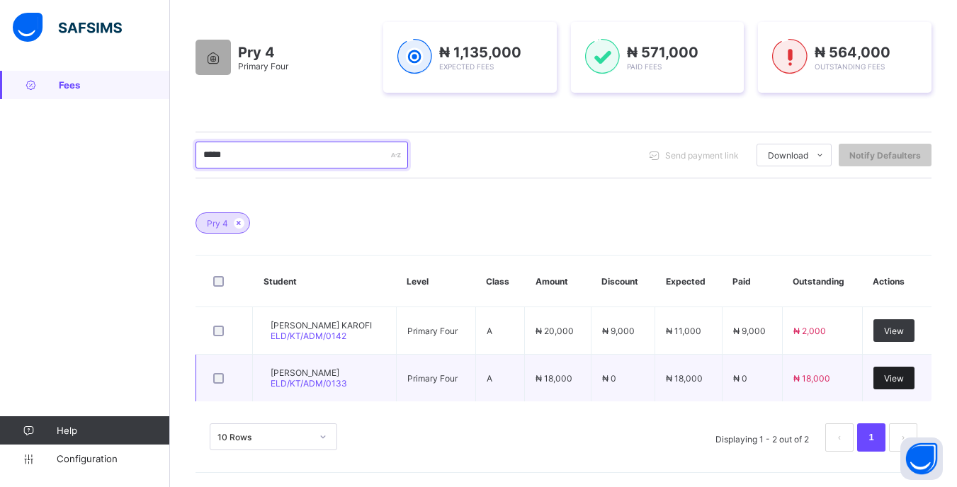
type input "*****"
click at [896, 380] on span "View" at bounding box center [894, 378] width 20 height 11
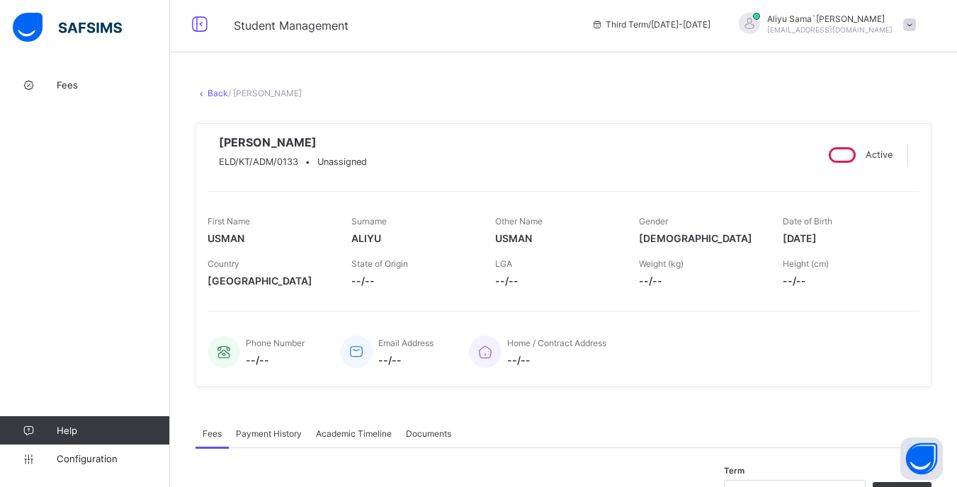
scroll to position [283, 0]
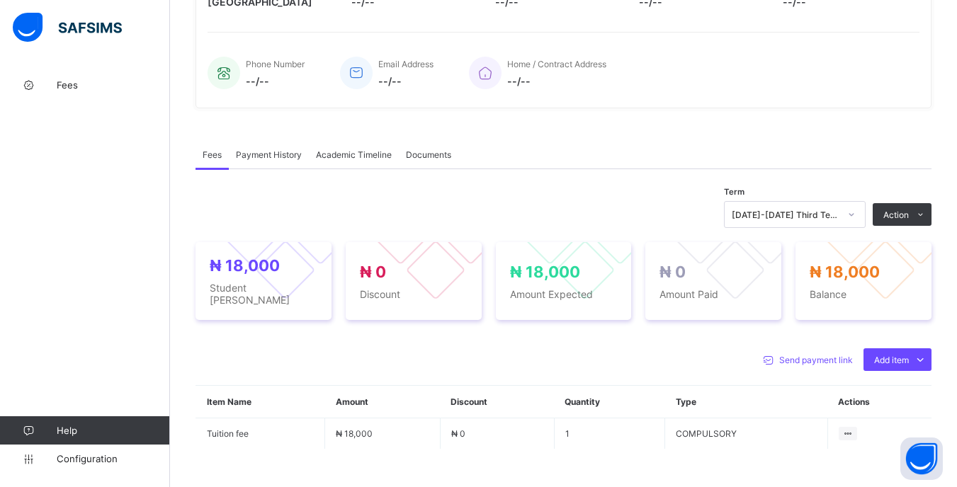
click at [856, 222] on icon at bounding box center [851, 215] width 9 height 14
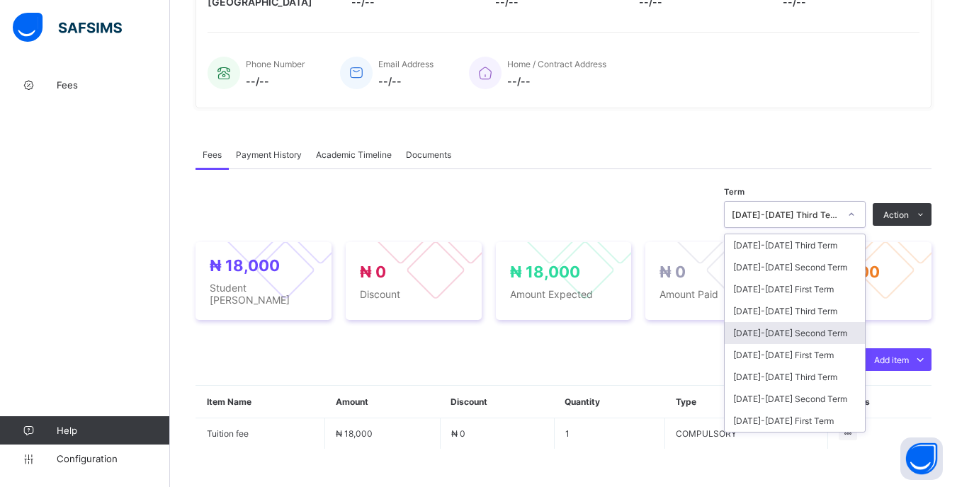
click at [828, 344] on div "[DATE]-[DATE] Second Term" at bounding box center [795, 333] width 140 height 22
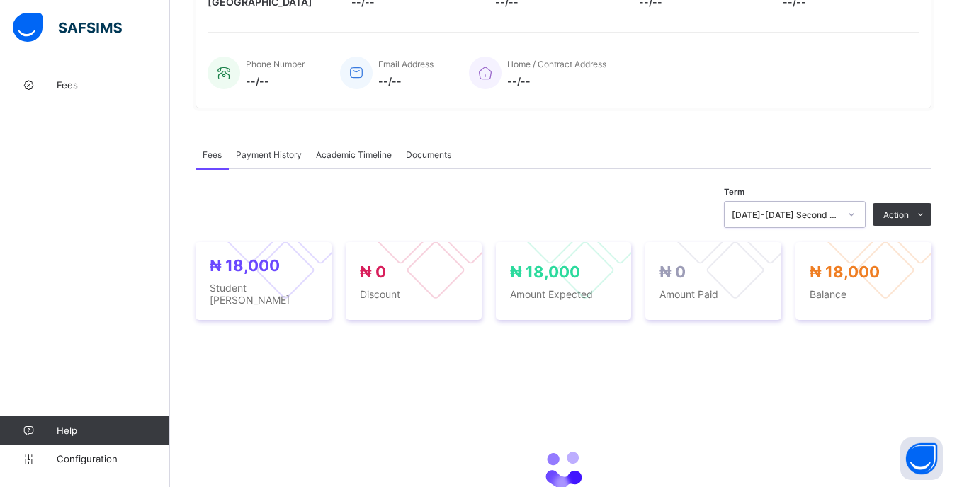
drag, startPoint x: 856, startPoint y: 239, endPoint x: 856, endPoint y: 250, distance: 11.3
click at [856, 226] on div at bounding box center [852, 214] width 24 height 23
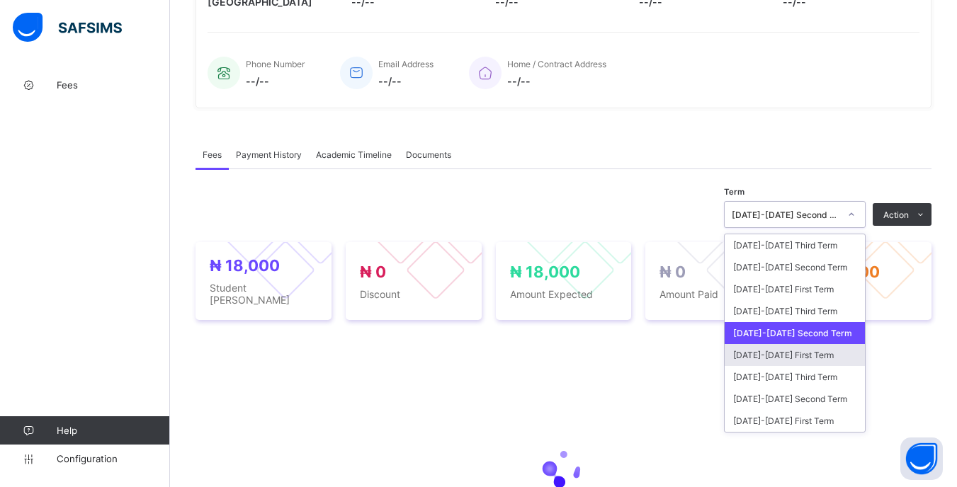
click at [819, 366] on div "[DATE]-[DATE] First Term" at bounding box center [795, 355] width 140 height 22
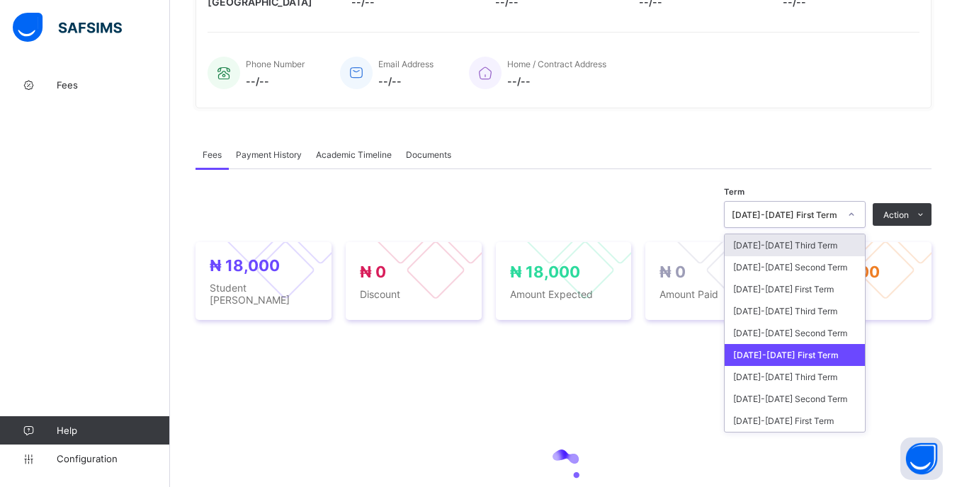
click at [856, 222] on icon at bounding box center [851, 215] width 9 height 14
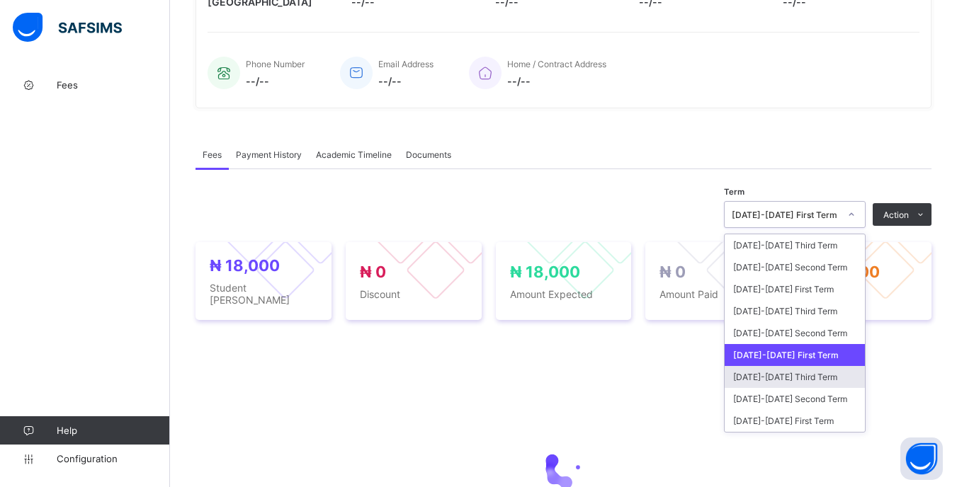
click at [795, 388] on div "[DATE]-[DATE] Third Term" at bounding box center [795, 377] width 140 height 22
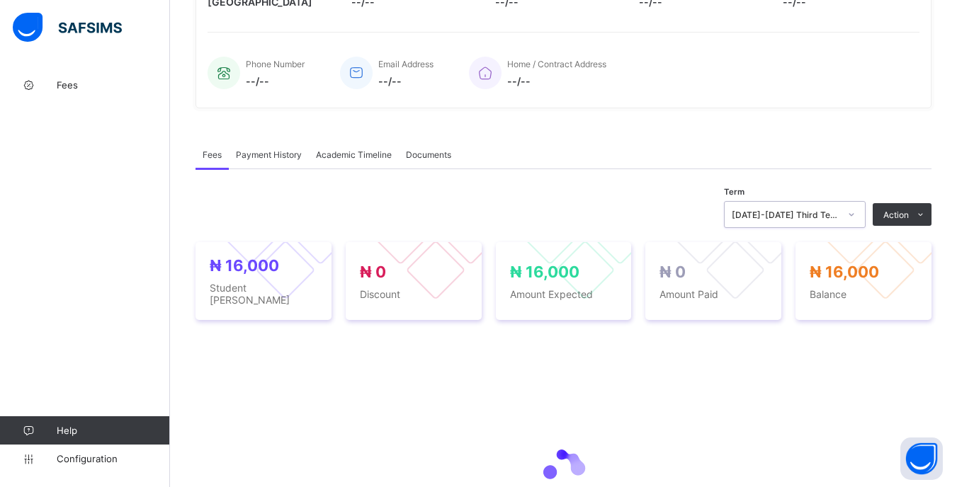
scroll to position [468, 0]
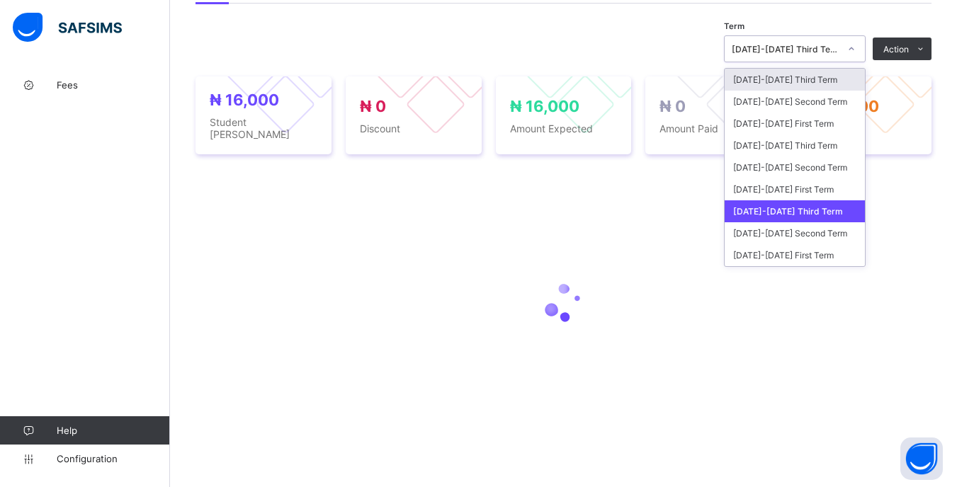
click at [857, 60] on div at bounding box center [852, 49] width 24 height 23
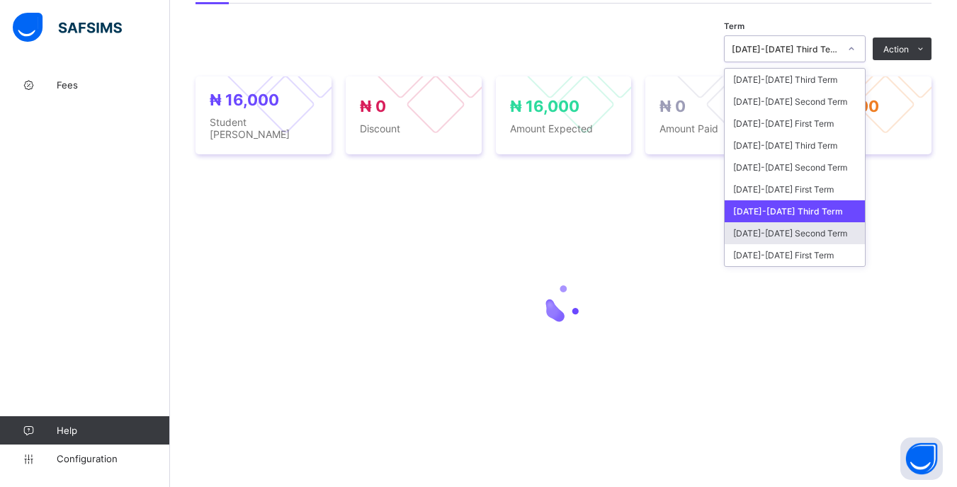
click at [808, 242] on div "[DATE]-[DATE] Second Term" at bounding box center [795, 233] width 140 height 22
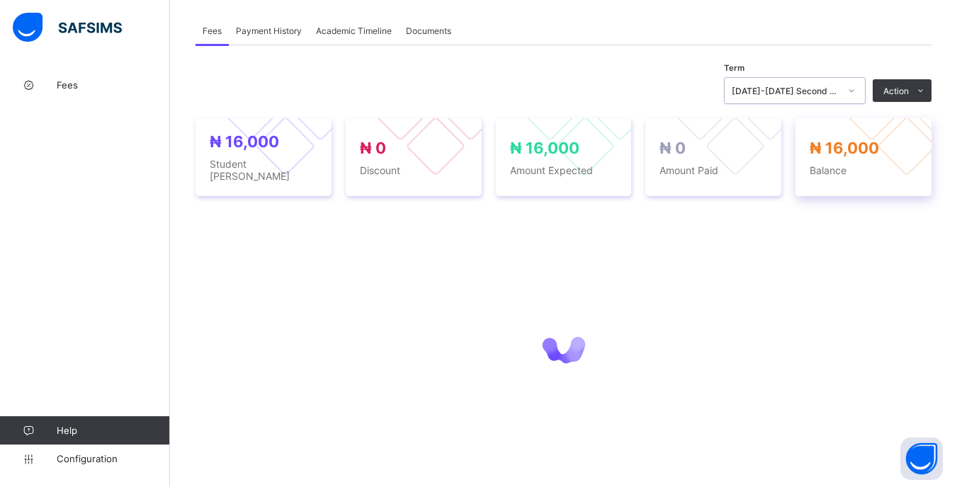
scroll to position [425, 0]
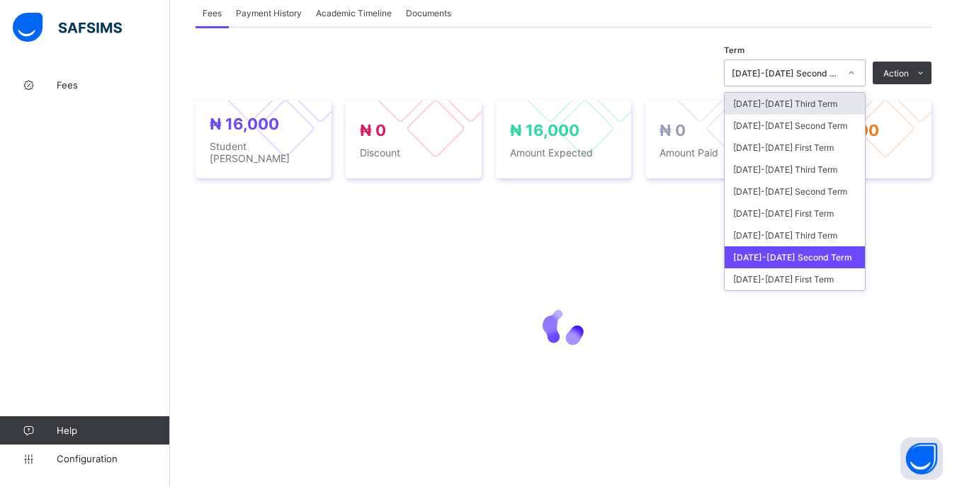
click at [856, 84] on div at bounding box center [852, 73] width 24 height 23
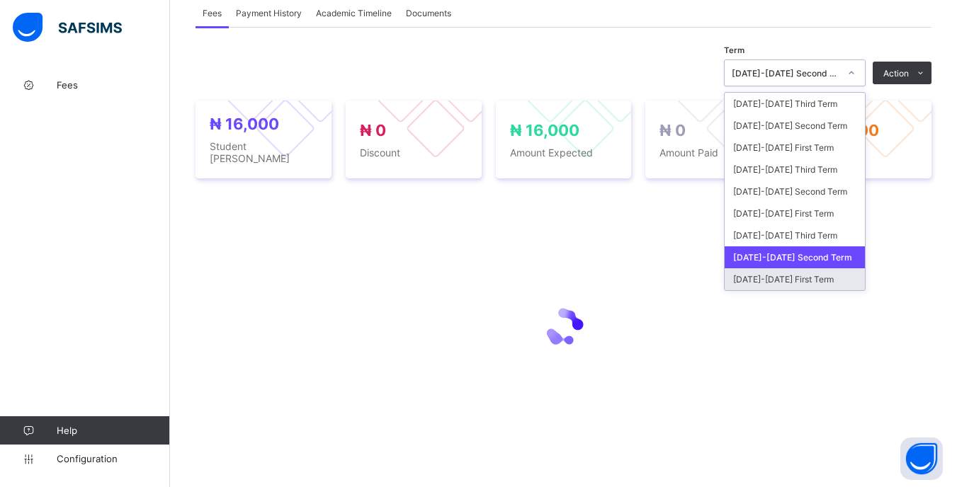
click at [805, 290] on div "[DATE]-[DATE] First Term" at bounding box center [795, 280] width 140 height 22
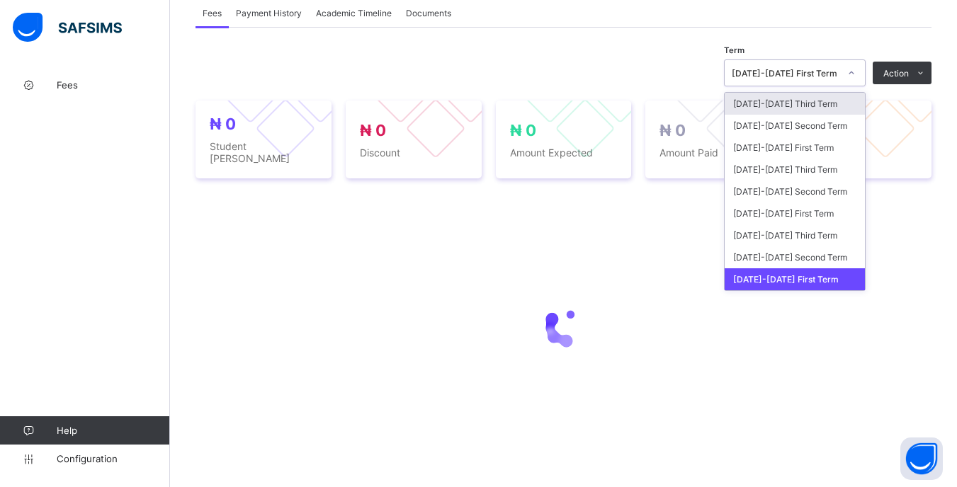
click at [857, 84] on div at bounding box center [852, 73] width 24 height 23
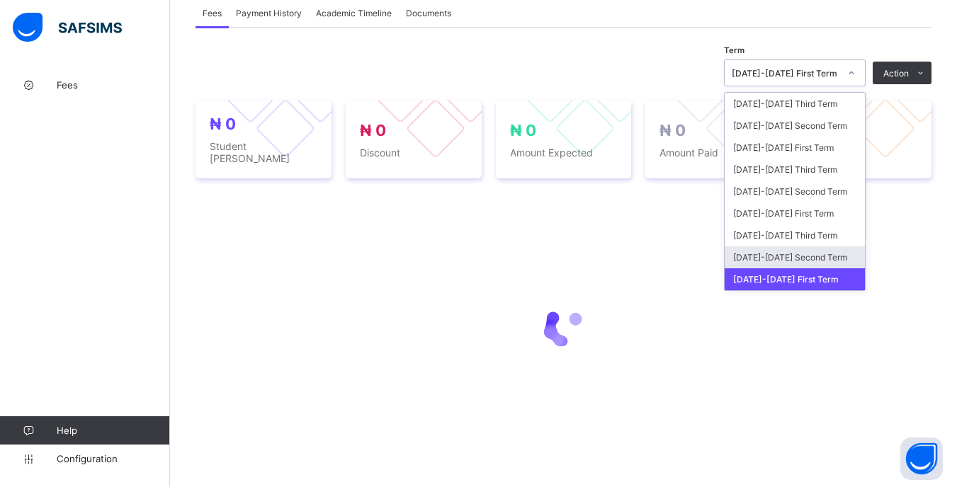
click at [851, 269] on div "[DATE]-[DATE] Second Term" at bounding box center [795, 258] width 140 height 22
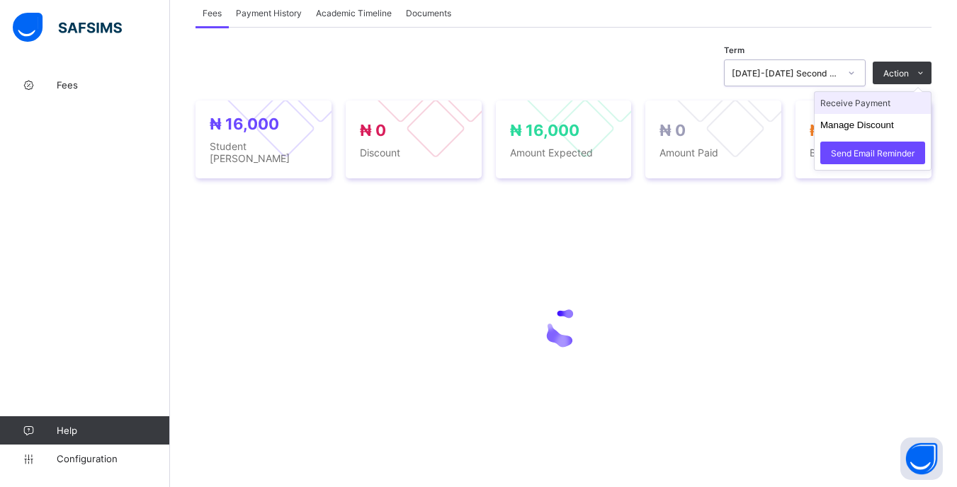
click at [893, 114] on li "Receive Payment" at bounding box center [873, 103] width 116 height 22
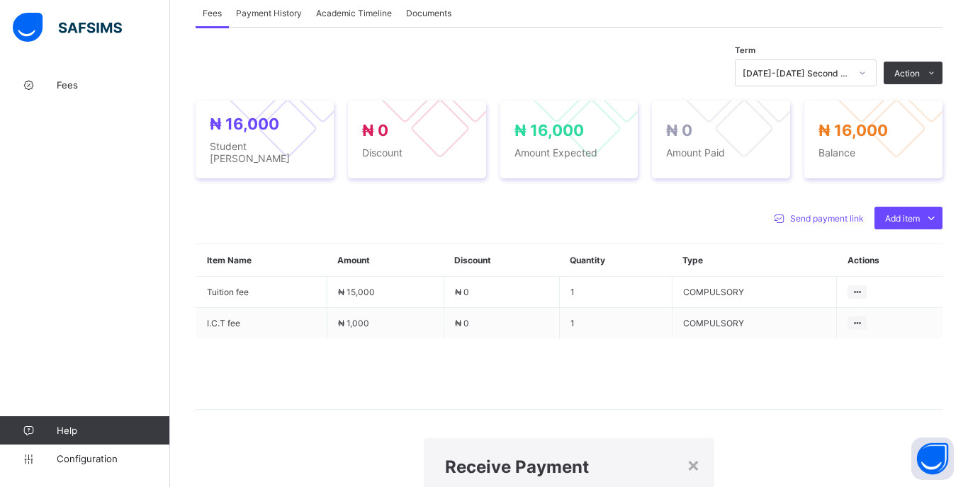
type input "****"
type input "**********"
type input "********"
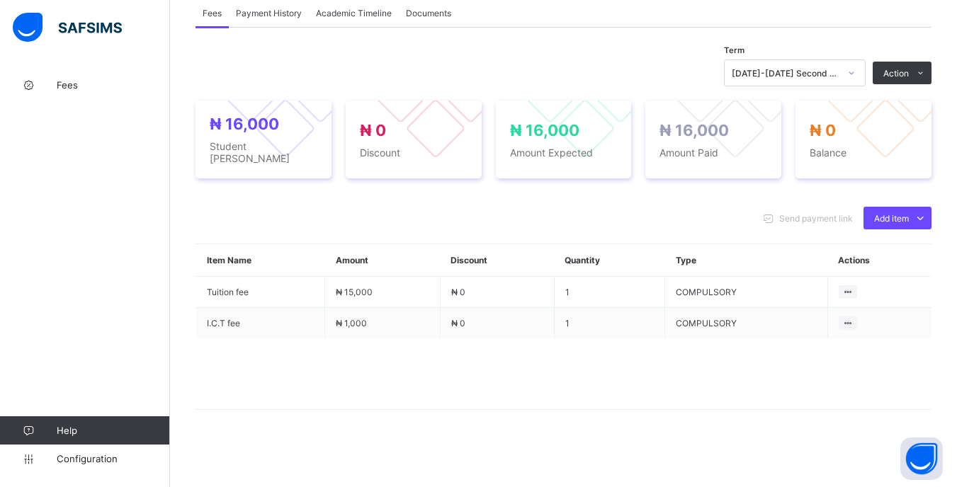
click at [859, 84] on div at bounding box center [852, 73] width 24 height 23
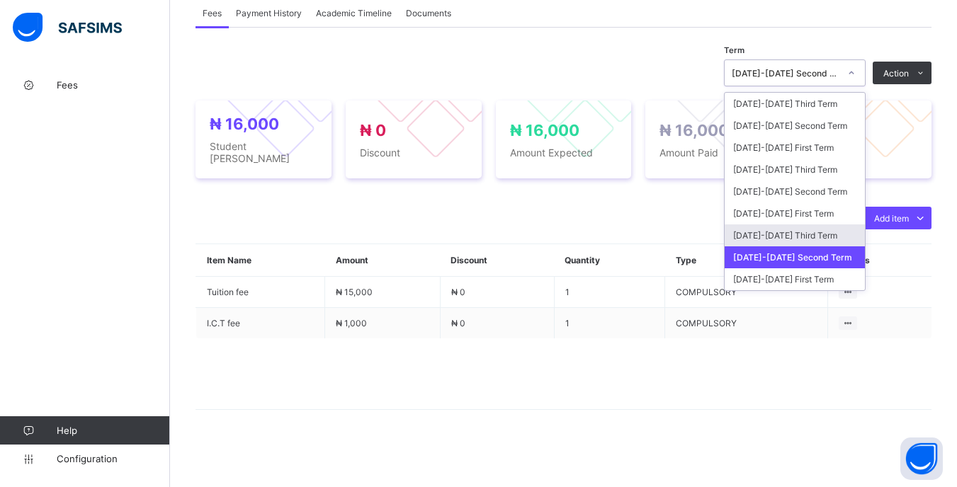
click at [837, 247] on div "[DATE]-[DATE] Third Term" at bounding box center [795, 236] width 140 height 22
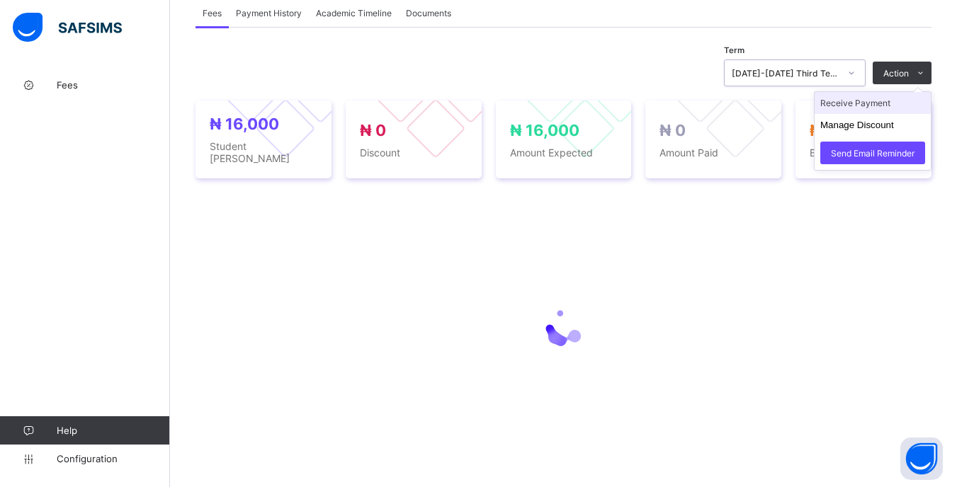
click at [891, 114] on li "Receive Payment" at bounding box center [873, 103] width 116 height 22
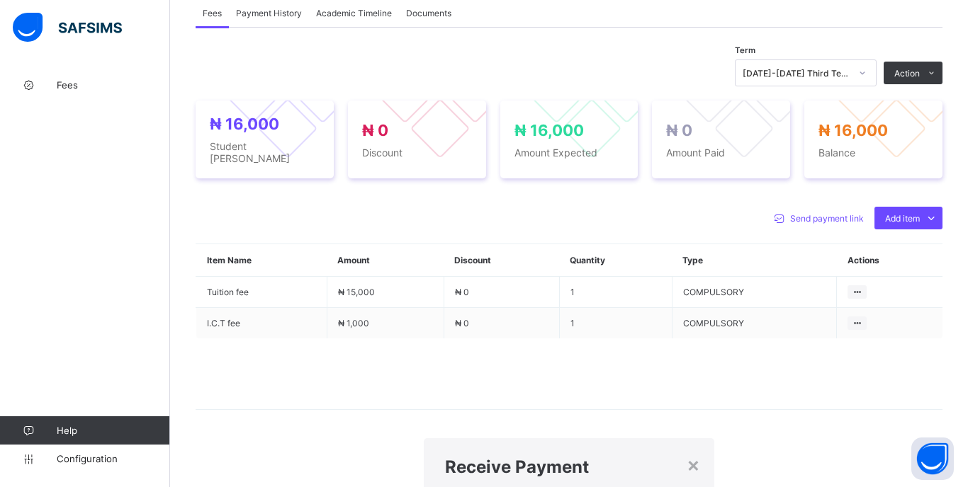
type input "*****"
type input "**********"
type input "********"
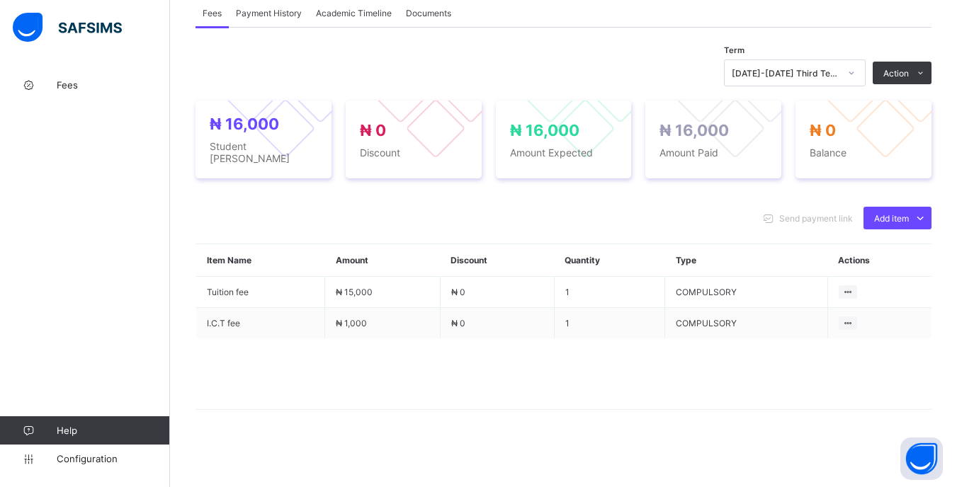
click at [838, 83] on div "[DATE]-[DATE] Third Term" at bounding box center [781, 73] width 113 height 20
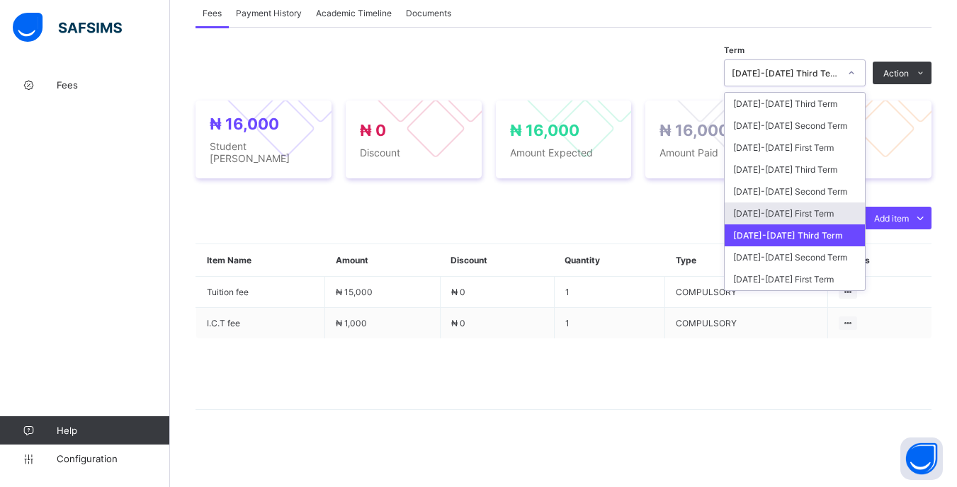
click at [812, 225] on div "[DATE]-[DATE] First Term" at bounding box center [795, 214] width 140 height 22
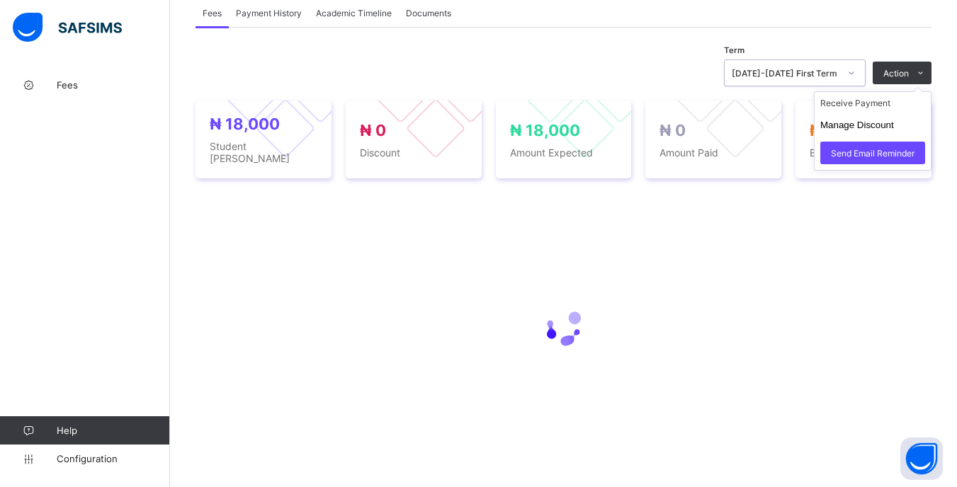
scroll to position [413, 0]
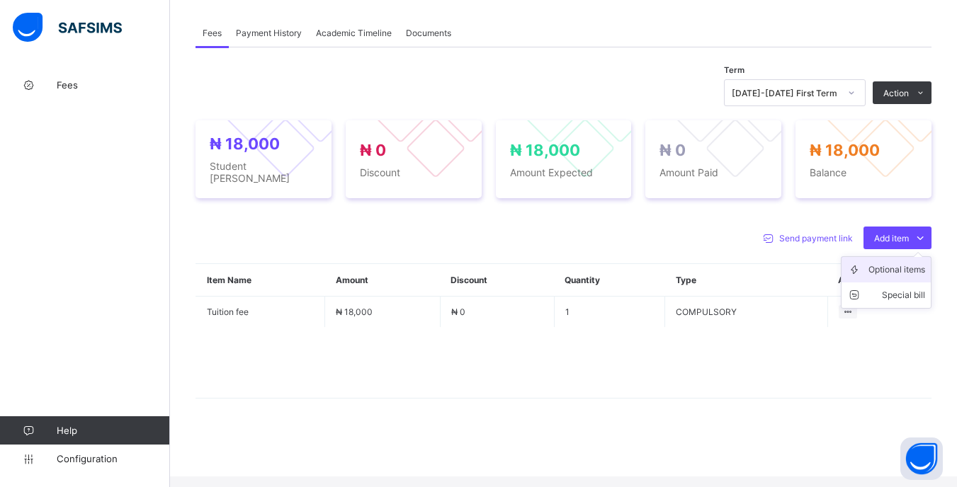
click at [897, 283] on li "Optional items" at bounding box center [886, 270] width 89 height 26
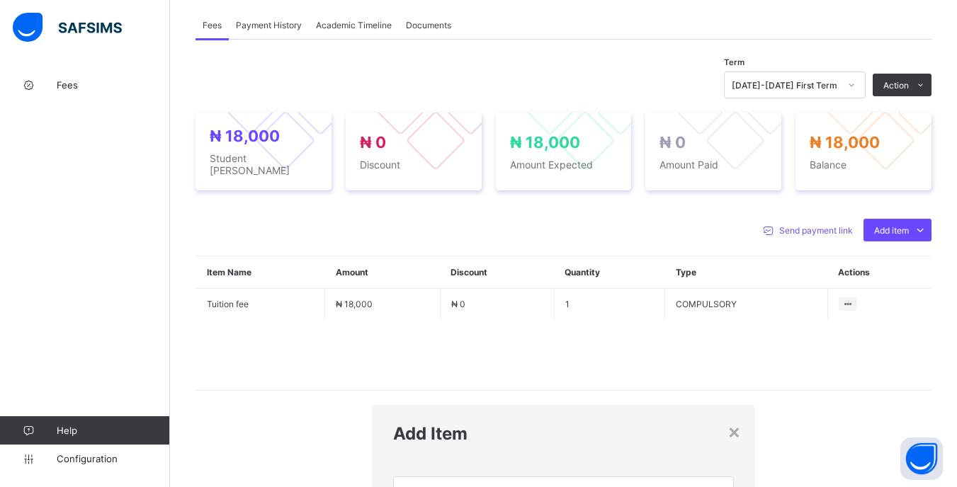
click at [568, 478] on div "Select item" at bounding box center [550, 492] width 312 height 28
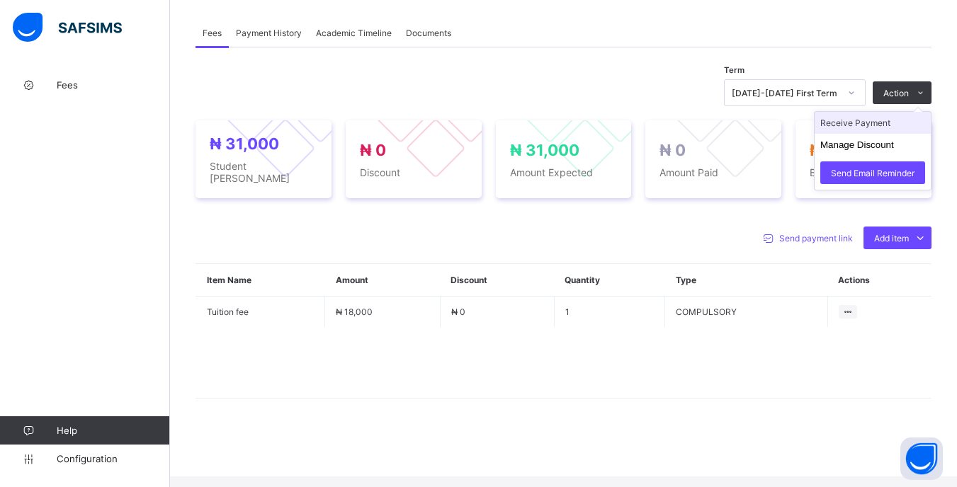
click at [871, 134] on li "Receive Payment" at bounding box center [873, 123] width 116 height 22
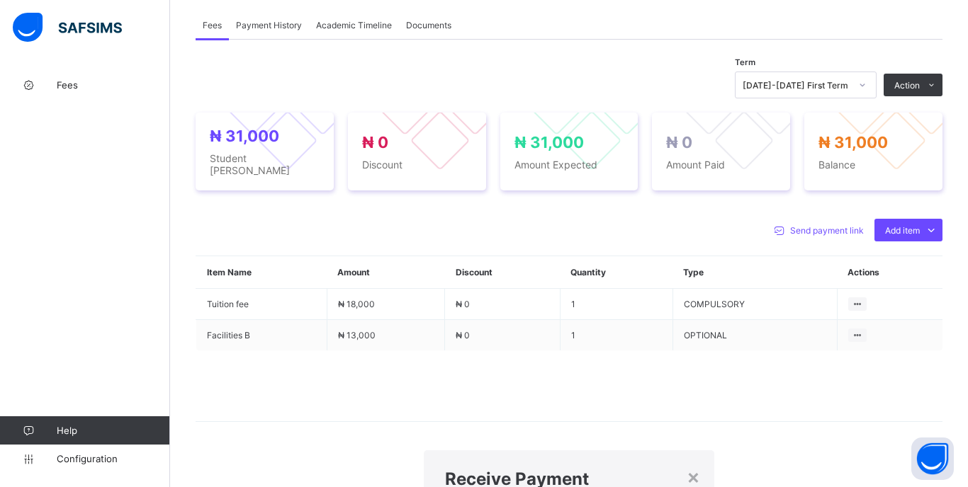
type input "******"
type input "**********"
type input "********"
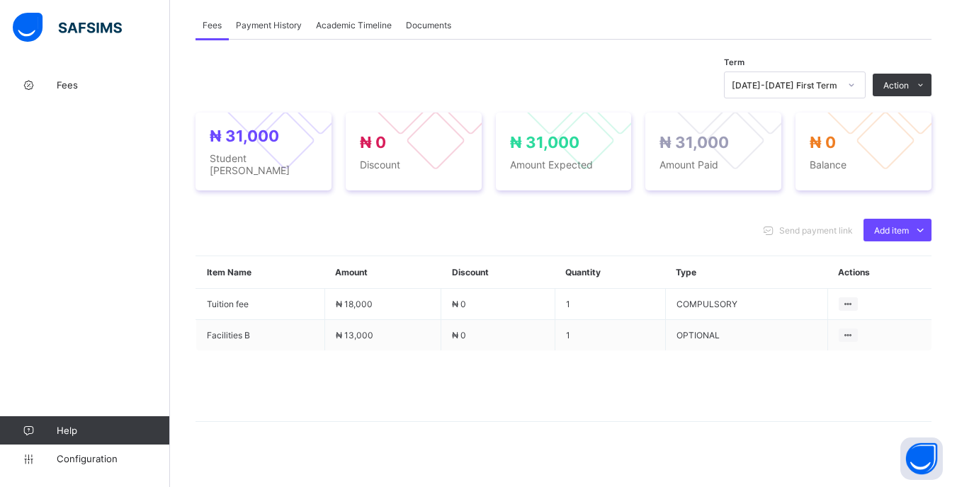
click at [856, 92] on icon at bounding box center [851, 85] width 9 height 14
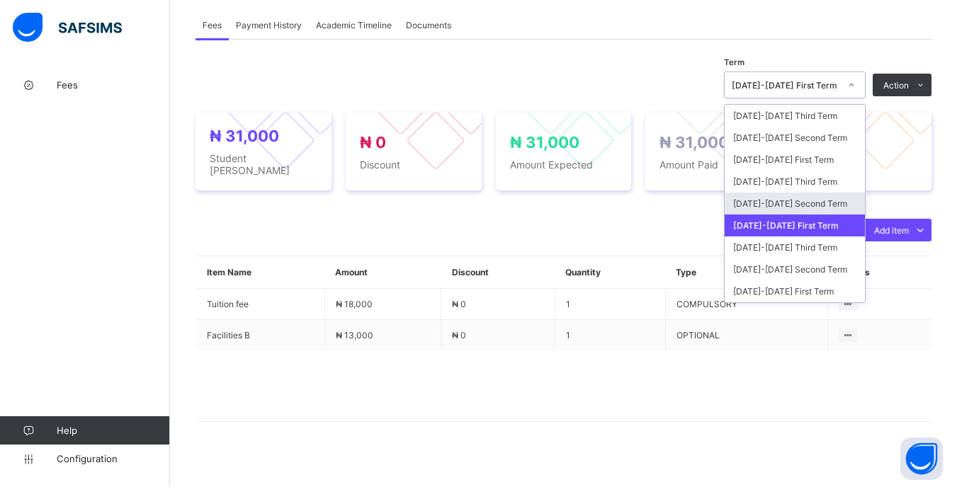
click at [828, 215] on div "[DATE]-[DATE] Second Term" at bounding box center [795, 204] width 140 height 22
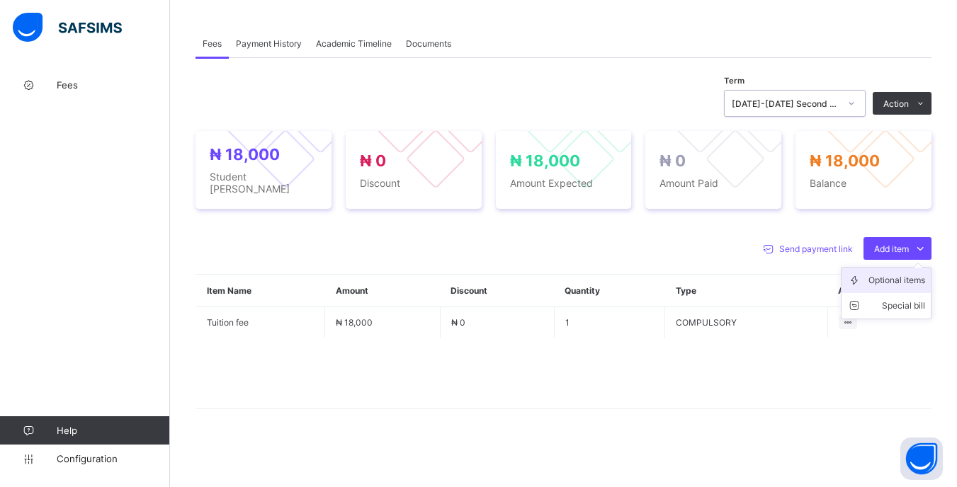
click at [898, 283] on div "Optional items" at bounding box center [897, 280] width 57 height 14
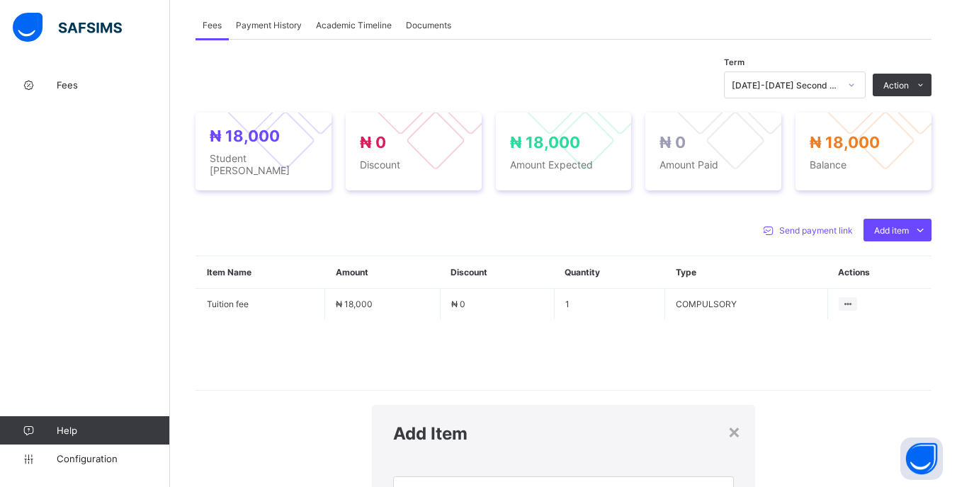
click at [597, 478] on div "Select item" at bounding box center [550, 492] width 312 height 28
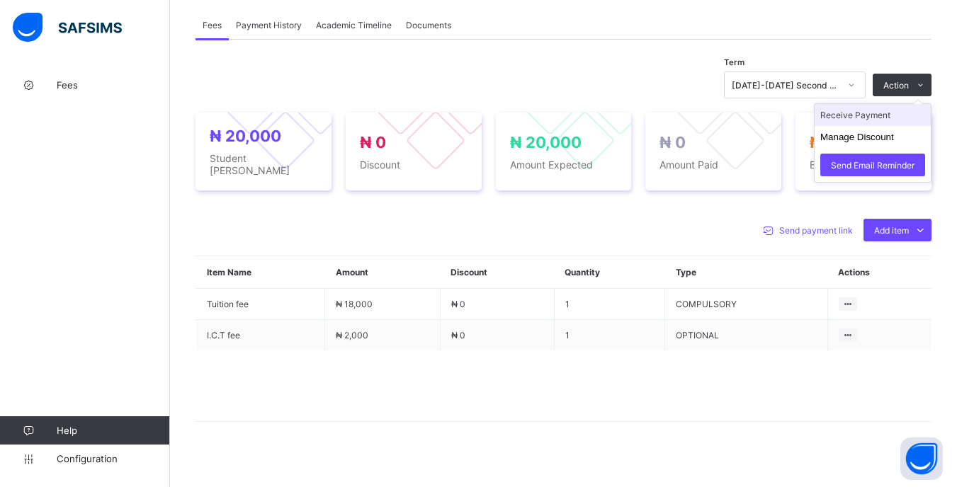
click at [881, 126] on li "Receive Payment" at bounding box center [873, 115] width 116 height 22
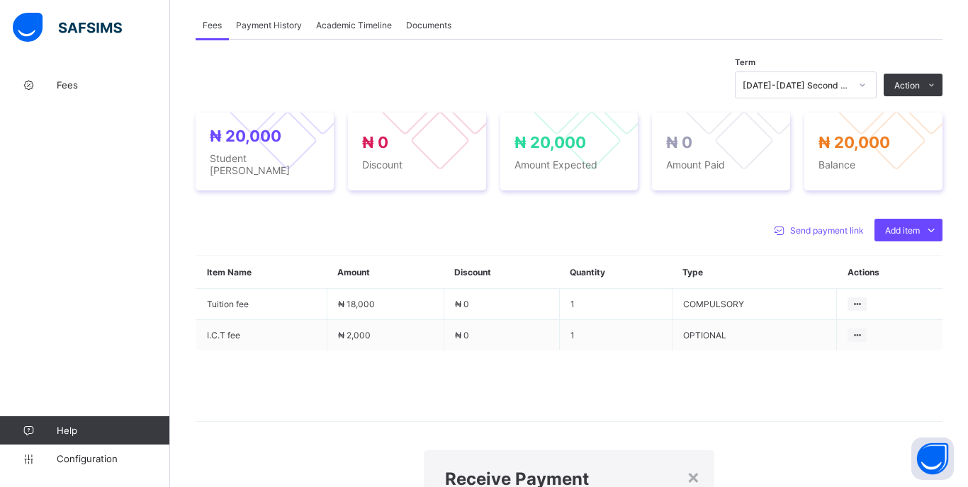
type input "*******"
type input "**********"
type input "********"
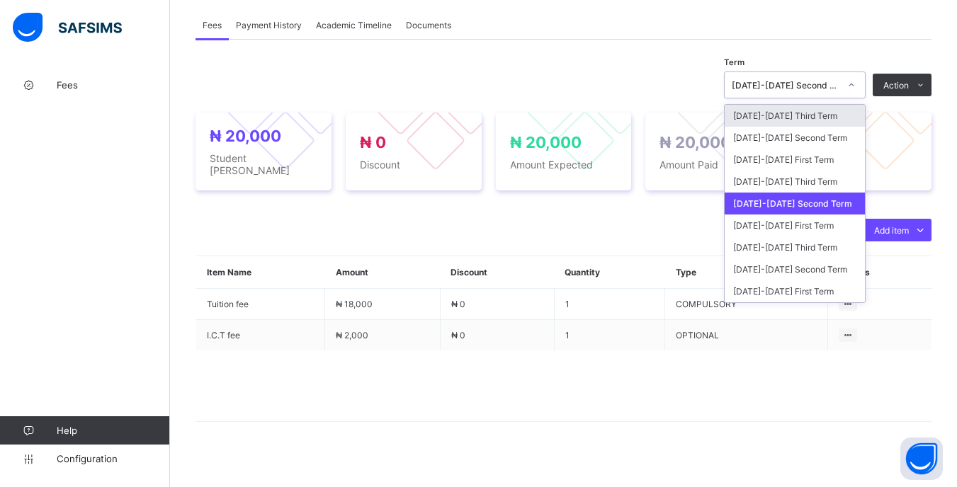
click at [856, 92] on icon at bounding box center [851, 85] width 9 height 14
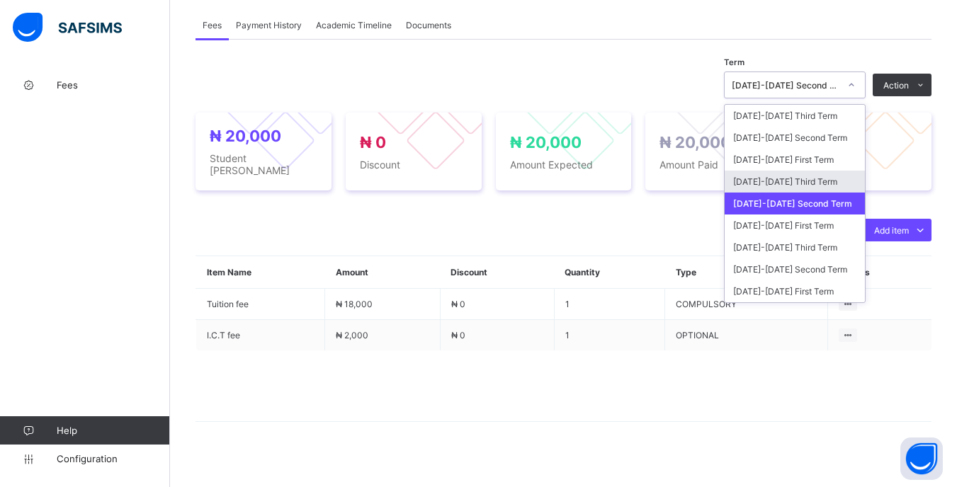
click at [828, 193] on div "[DATE]-[DATE] Third Term" at bounding box center [795, 182] width 140 height 22
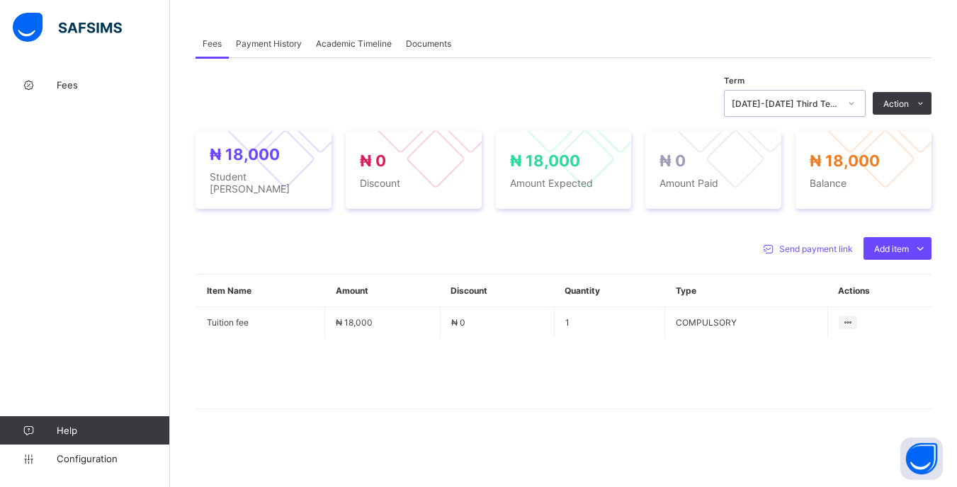
drag, startPoint x: 890, startPoint y: 283, endPoint x: 869, endPoint y: 286, distance: 20.9
click at [0, 0] on div "Optional items" at bounding box center [0, 0] width 0 height 0
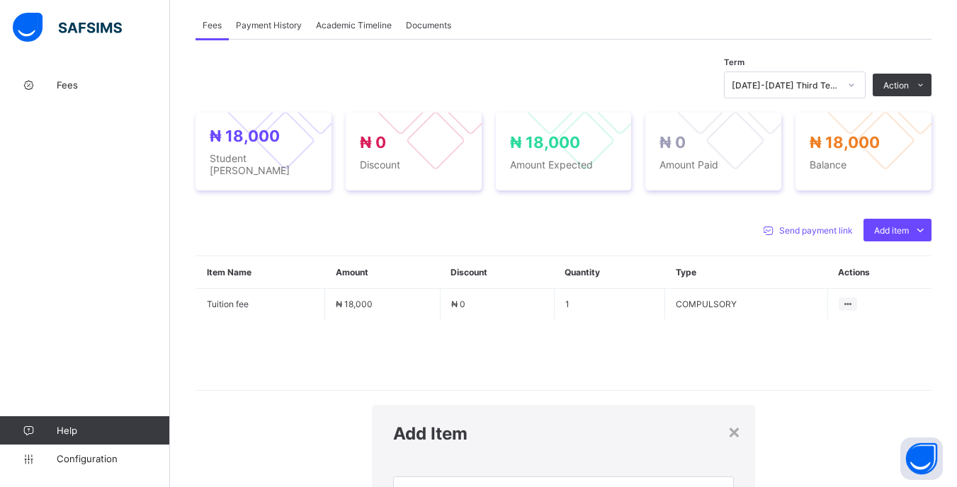
click at [515, 478] on div "Select item" at bounding box center [550, 492] width 312 height 28
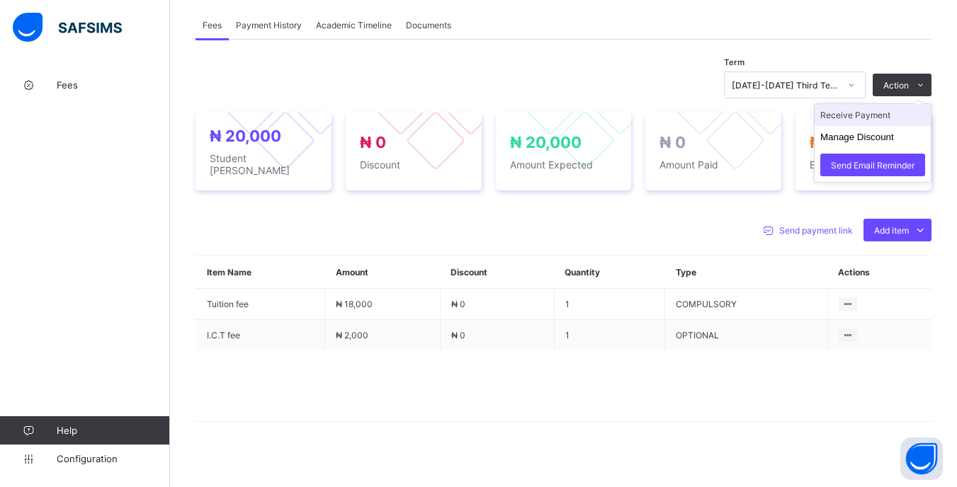
click at [879, 126] on li "Receive Payment" at bounding box center [873, 115] width 116 height 22
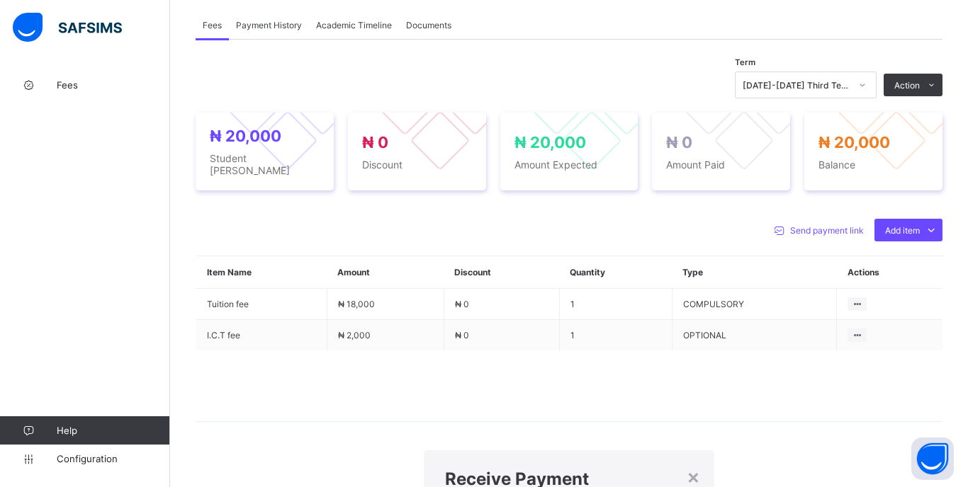
type input "*******"
type input "**********"
type input "********"
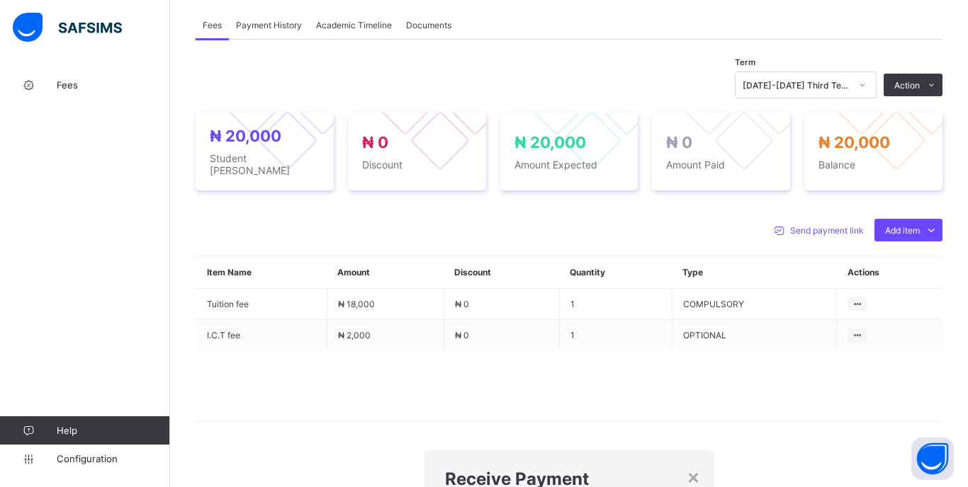
type input "********"
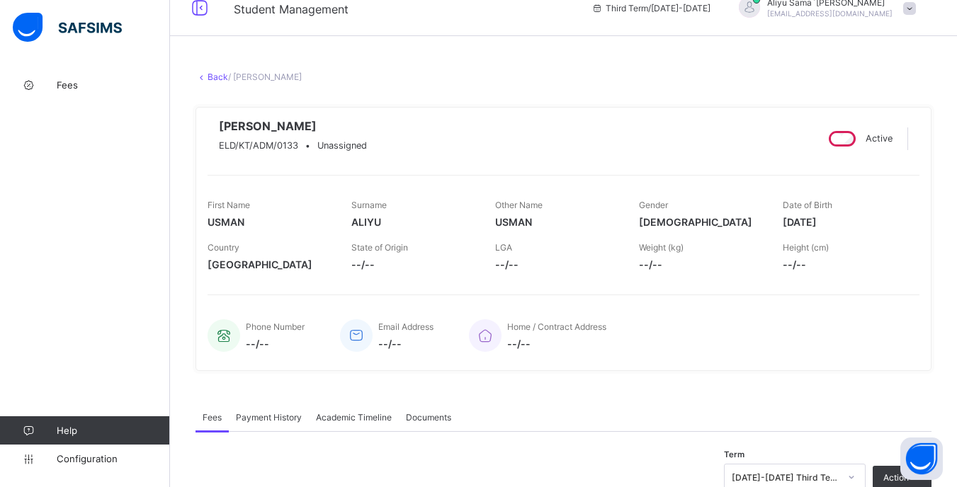
scroll to position [0, 0]
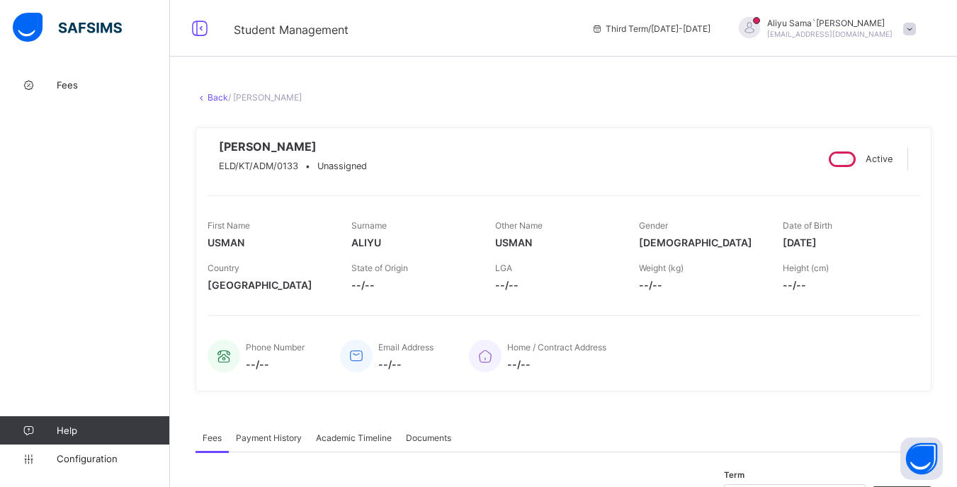
click at [216, 101] on link "Back" at bounding box center [218, 97] width 21 height 11
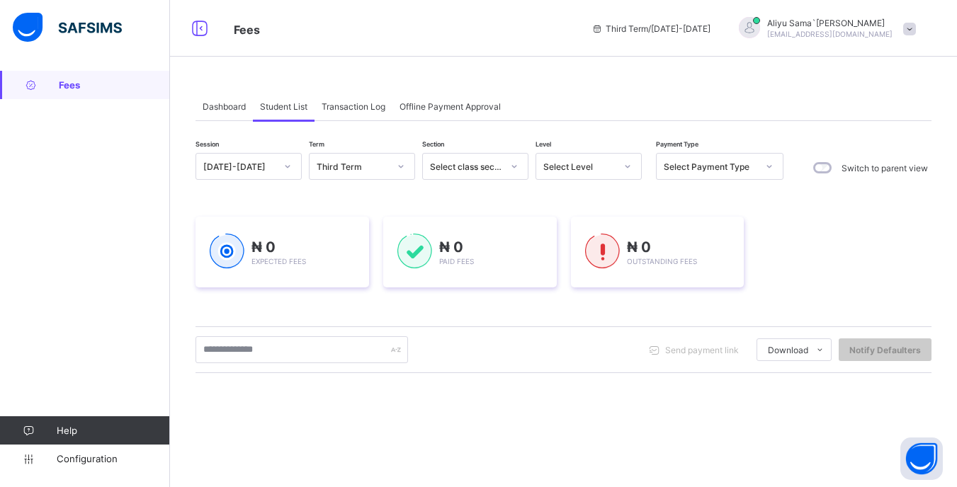
click at [593, 164] on div "Select Level" at bounding box center [579, 167] width 72 height 11
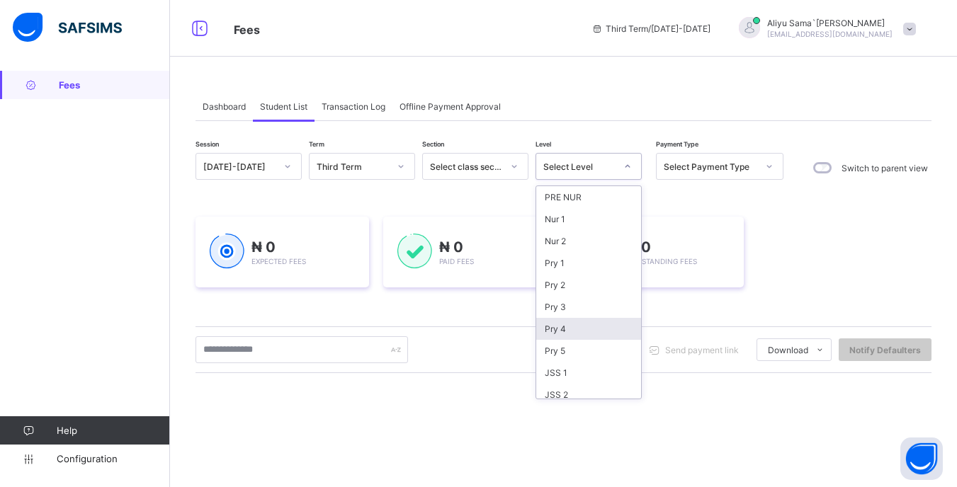
click at [577, 324] on div "Pry 4" at bounding box center [588, 329] width 105 height 22
